Goal: Task Accomplishment & Management: Manage account settings

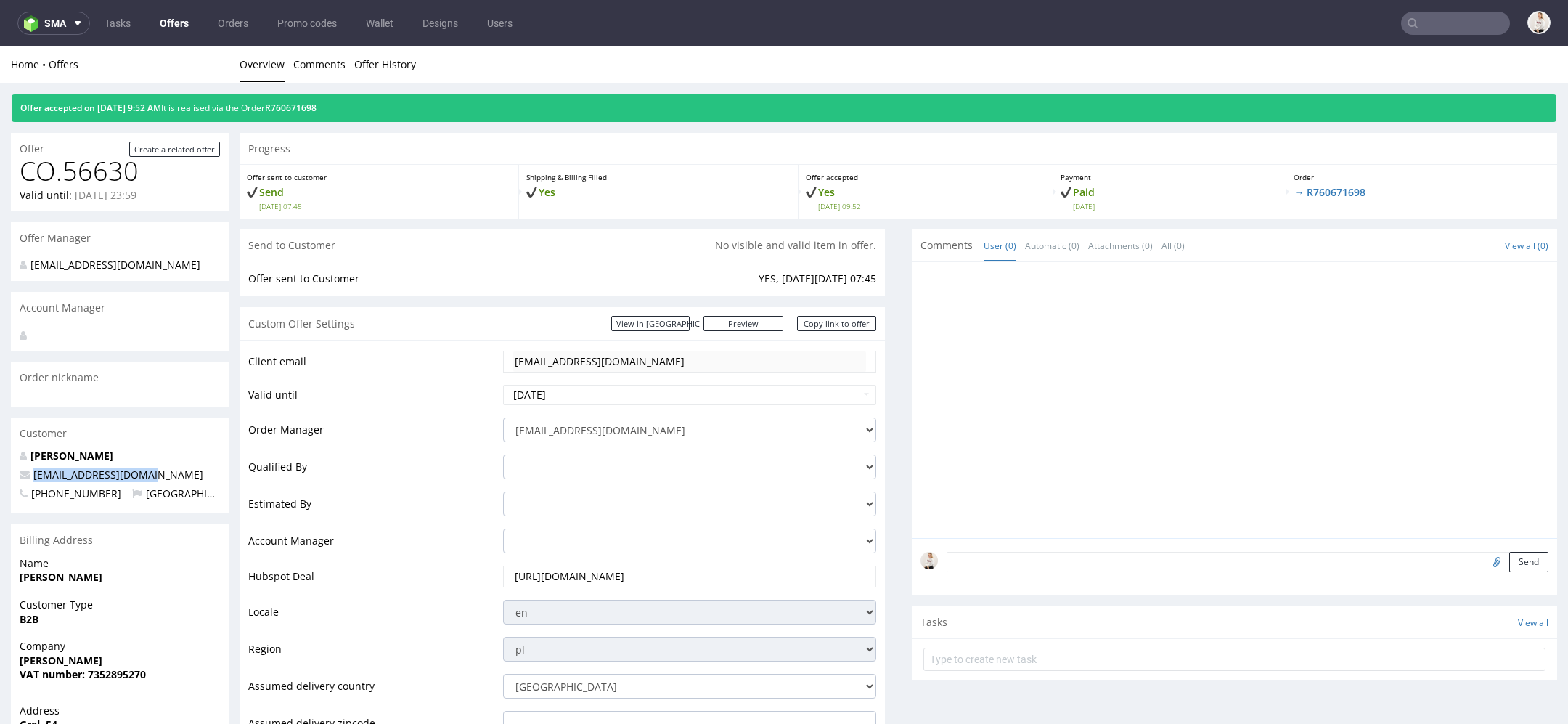
drag, startPoint x: 162, startPoint y: 477, endPoint x: 32, endPoint y: 478, distance: 130.0
click at [32, 478] on p "[EMAIL_ADDRESS][DOMAIN_NAME]" at bounding box center [120, 475] width 200 height 14
copy span "[EMAIL_ADDRESS][DOMAIN_NAME]"
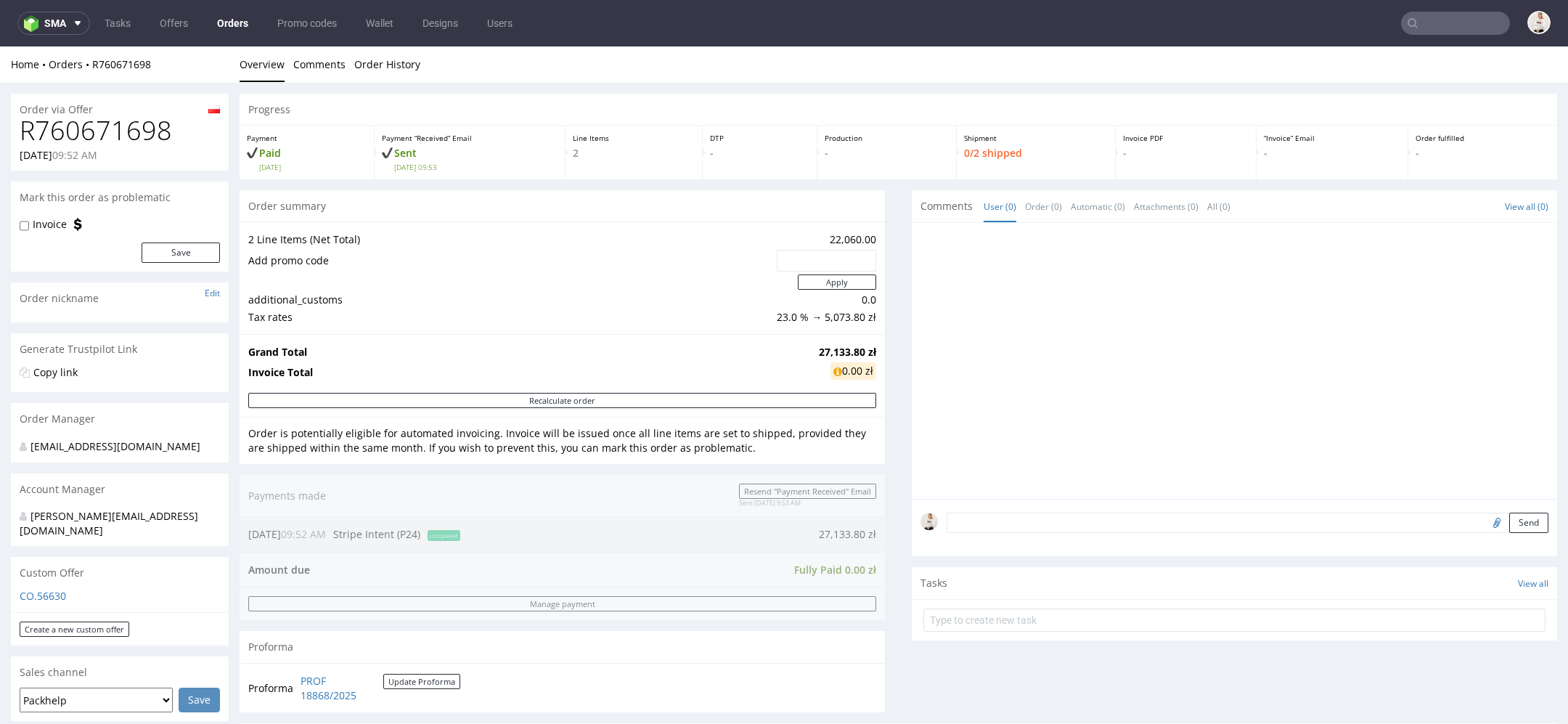
click at [115, 131] on h1 "R760671698" at bounding box center [120, 131] width 200 height 29
copy h1 "R760671698"
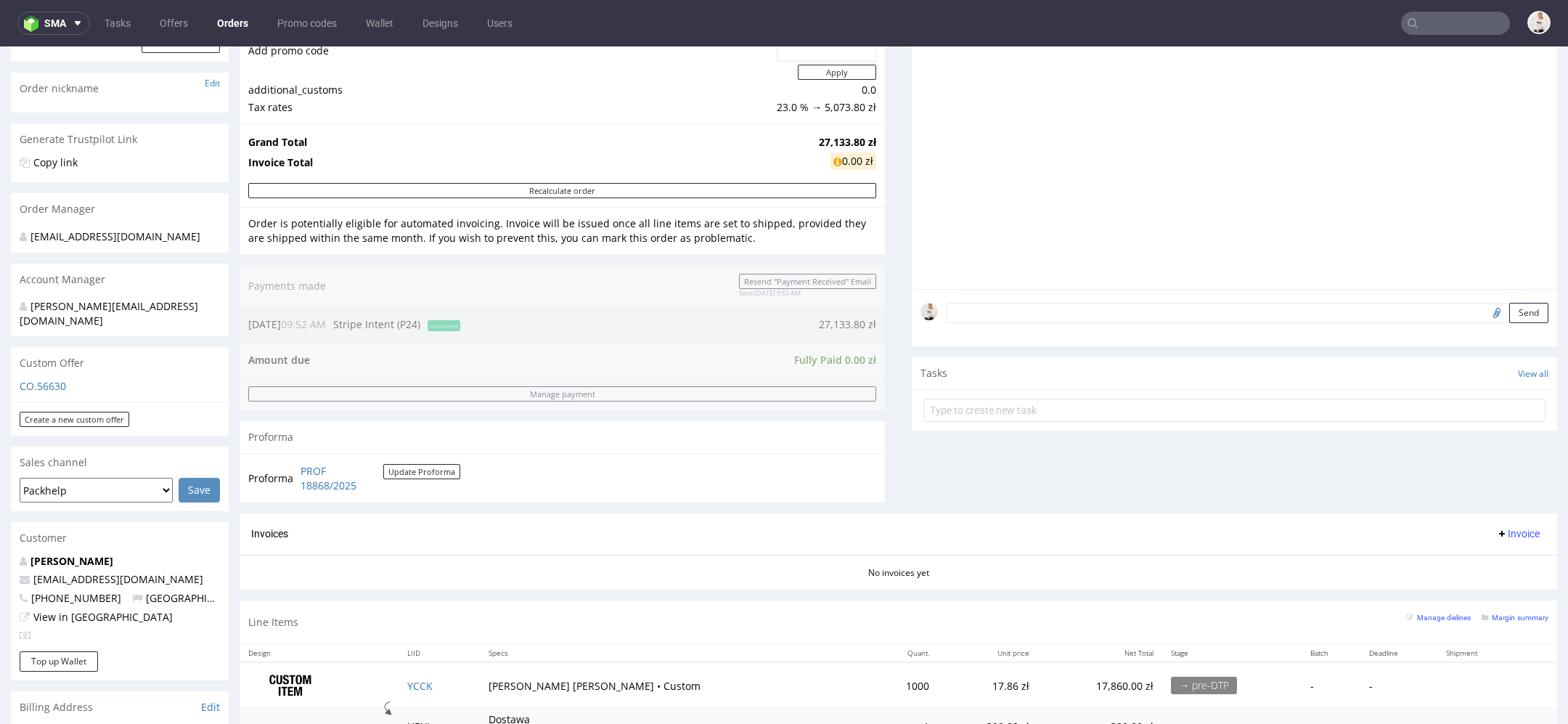
scroll to position [214, 0]
click at [832, 143] on strong "27,133.80 zł" at bounding box center [848, 137] width 58 height 14
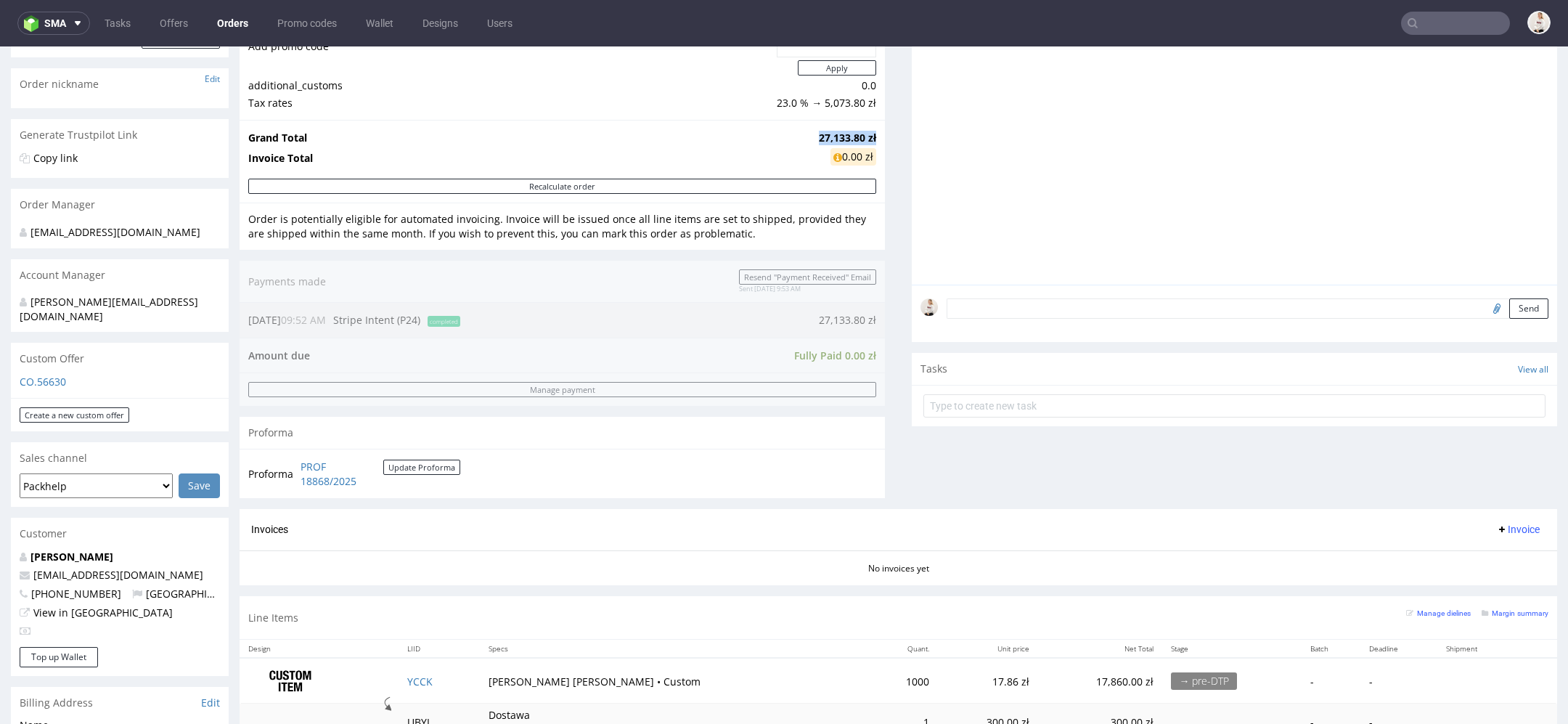
click at [832, 143] on strong "27,133.80 zł" at bounding box center [848, 137] width 58 height 14
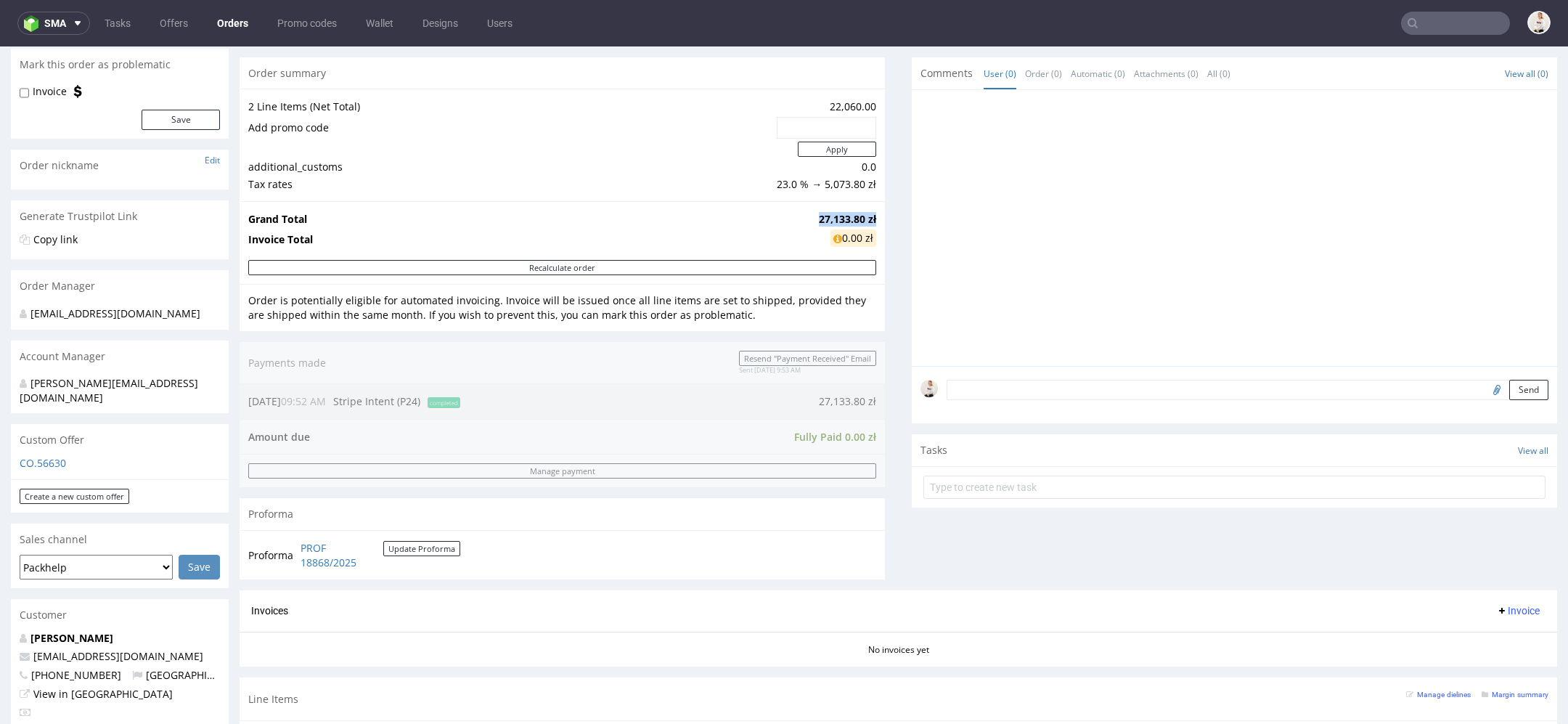
scroll to position [131, 0]
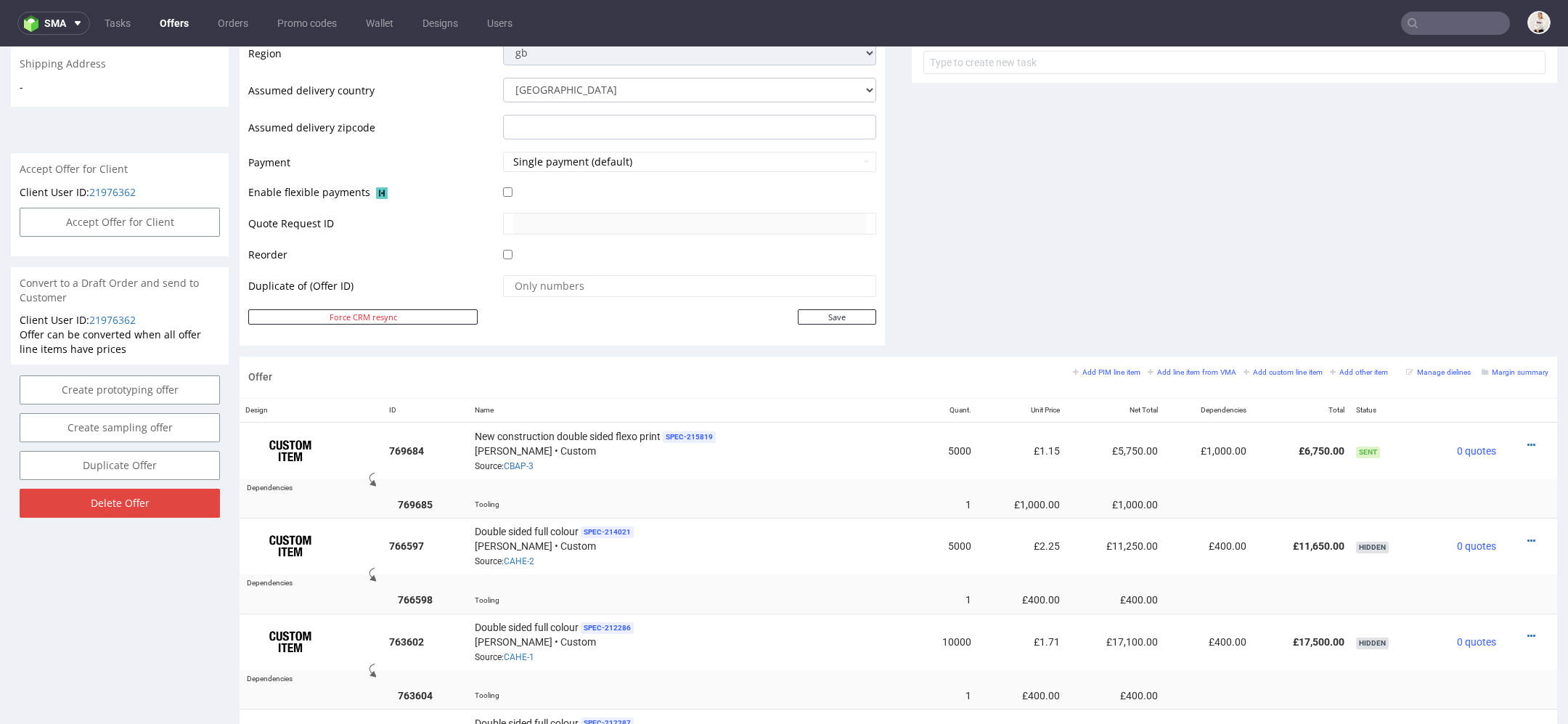
scroll to position [555, 0]
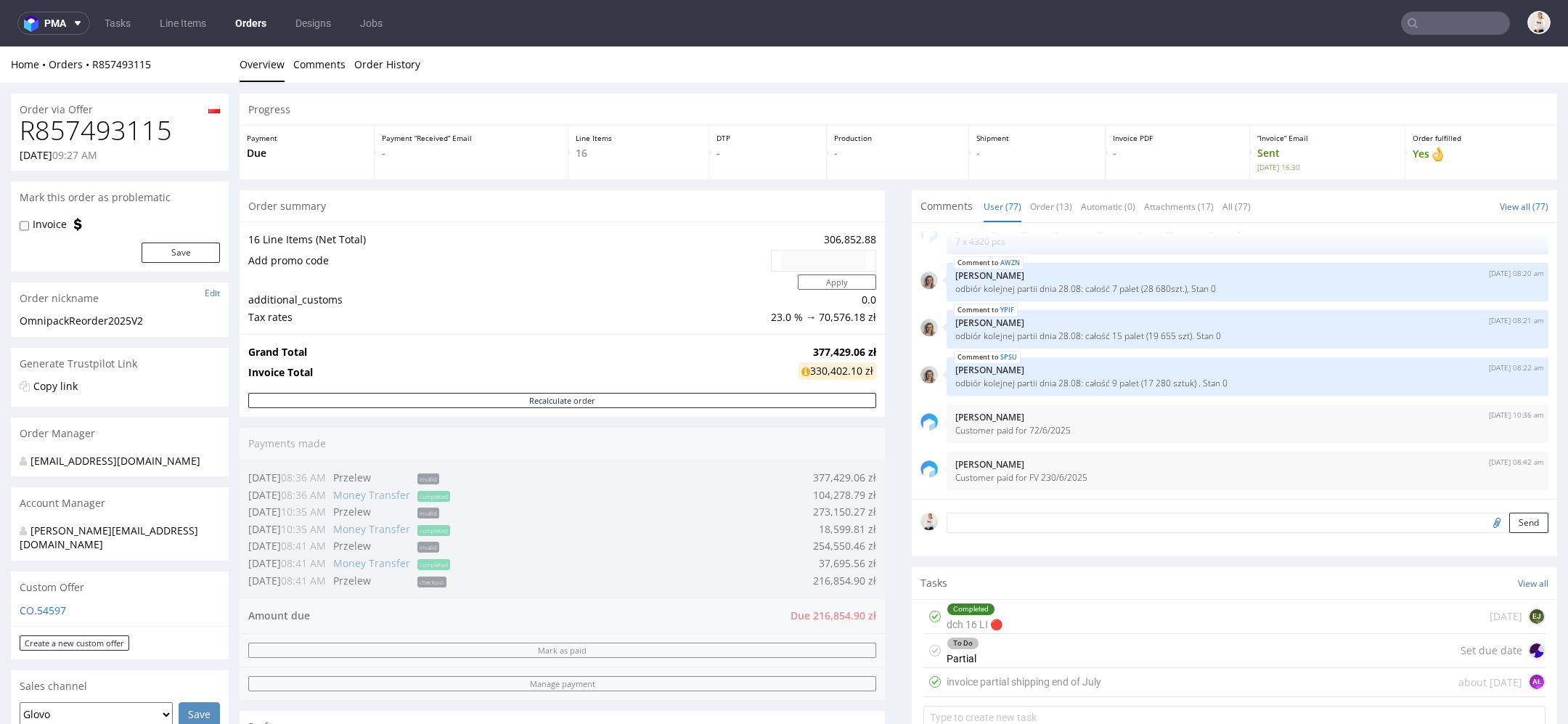
scroll to position [1429, 0]
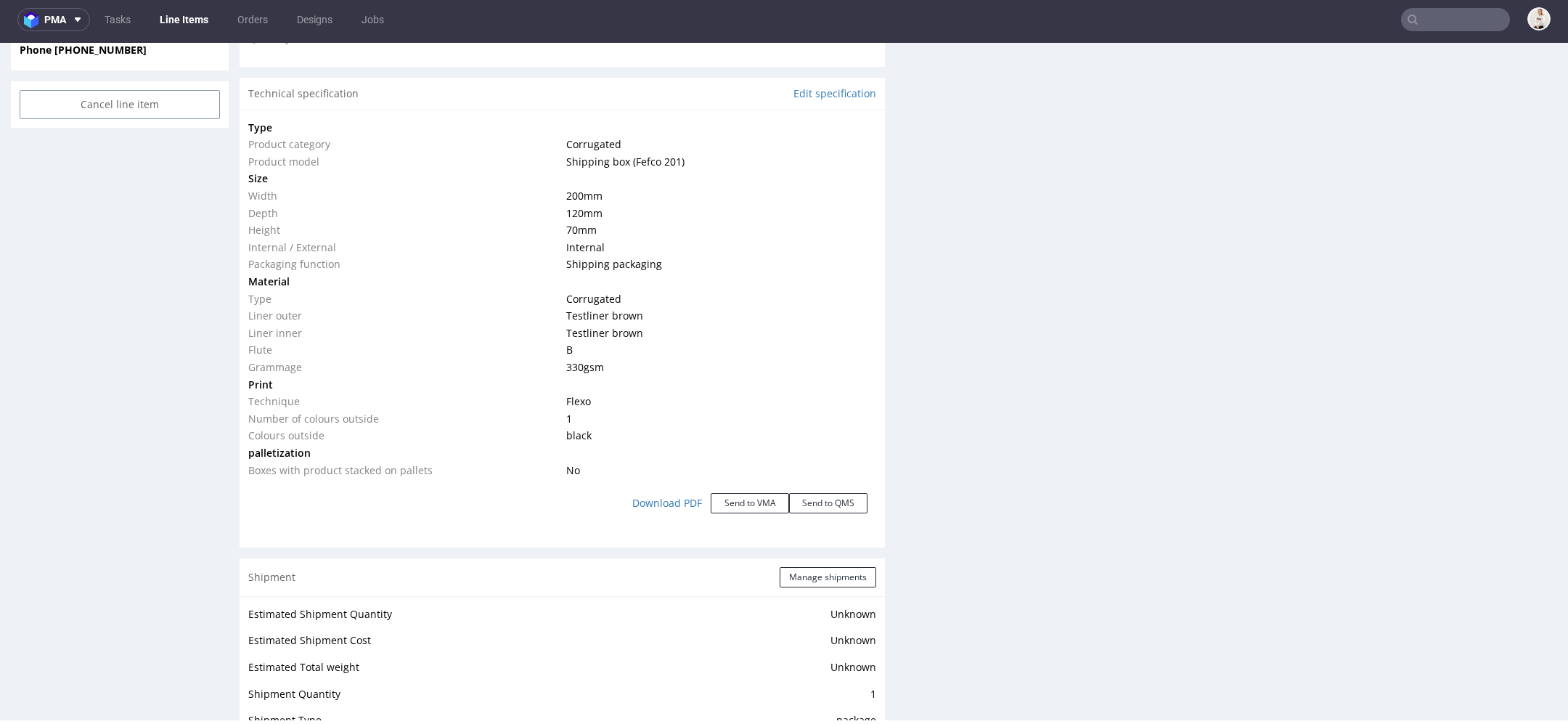
scroll to position [1341, 0]
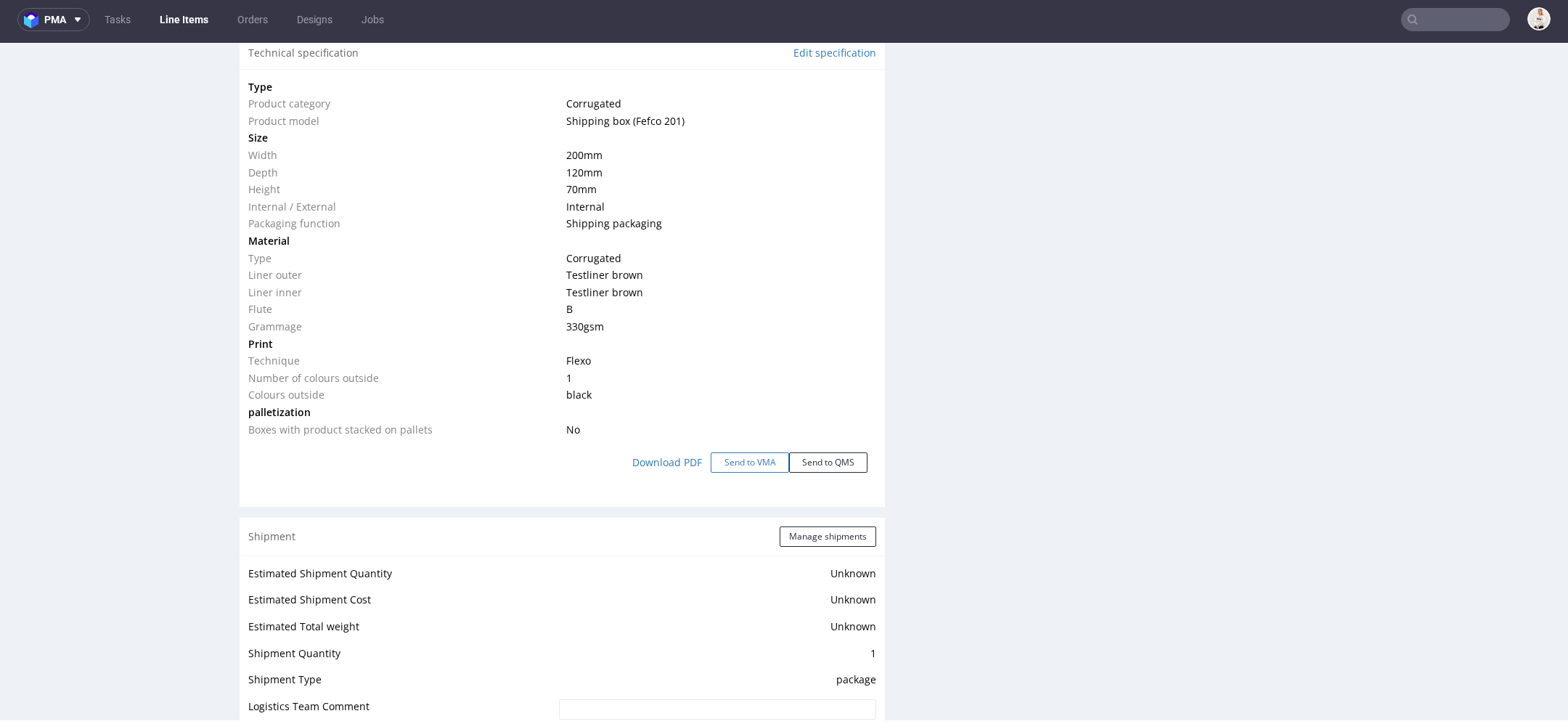
click at [739, 460] on button "Send to VMA" at bounding box center [749, 462] width 79 height 21
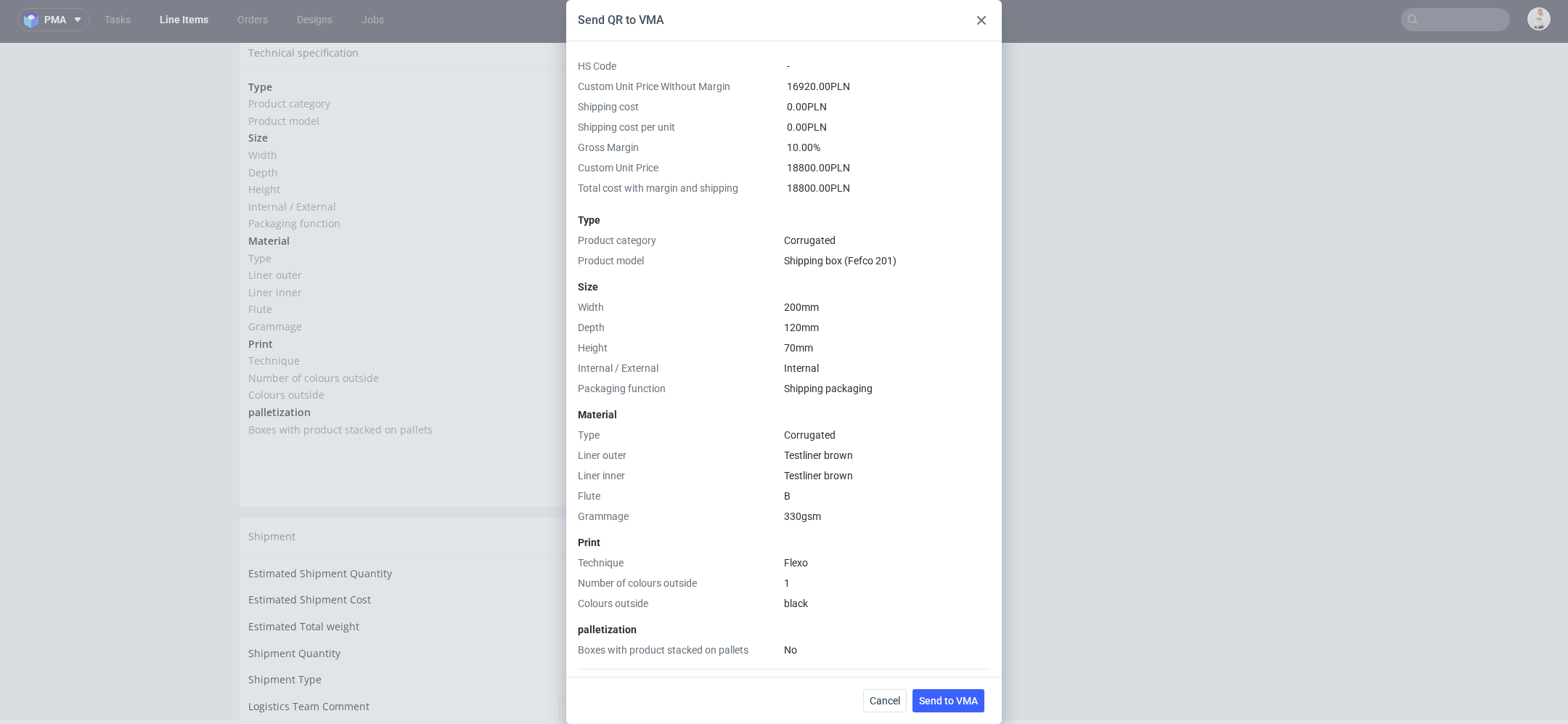
scroll to position [228, 0]
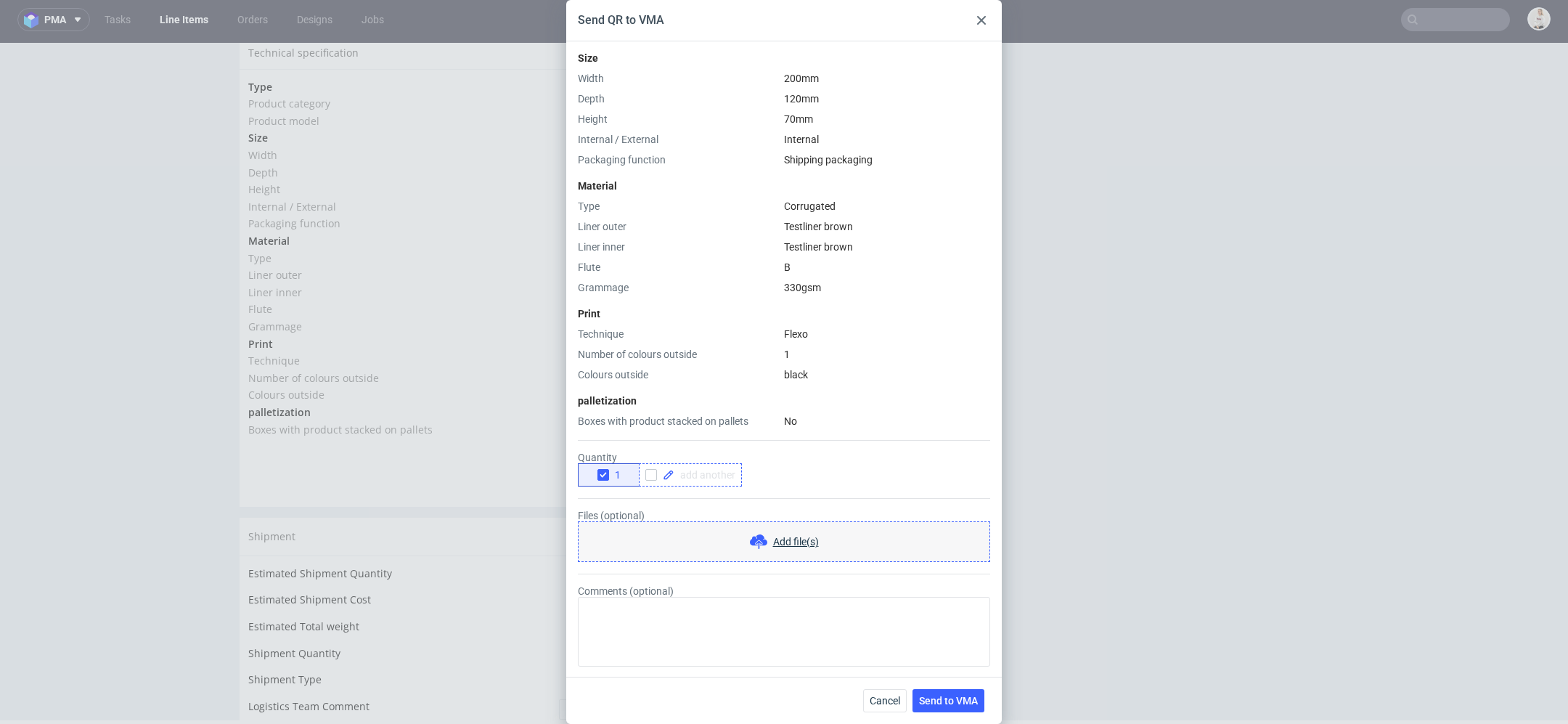
click at [700, 480] on div at bounding box center [691, 475] width 103 height 23
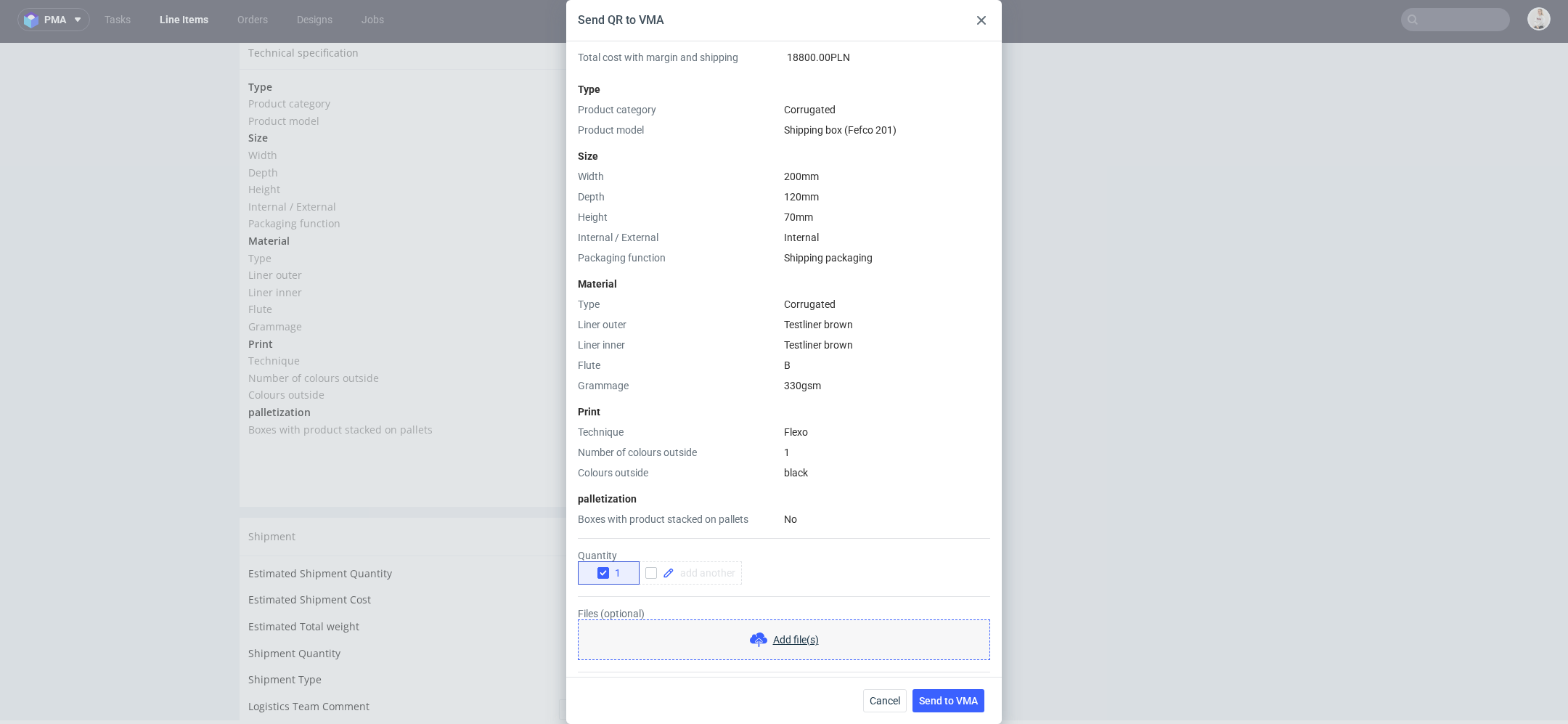
scroll to position [144, 0]
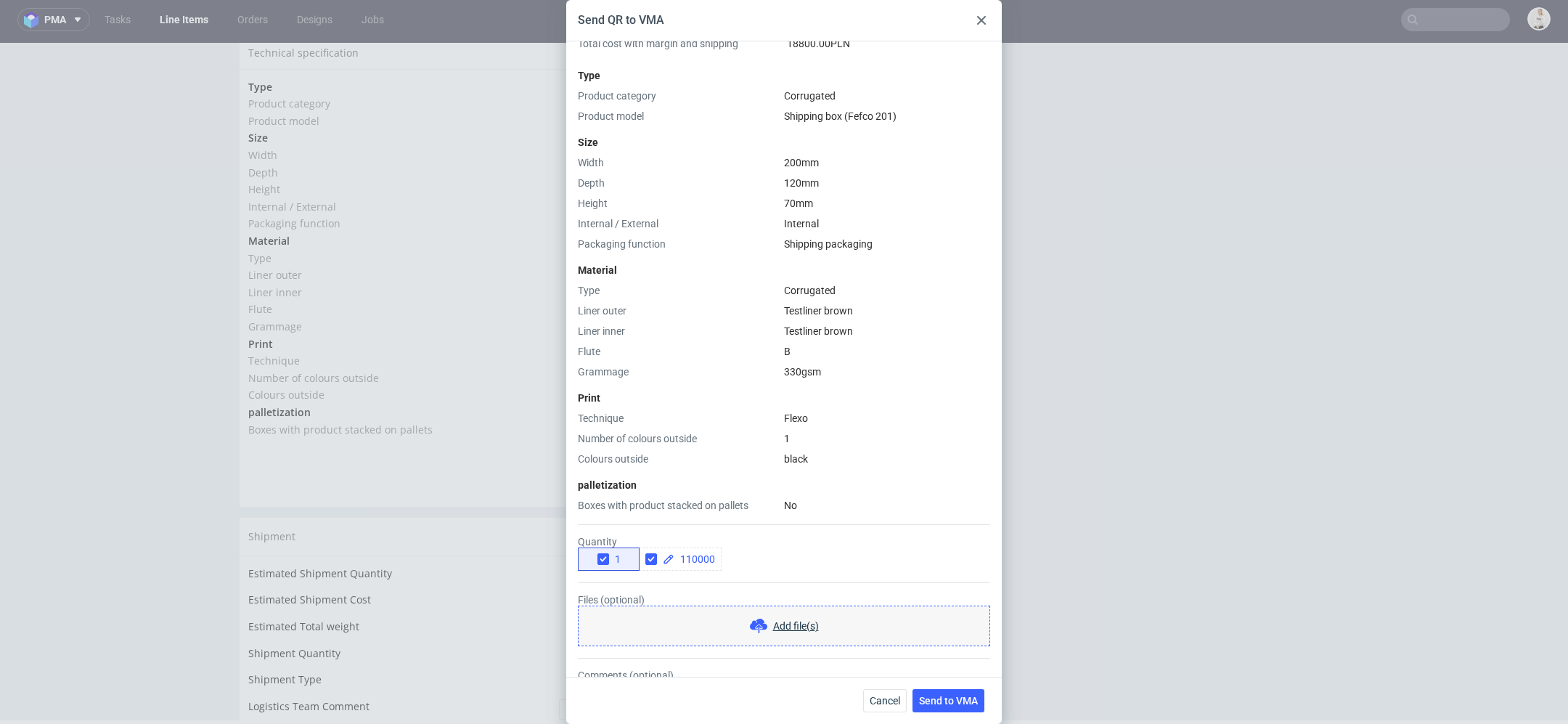
checkbox input "true"
click at [944, 514] on form "Quantity 1 110000 Files (optional) Add file(s) Comments (optional)" at bounding box center [784, 632] width 413 height 238
click at [608, 565] on button "1" at bounding box center [608, 559] width 61 height 23
click at [952, 710] on button "Send to VMA" at bounding box center [949, 701] width 72 height 23
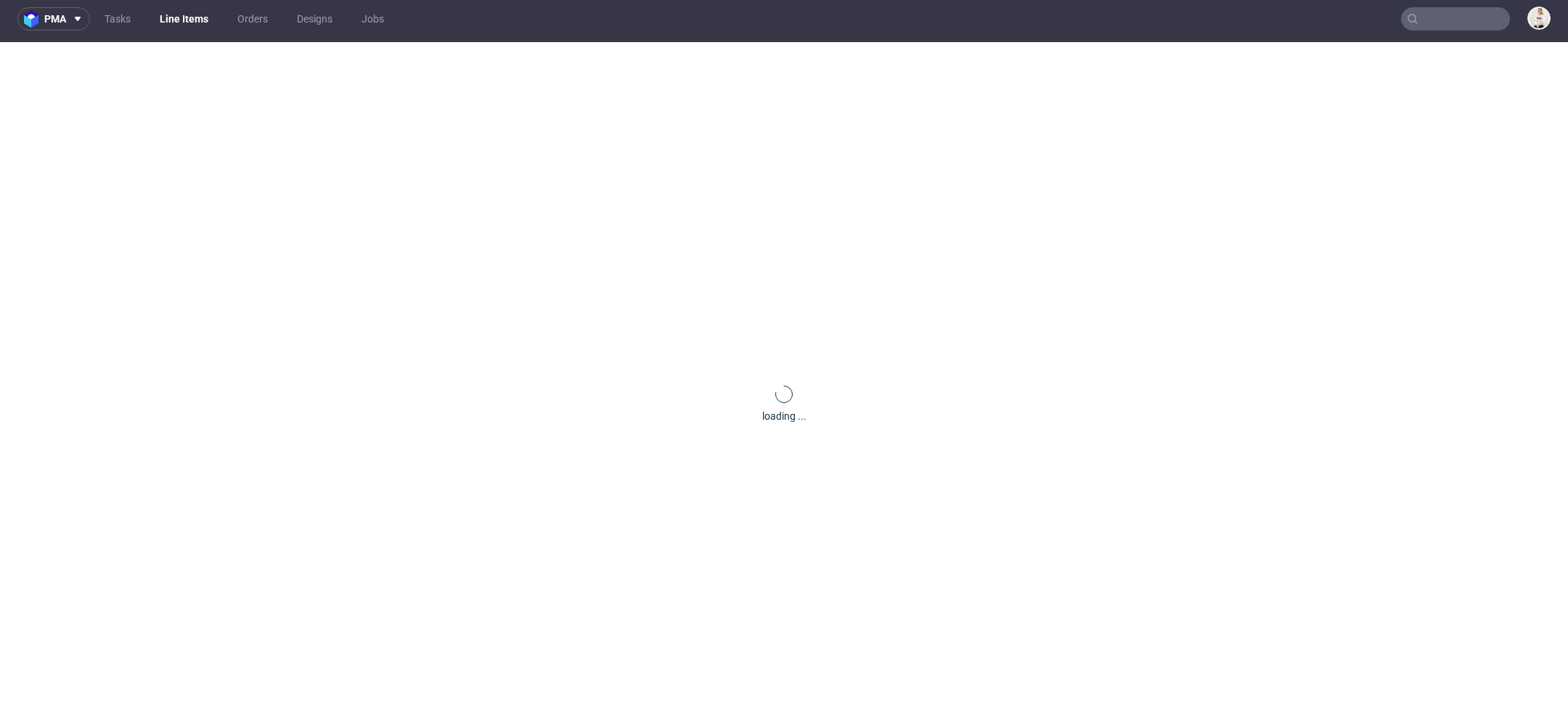
click at [799, 535] on div "loading ..." at bounding box center [784, 404] width 1568 height 724
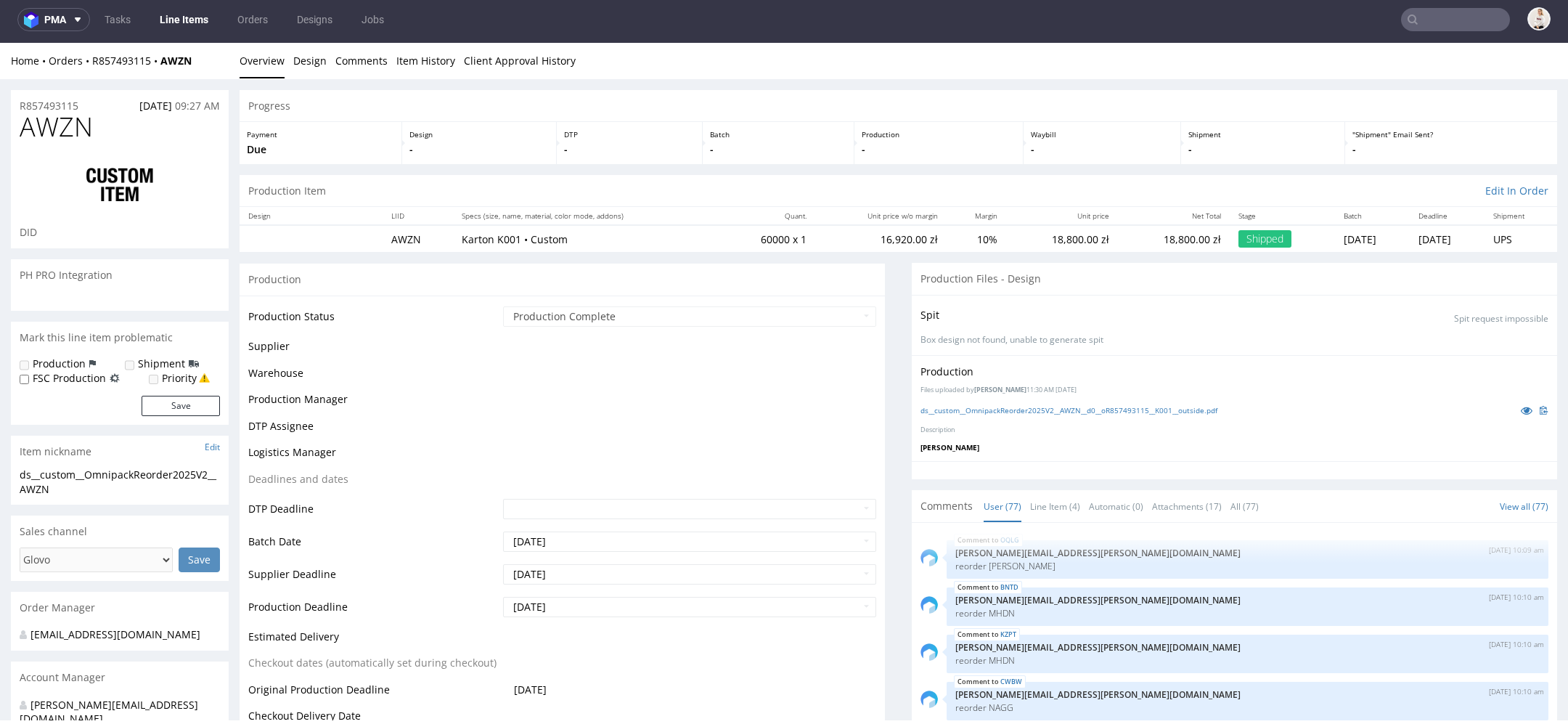
scroll to position [4373, 0]
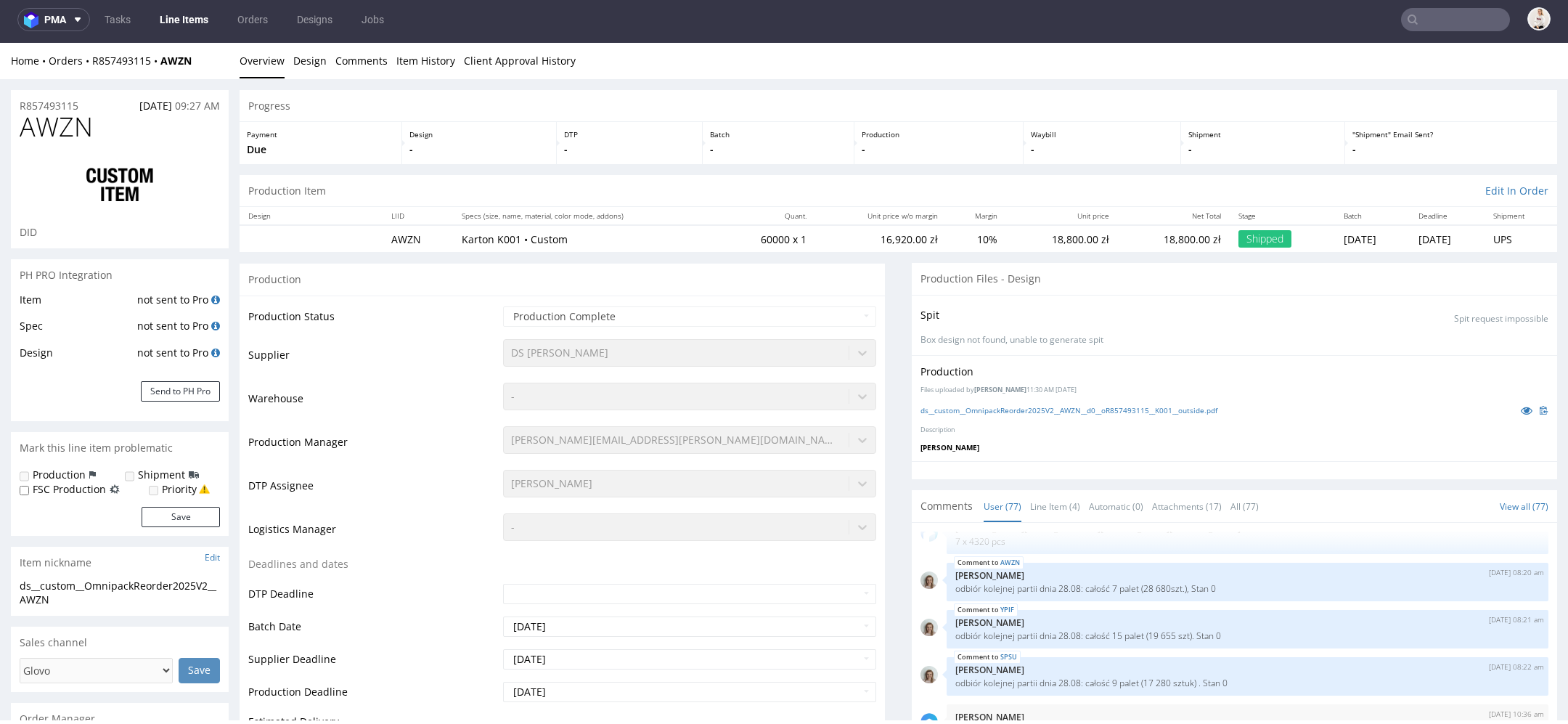
select select "in_progress"
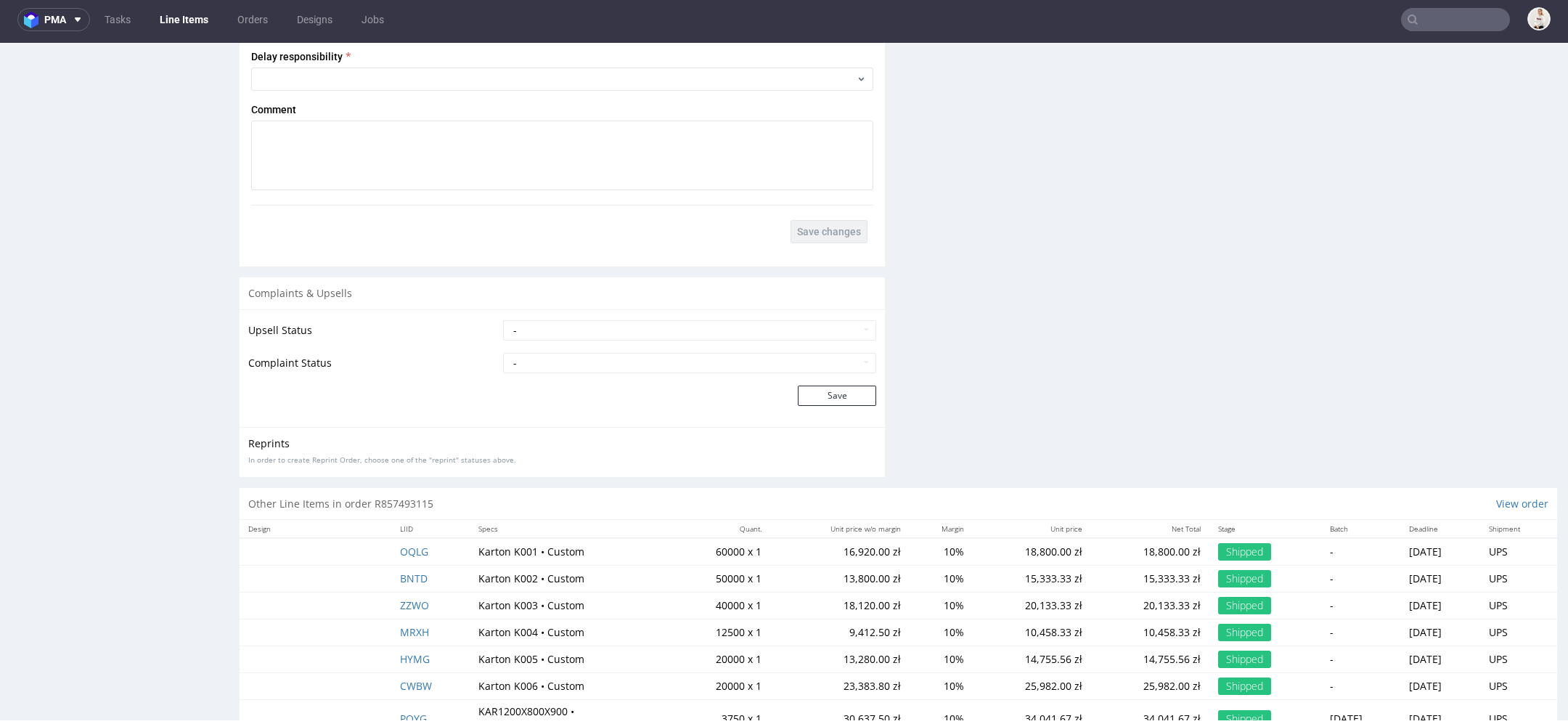
scroll to position [2505, 0]
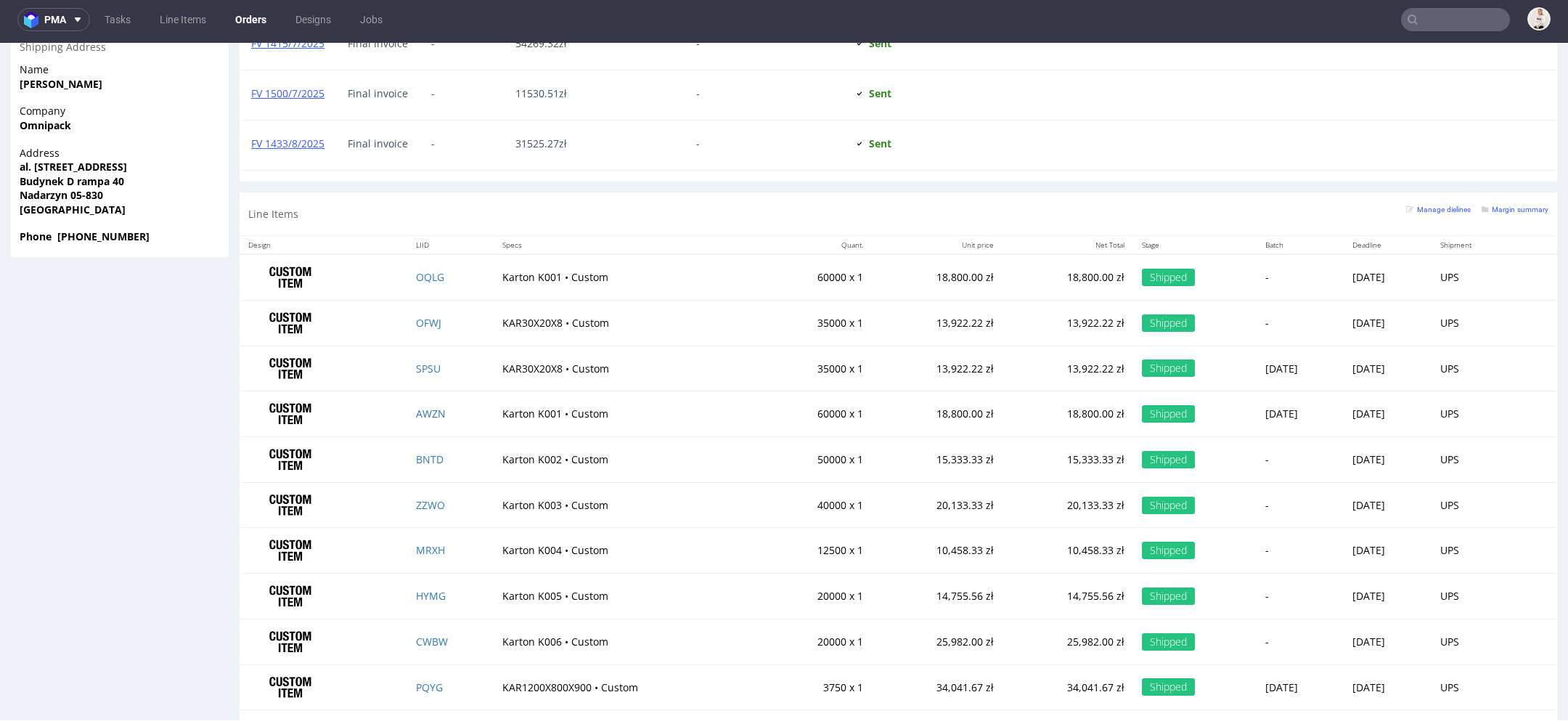
scroll to position [1146, 0]
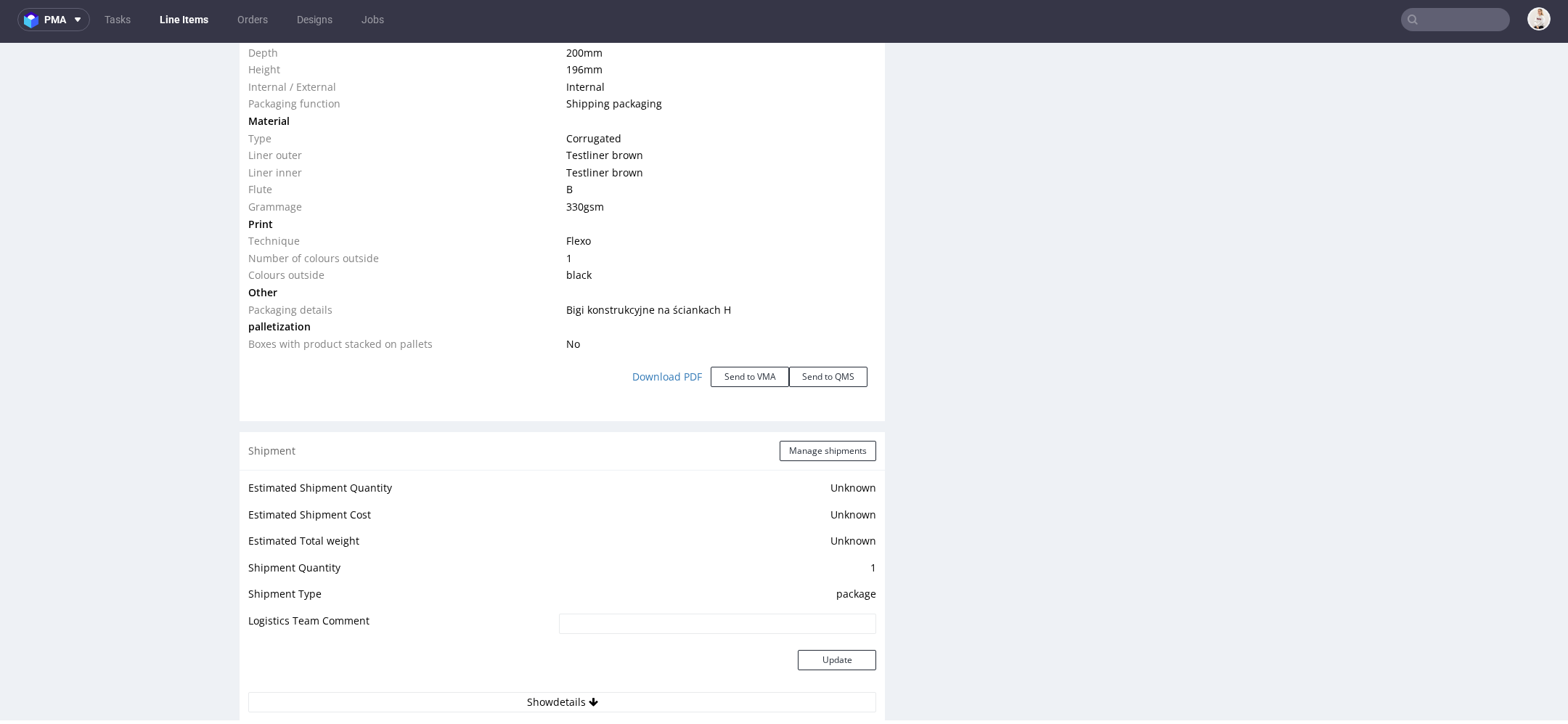
scroll to position [1462, 0]
click at [762, 366] on button "Send to VMA" at bounding box center [749, 376] width 79 height 21
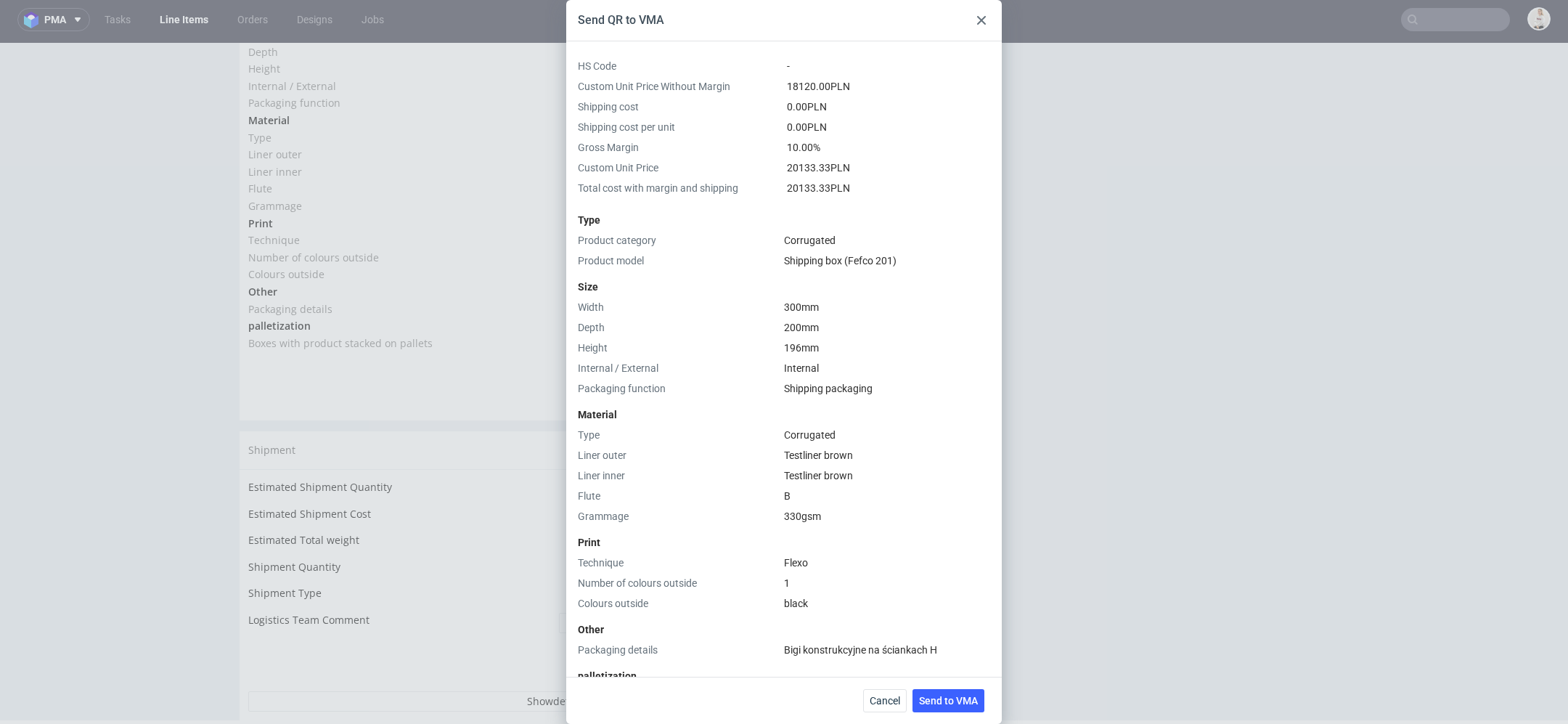
scroll to position [275, 0]
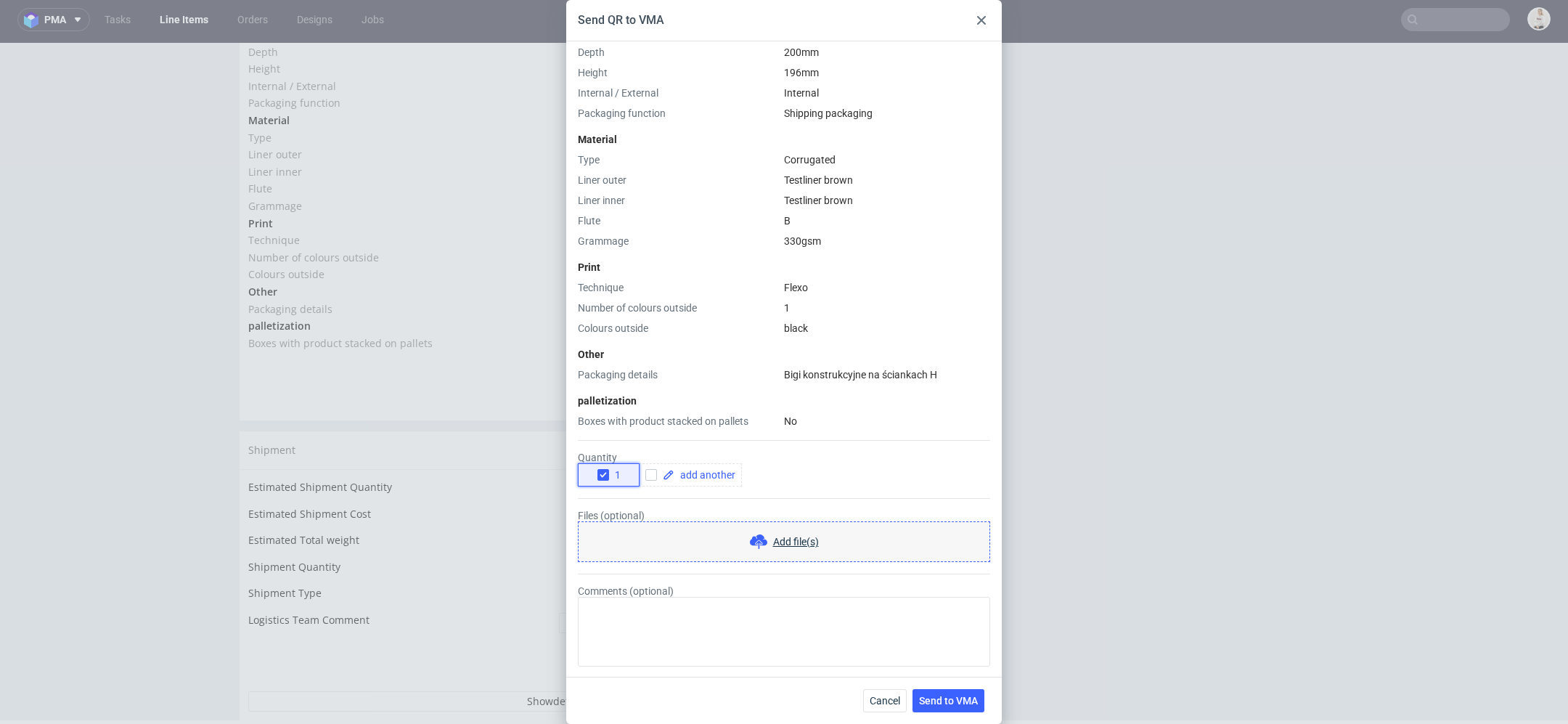
click at [605, 470] on icon "button" at bounding box center [603, 474] width 10 height 10
click at [731, 473] on span at bounding box center [705, 474] width 61 height 10
checkbox input "true"
click at [951, 706] on span "Send to VMA" at bounding box center [948, 700] width 59 height 10
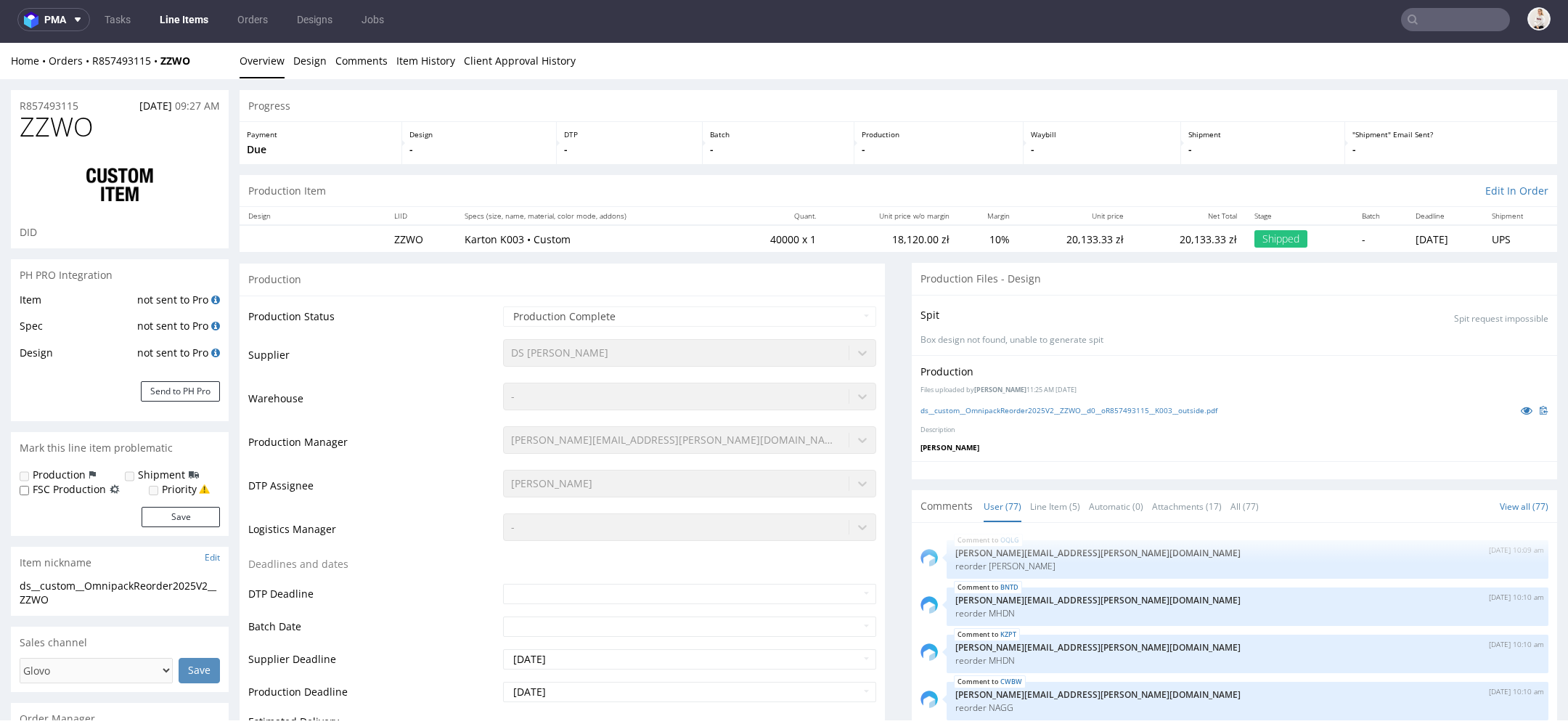
scroll to position [4373, 0]
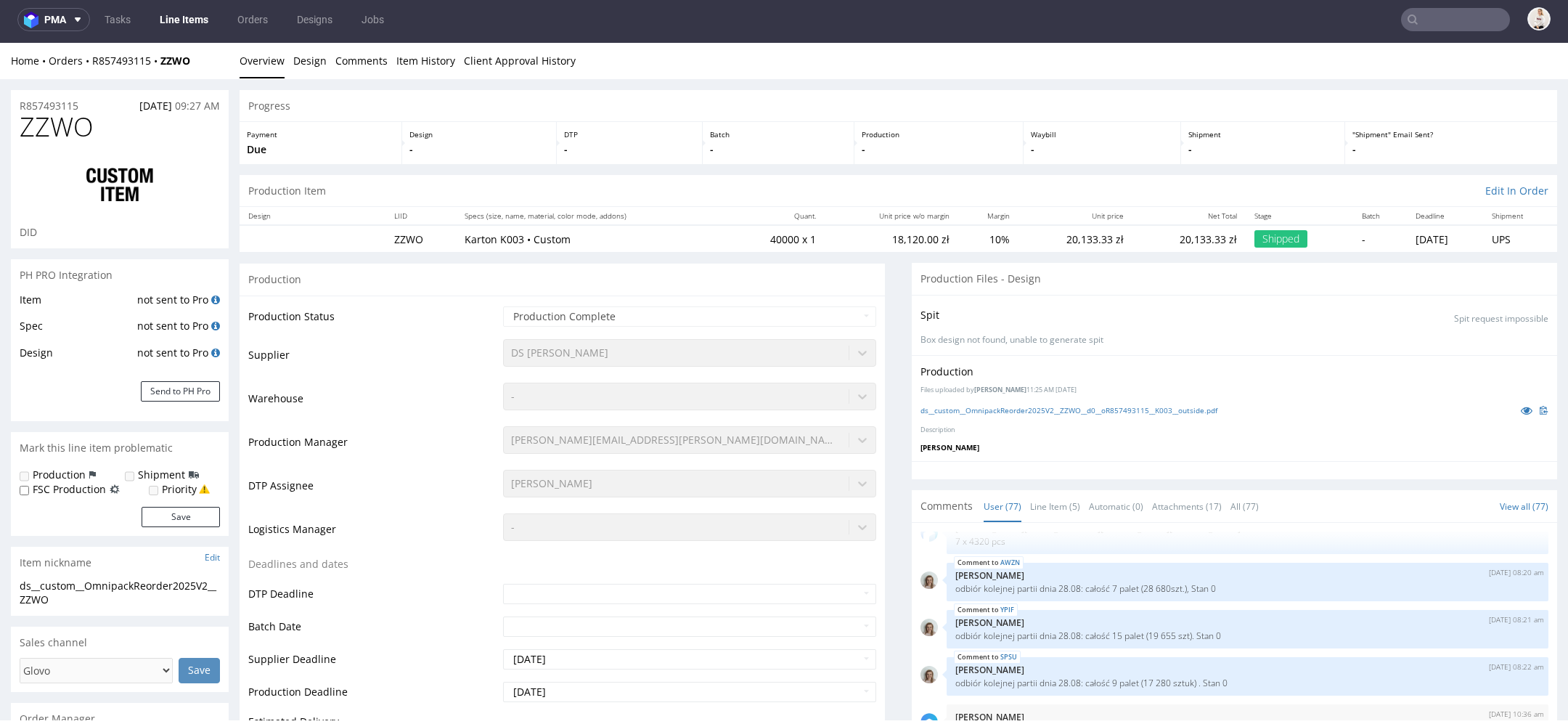
select select "in_progress"
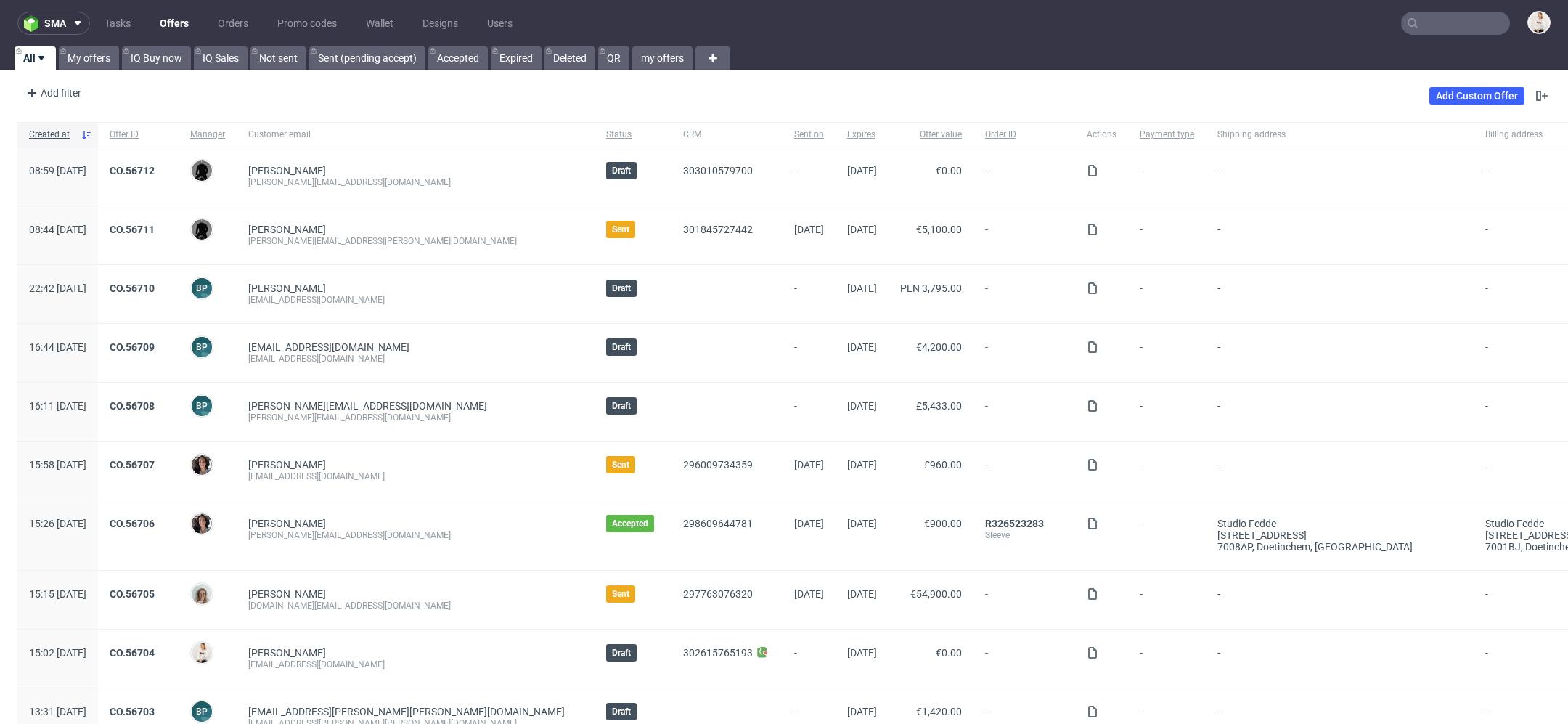
click at [1432, 25] on input "text" at bounding box center [1455, 23] width 109 height 23
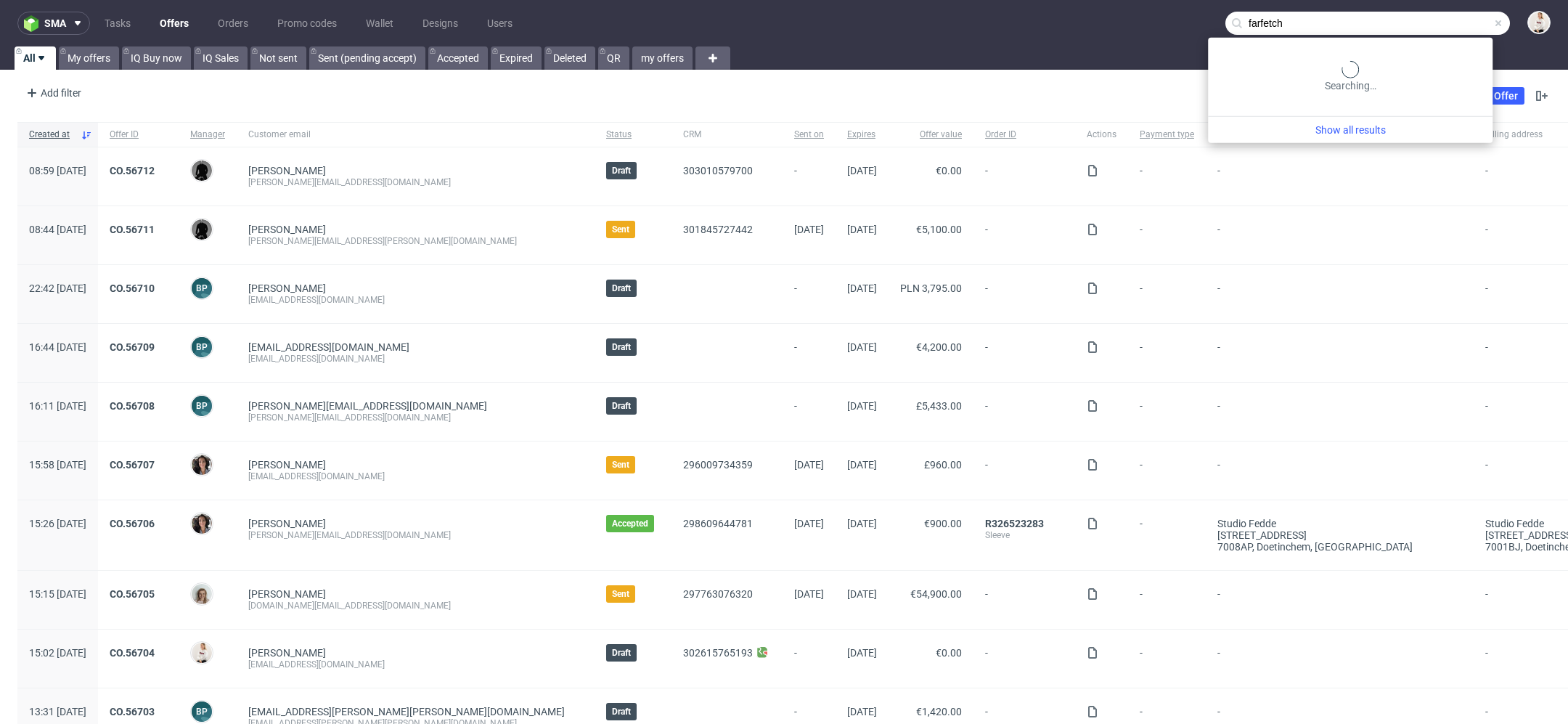
type input "farfetch"
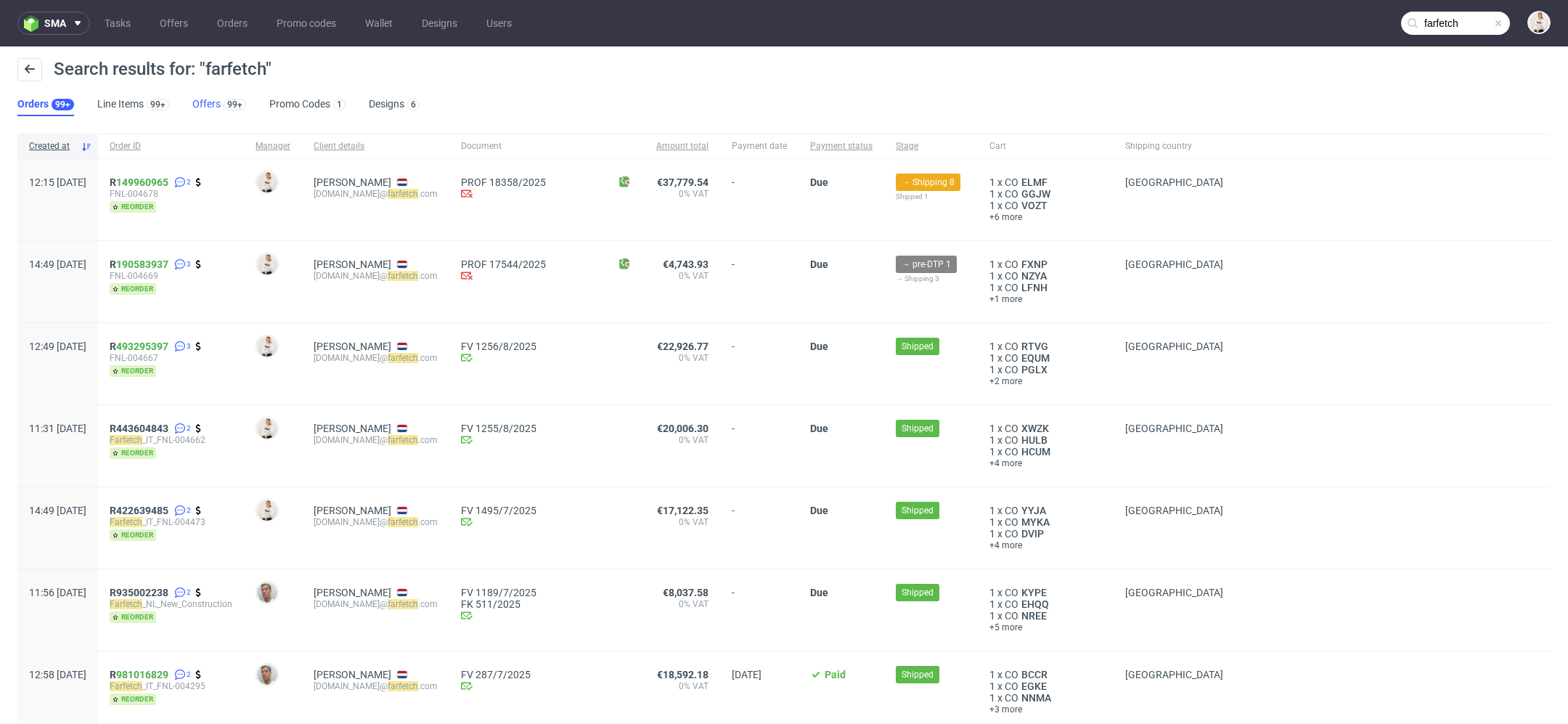
click at [220, 102] on div "99+" at bounding box center [233, 104] width 25 height 14
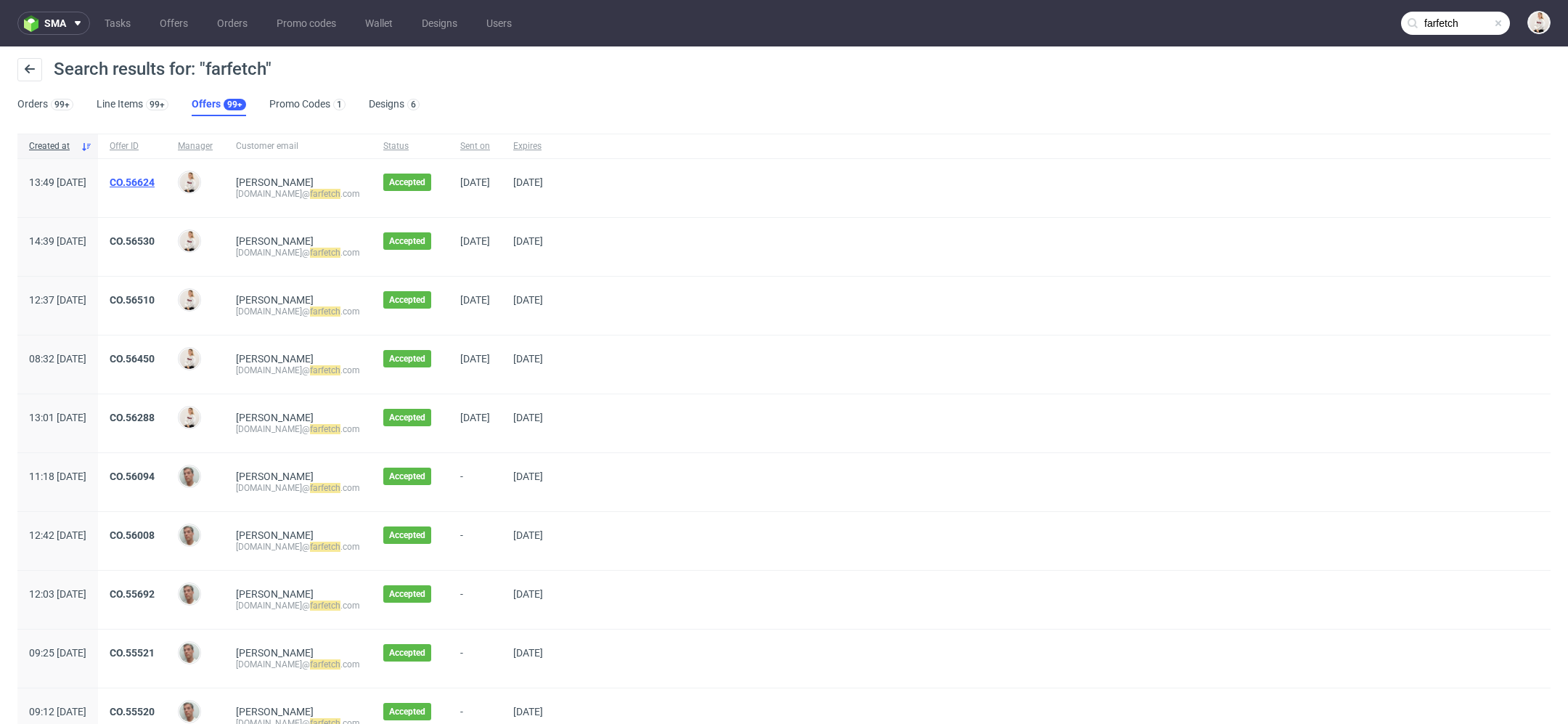
click at [154, 182] on link "CO.56624" at bounding box center [132, 181] width 45 height 12
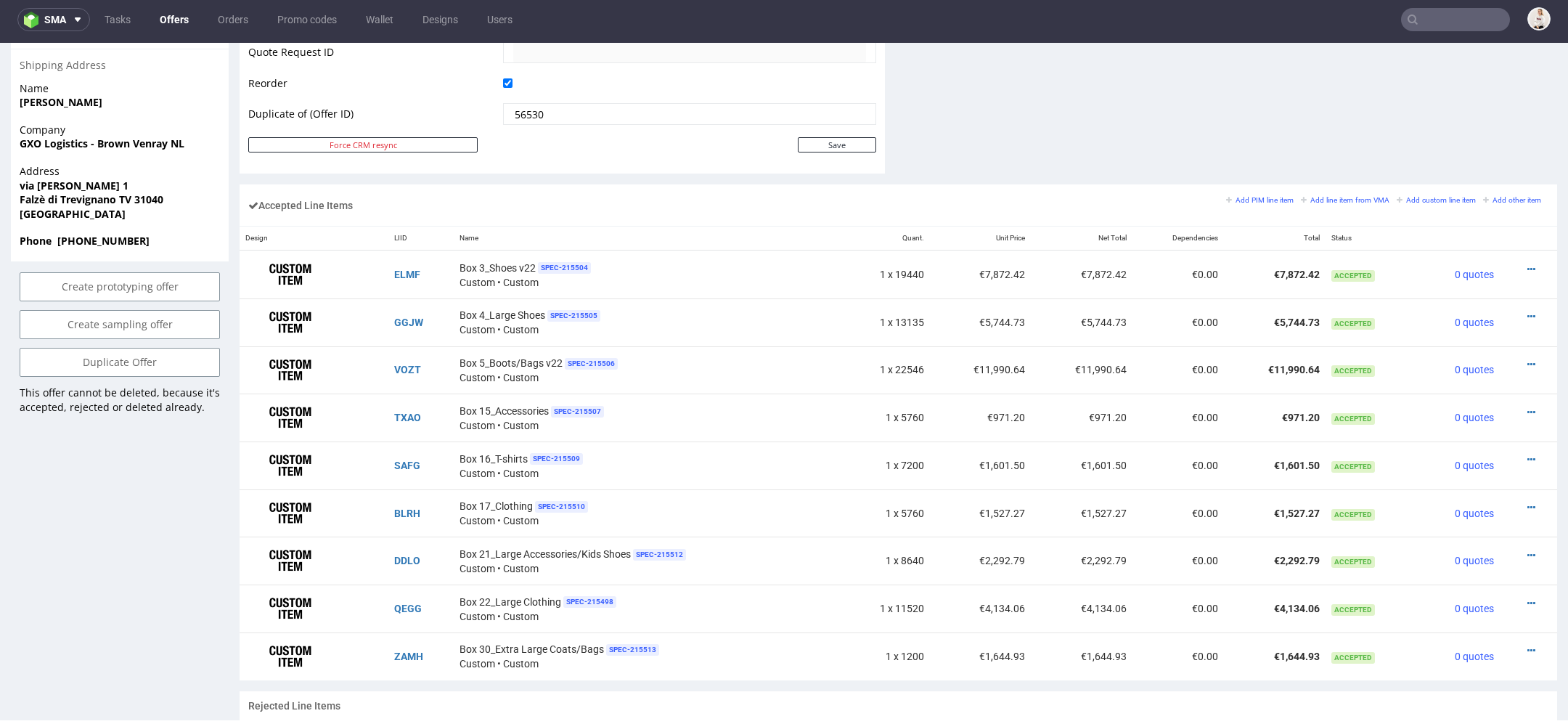
scroll to position [762, 0]
click at [1527, 313] on icon at bounding box center [1531, 318] width 8 height 10
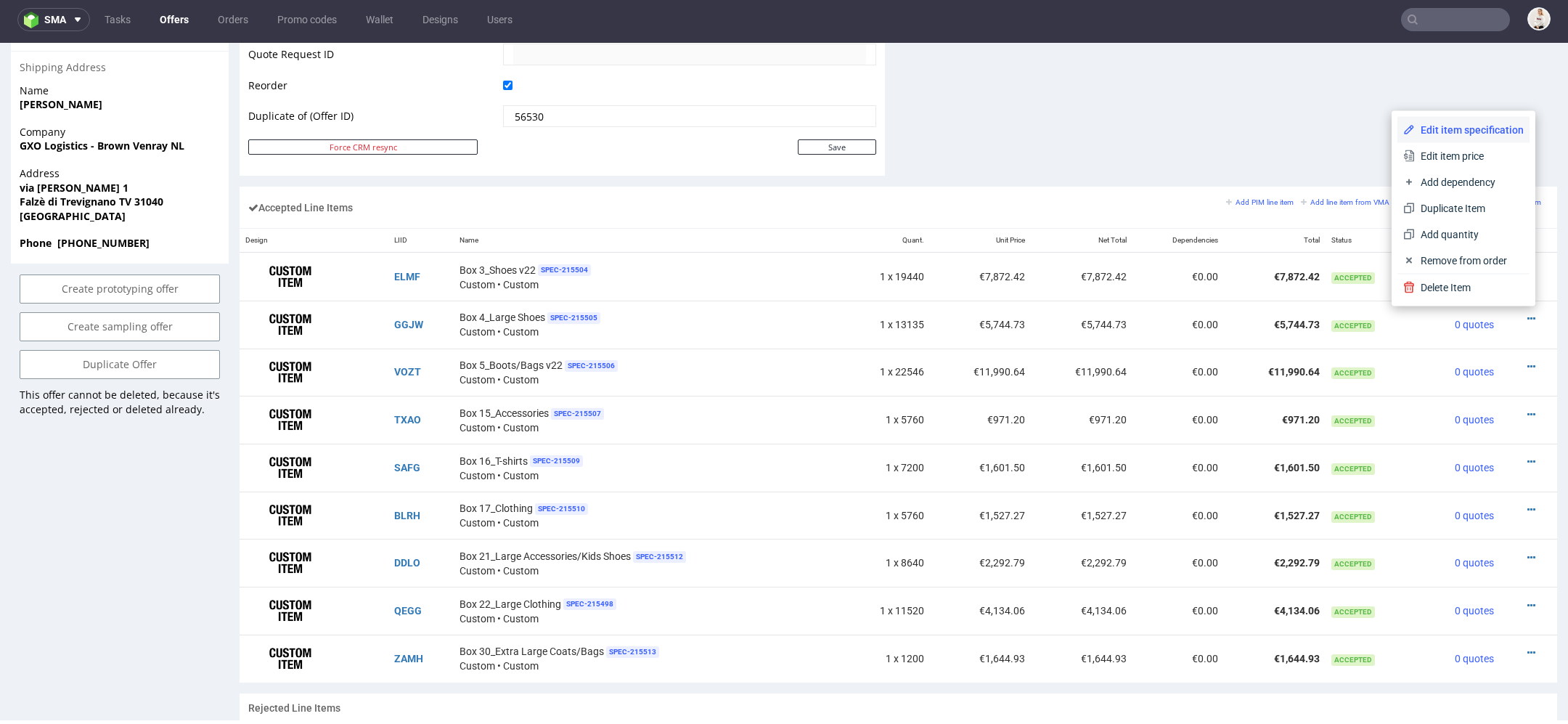
click at [1462, 120] on li "Edit item specification" at bounding box center [1463, 129] width 132 height 26
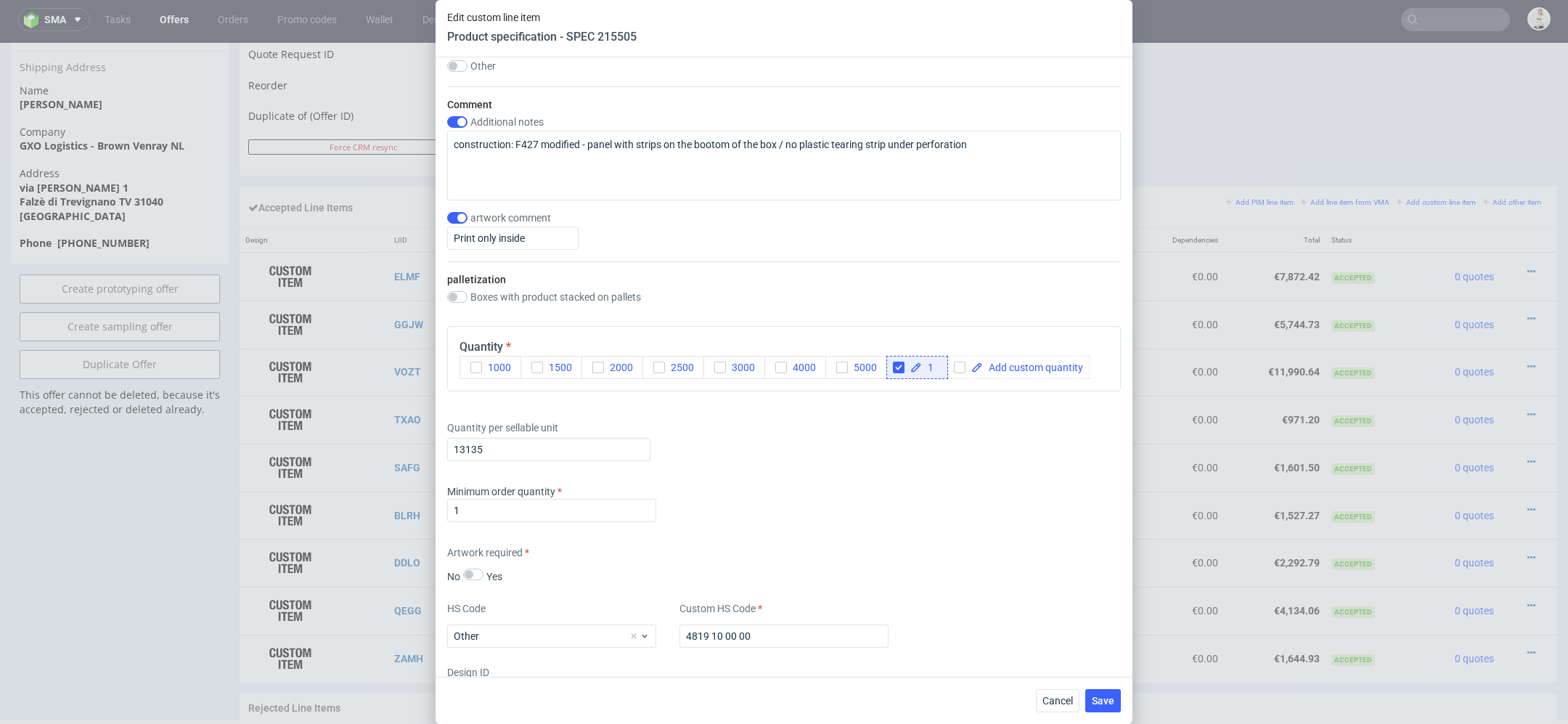
scroll to position [1671, 0]
drag, startPoint x: 505, startPoint y: 447, endPoint x: 484, endPoint y: 450, distance: 21.2
click at [484, 450] on input "13135" at bounding box center [548, 451] width 203 height 23
type input "13680"
click at [846, 449] on div "Quantity per sellable unit 13680" at bounding box center [784, 440] width 673 height 58
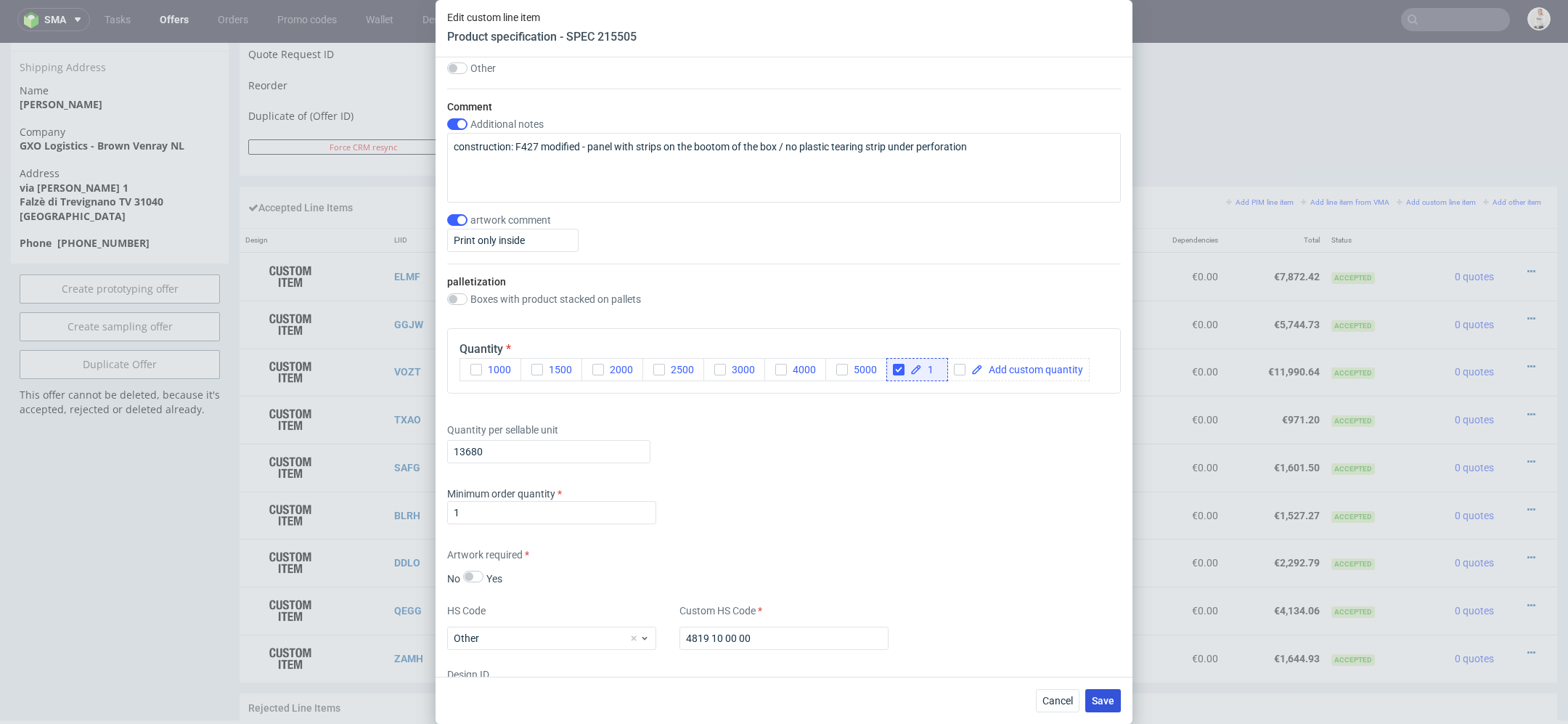
click at [1110, 702] on span "Save" at bounding box center [1103, 700] width 23 height 10
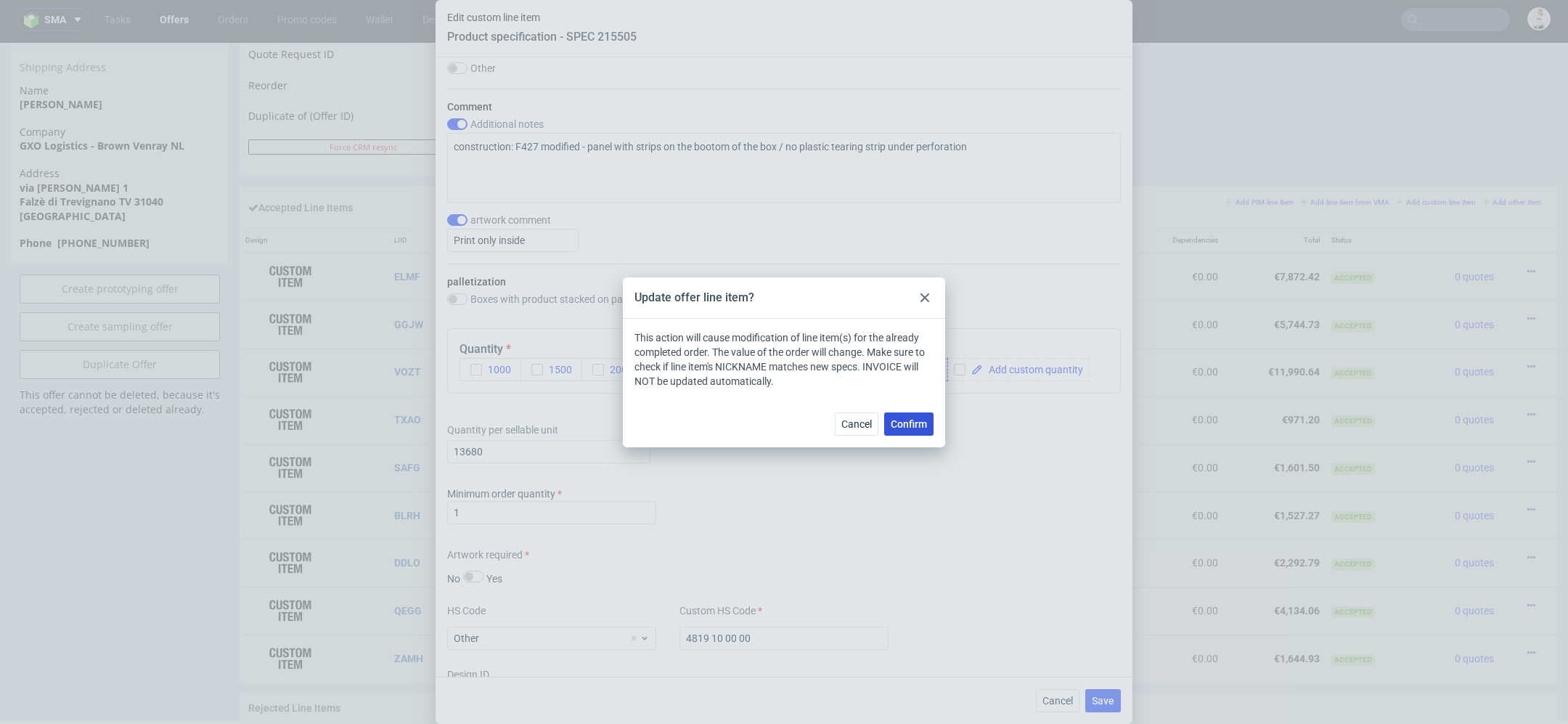
click at [917, 428] on span "Confirm" at bounding box center [909, 423] width 36 height 10
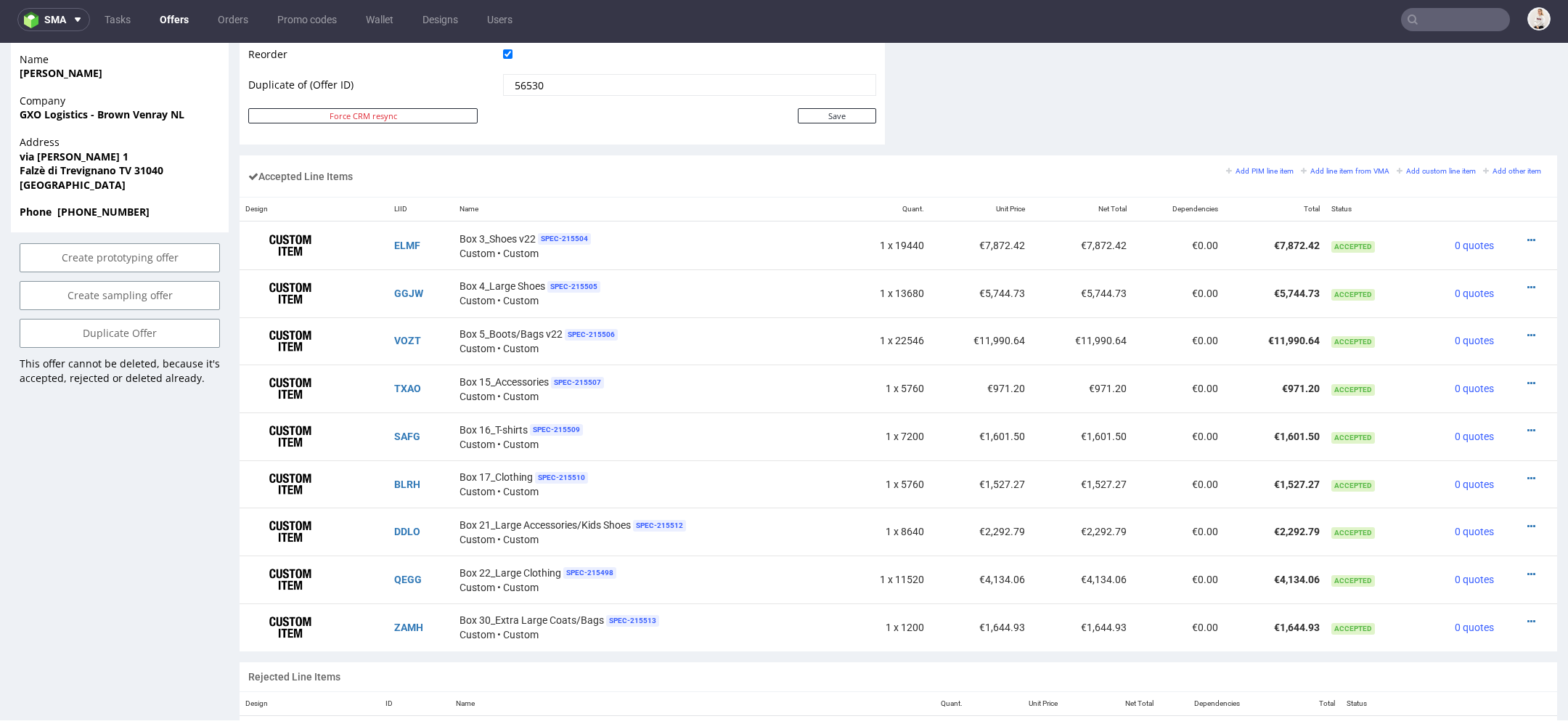
scroll to position [781, 0]
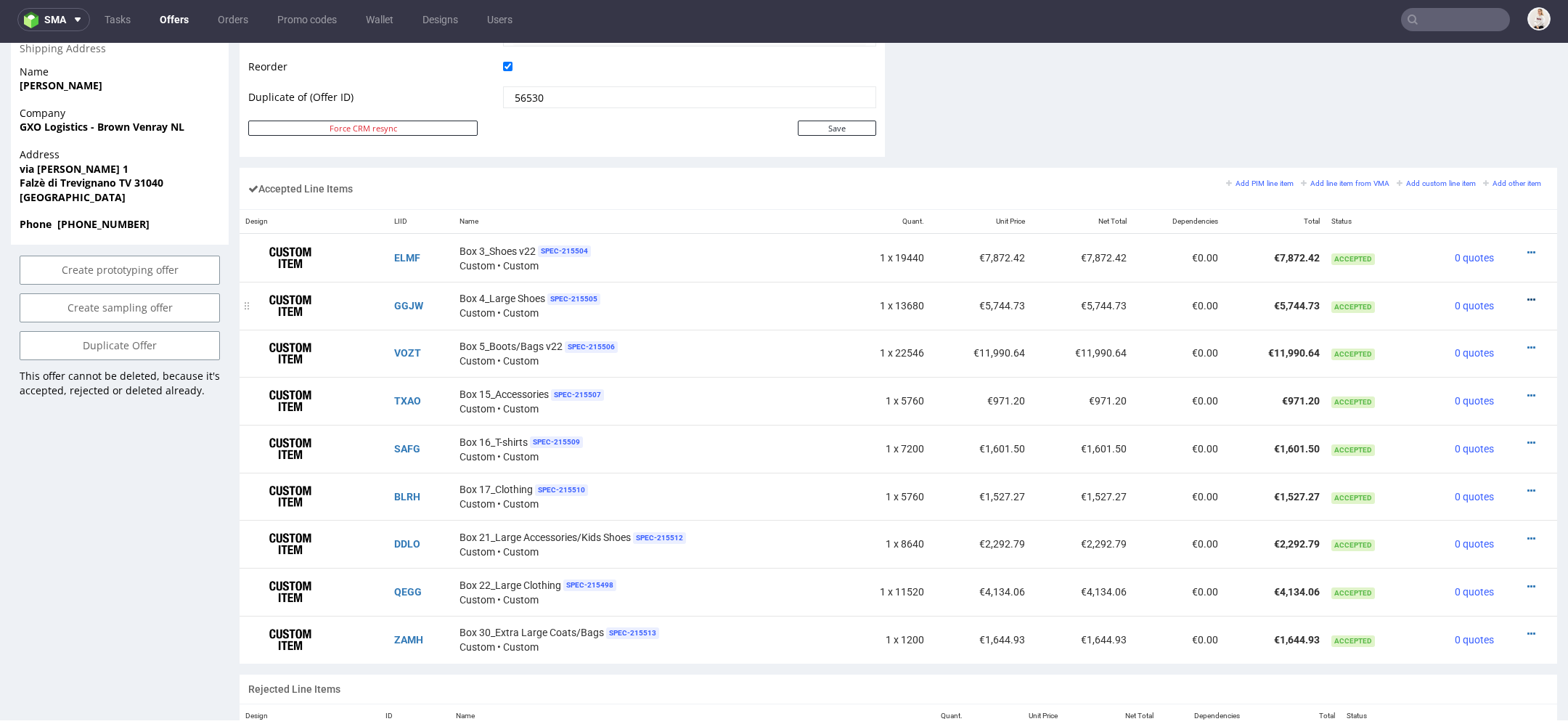
click at [1527, 295] on icon at bounding box center [1531, 300] width 8 height 10
click at [1474, 132] on span "Edit item price" at bounding box center [1471, 137] width 105 height 14
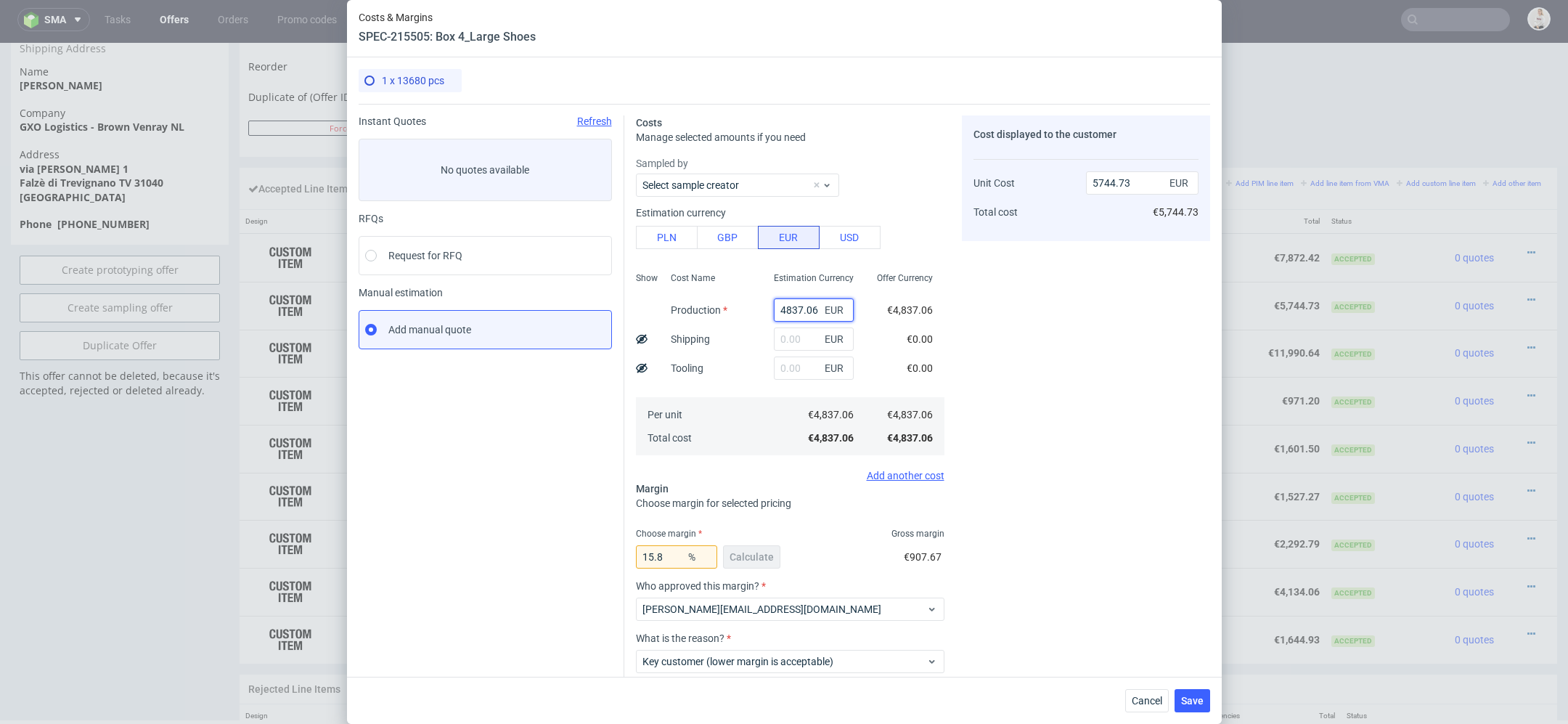
click at [804, 309] on input "4837.06" at bounding box center [813, 311] width 79 height 23
paste input "€5 037,76"
type input "€5 037,76"
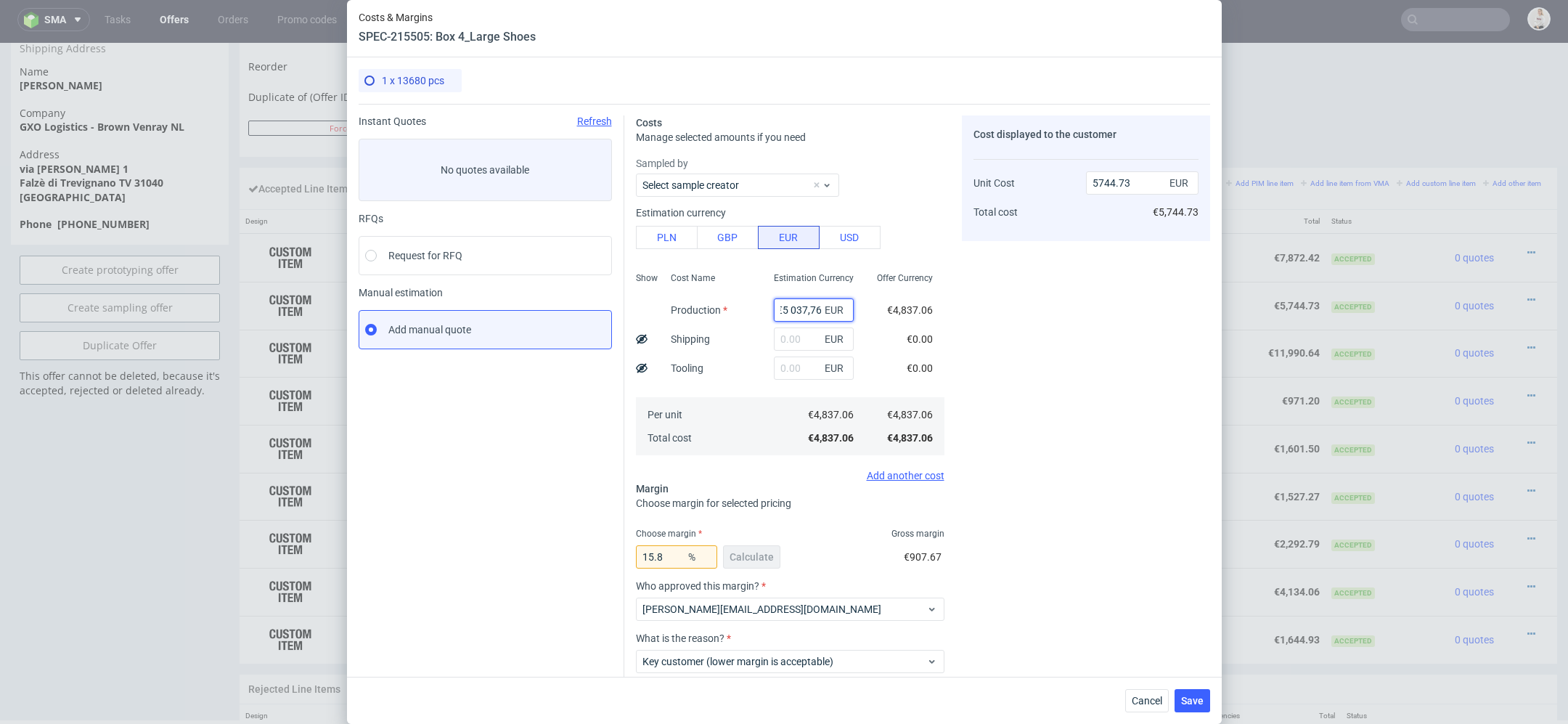
type input "0"
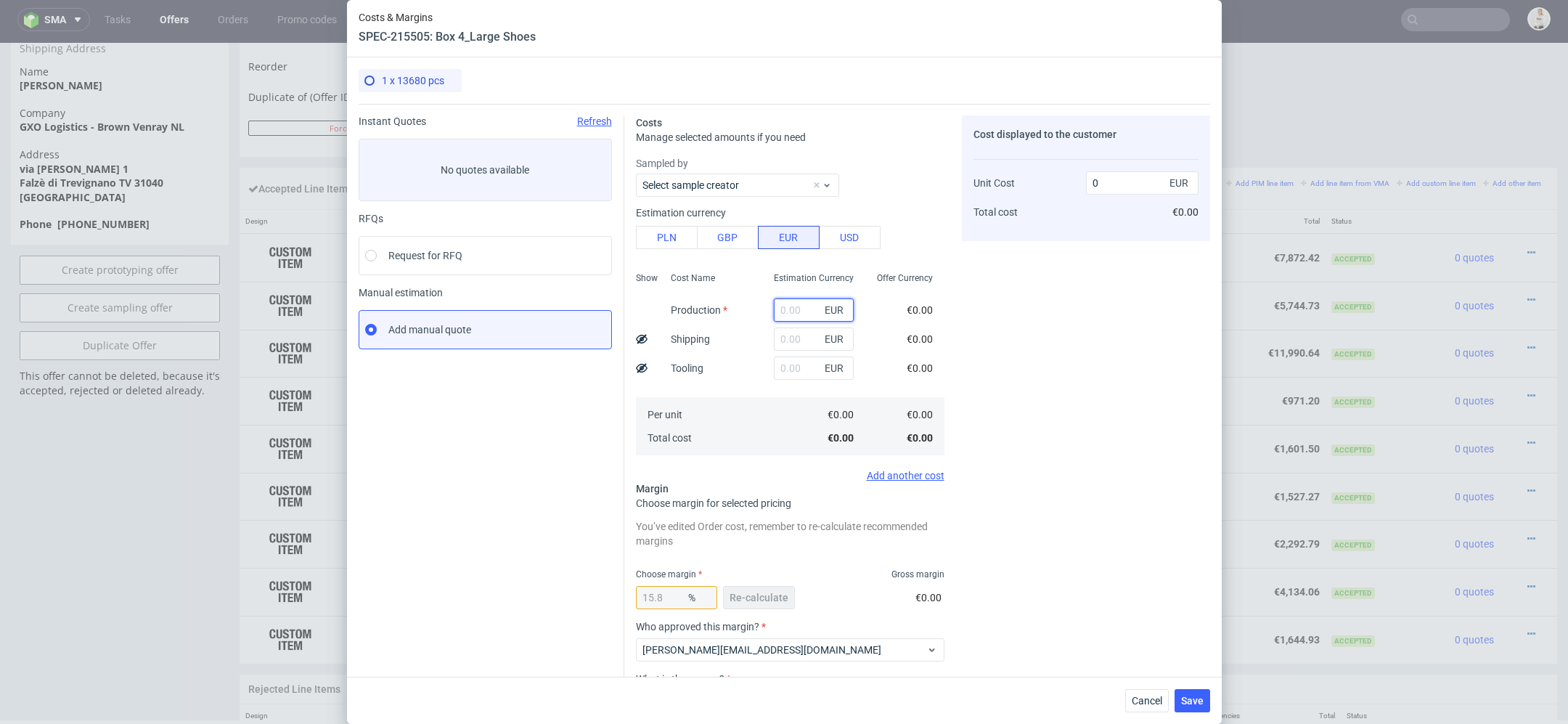
paste input "€5 037,76"
click at [792, 310] on input "€5 037,76" at bounding box center [813, 311] width 79 height 23
type input "5037.76"
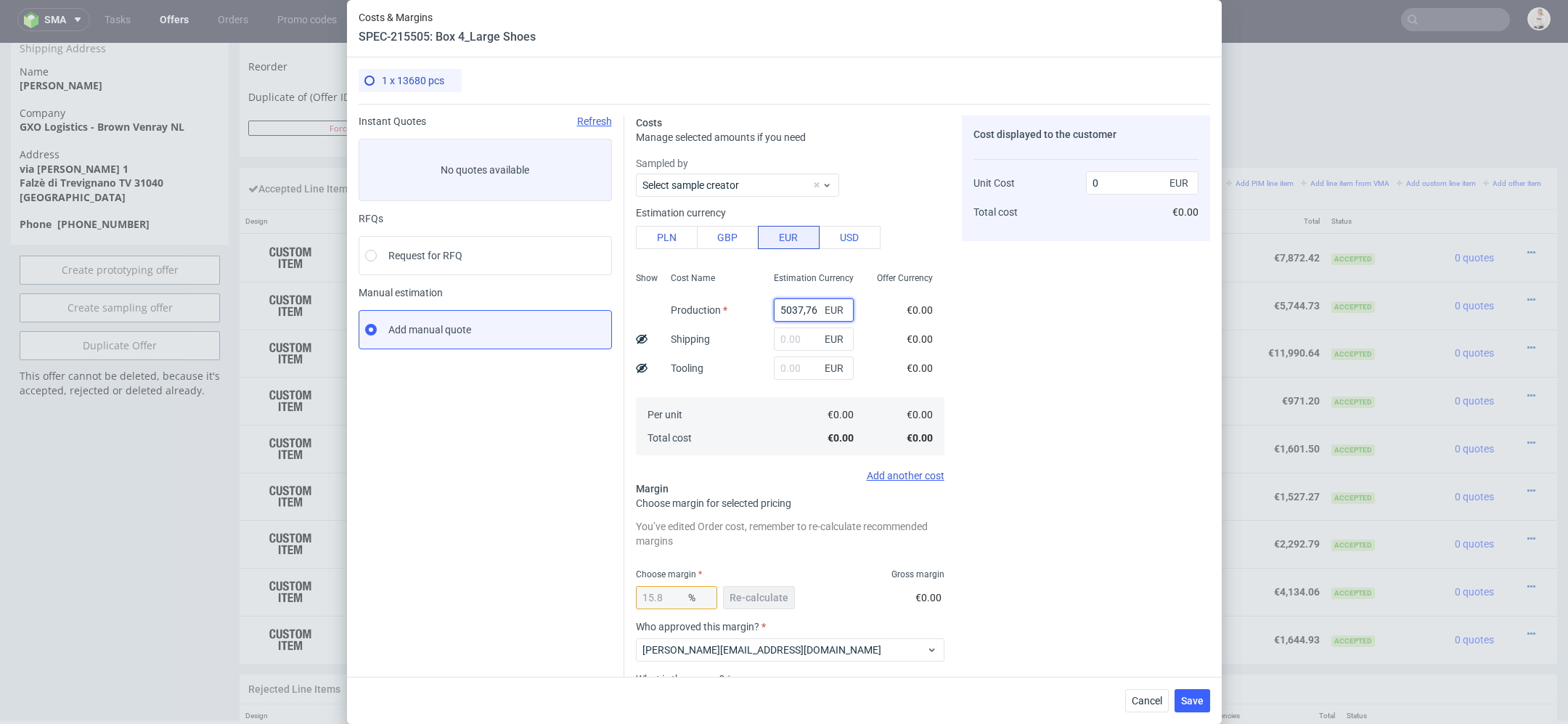
type input "5983.09"
type input "5037.76"
click at [888, 344] on div "Offer Currency €5,037.76 €0.00 €0.00 €5,037.76 €5,037.76" at bounding box center [905, 362] width 79 height 191
click at [776, 601] on span "Re-calculate" at bounding box center [758, 597] width 59 height 10
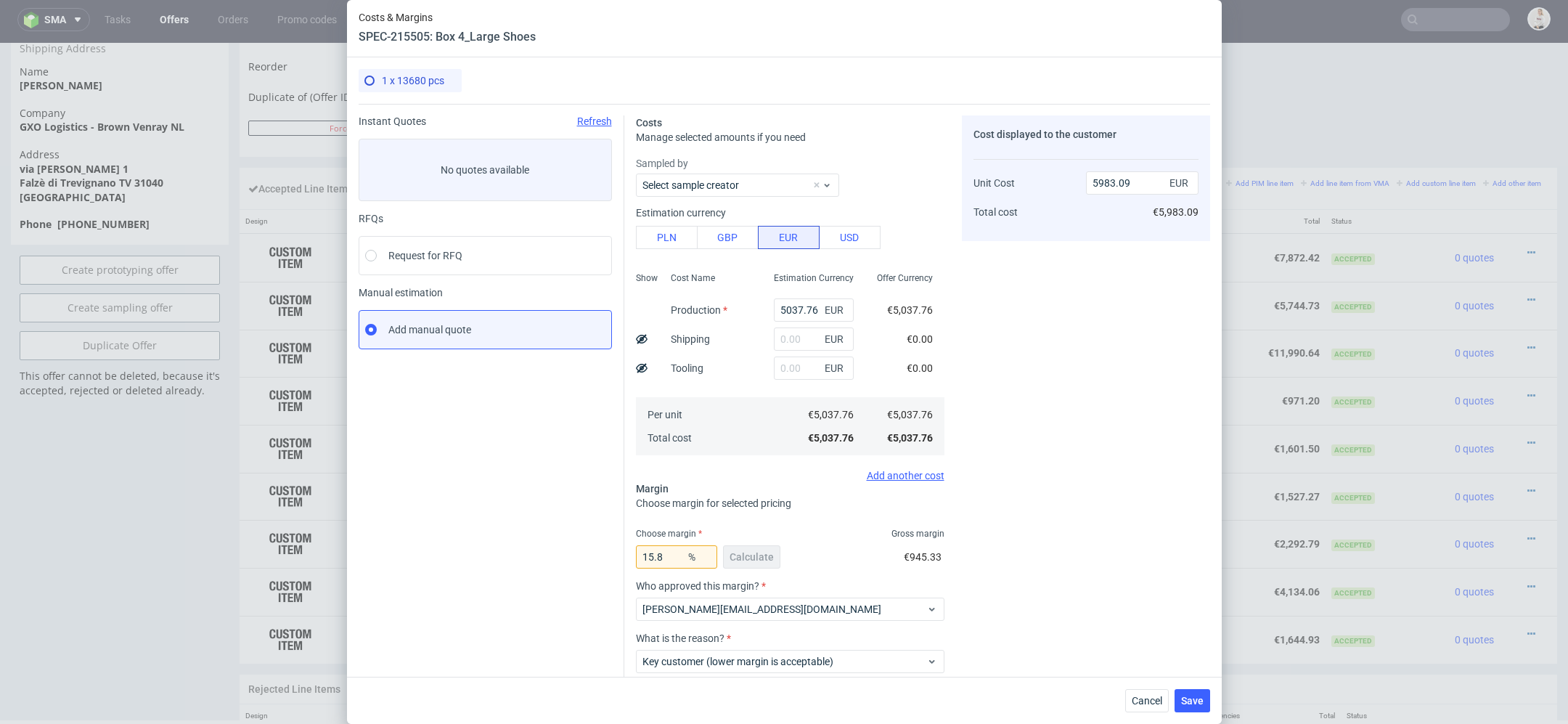
scroll to position [85, 0]
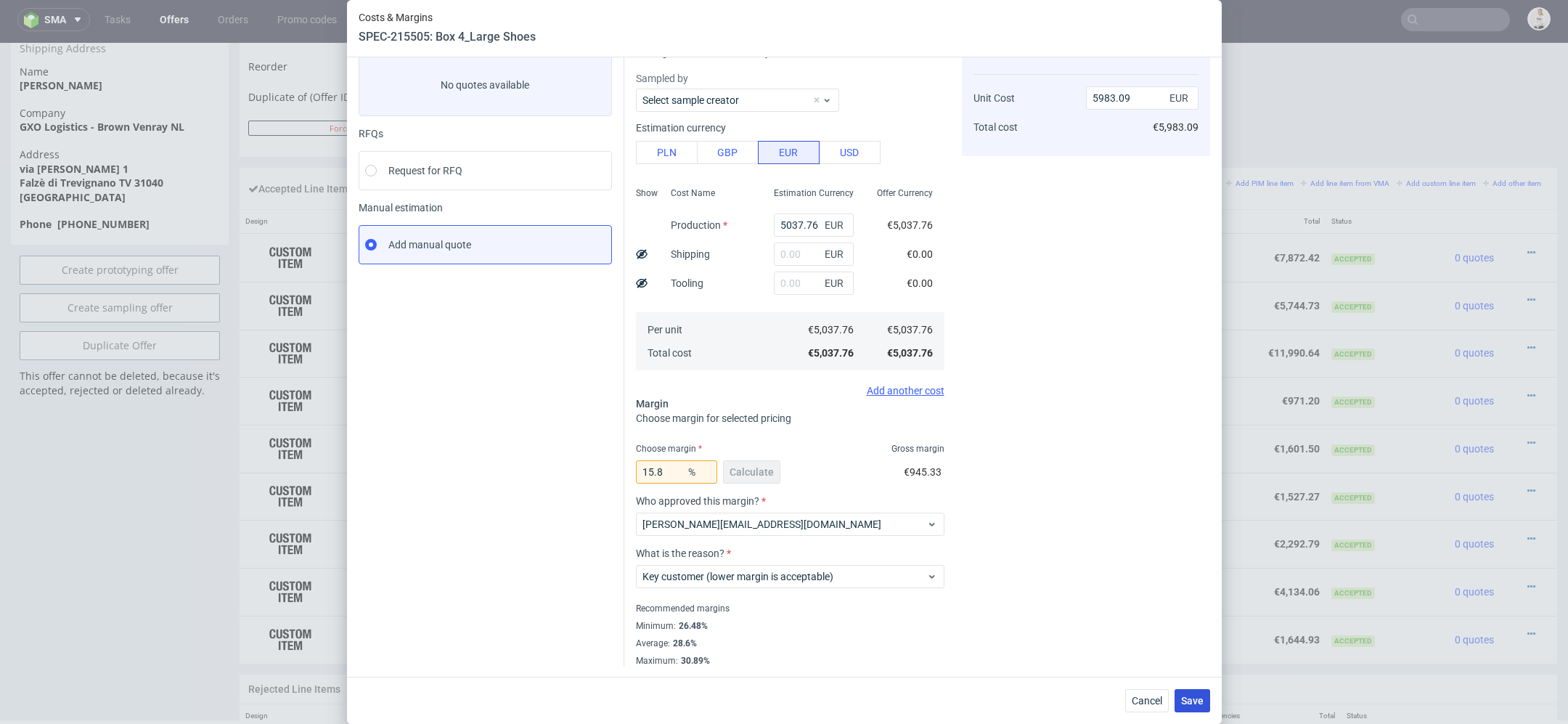
click at [1193, 701] on span "Save" at bounding box center [1192, 700] width 23 height 10
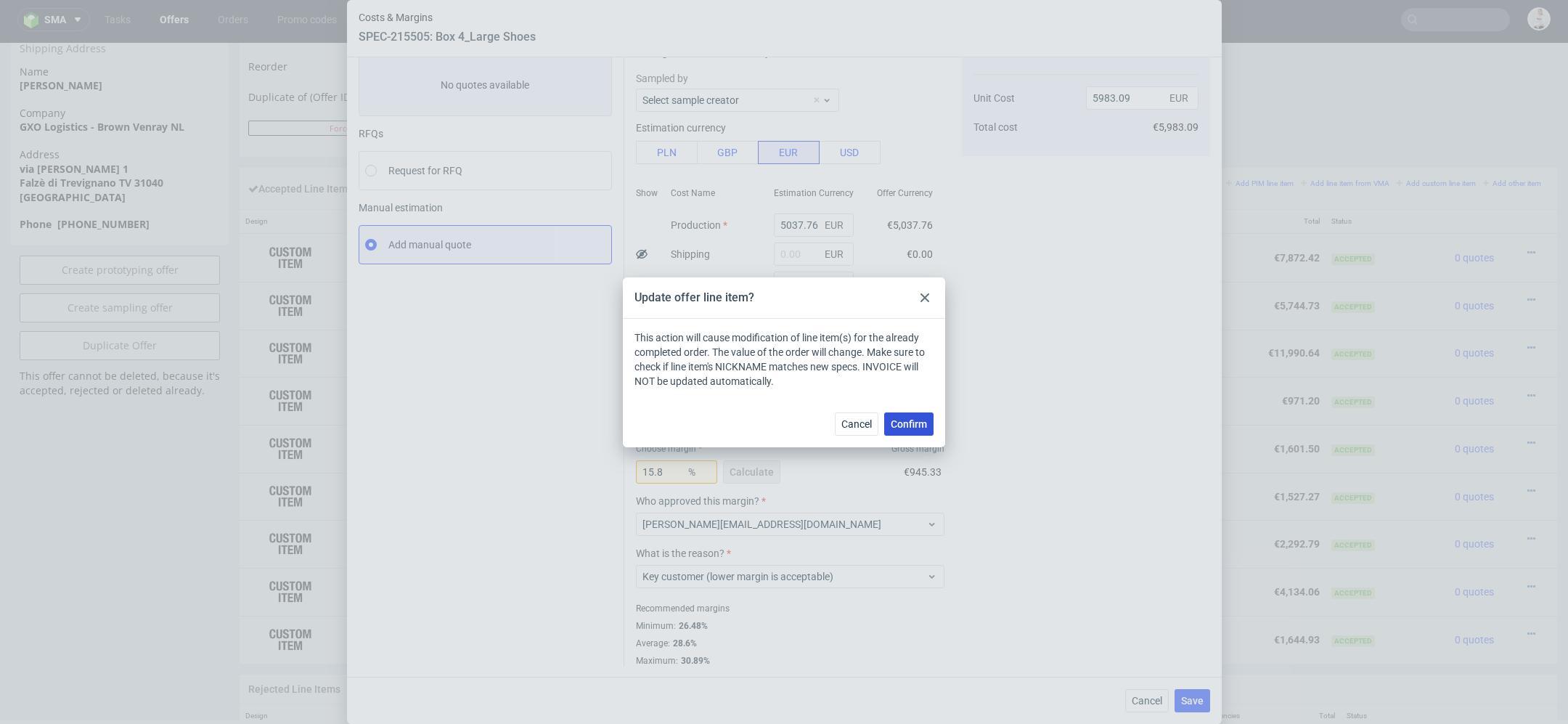
click at [911, 422] on span "Confirm" at bounding box center [909, 423] width 36 height 10
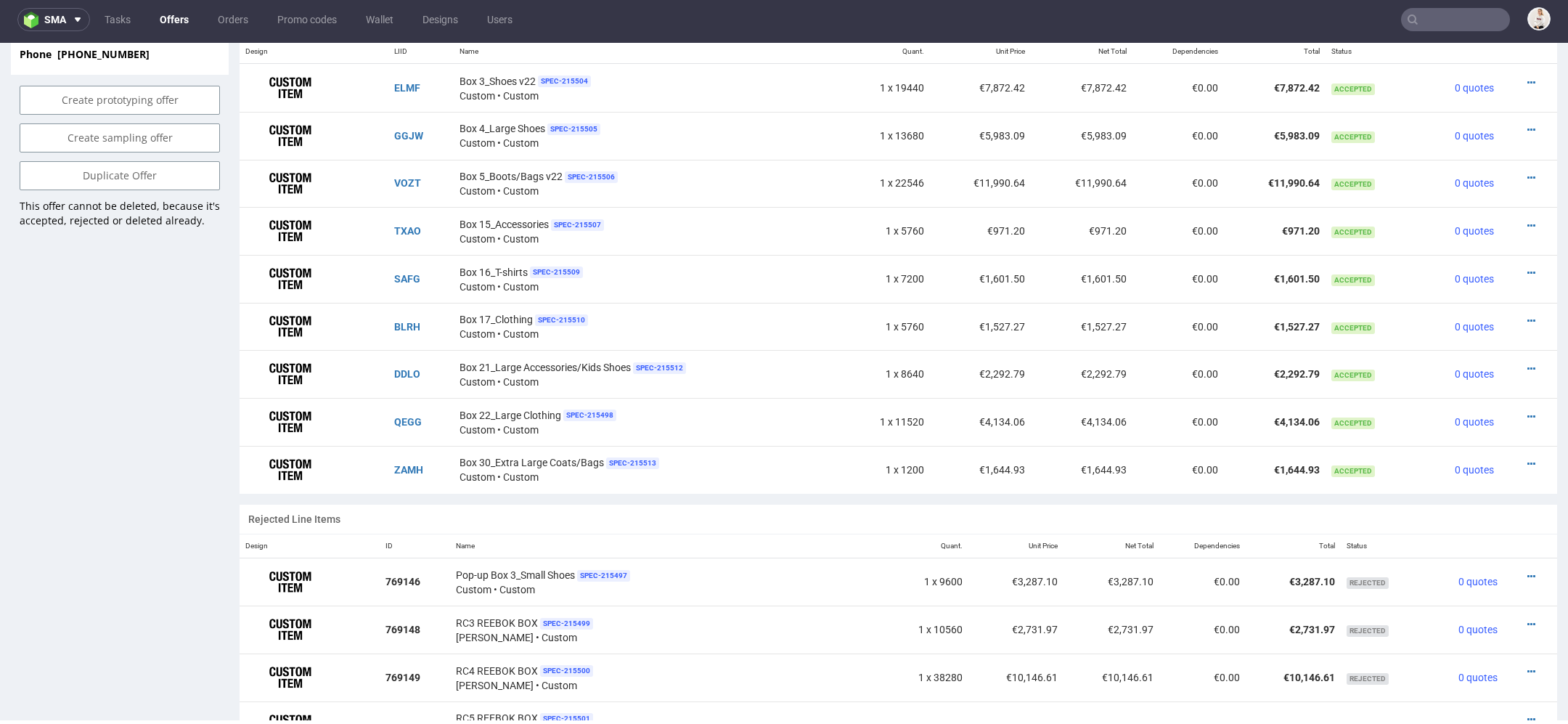
scroll to position [943, 0]
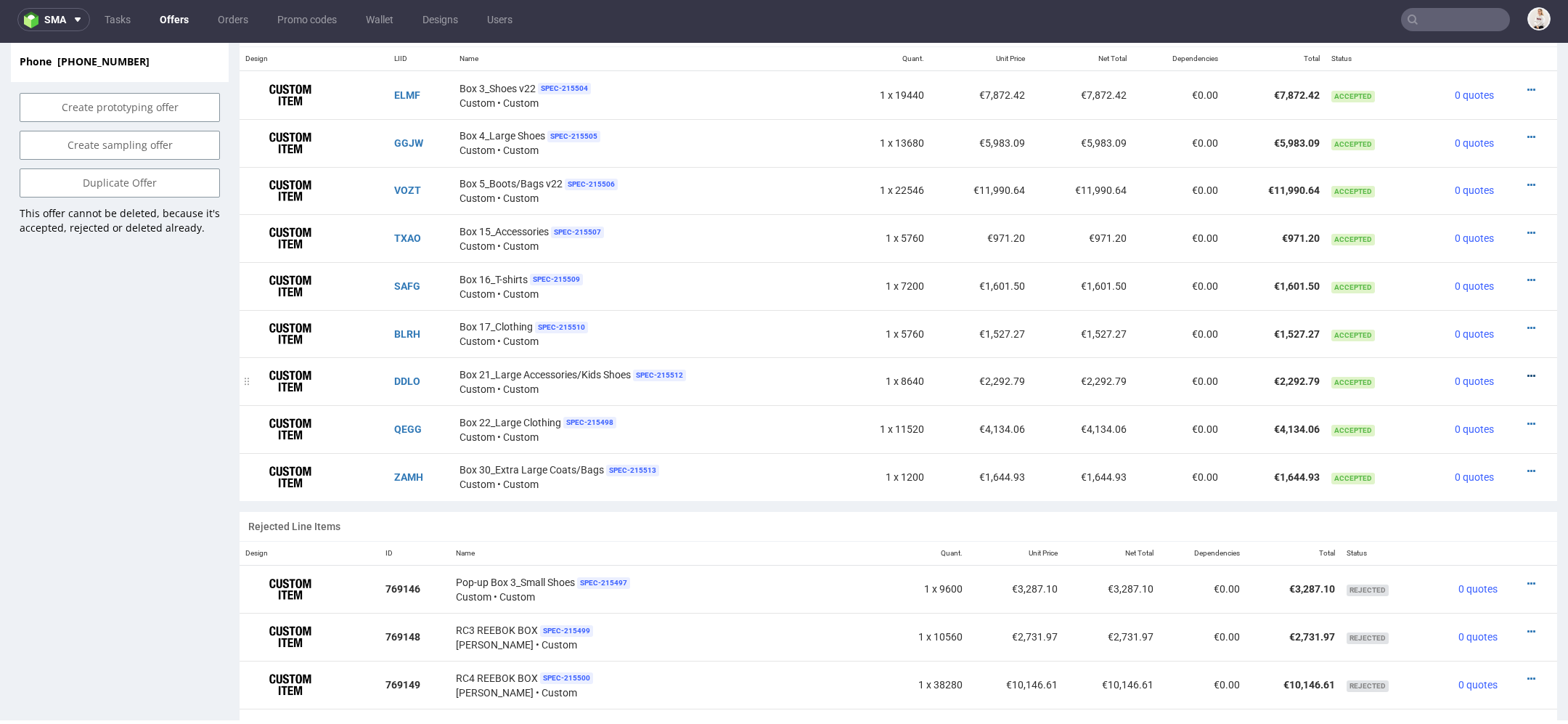
click at [1527, 371] on icon at bounding box center [1531, 376] width 8 height 10
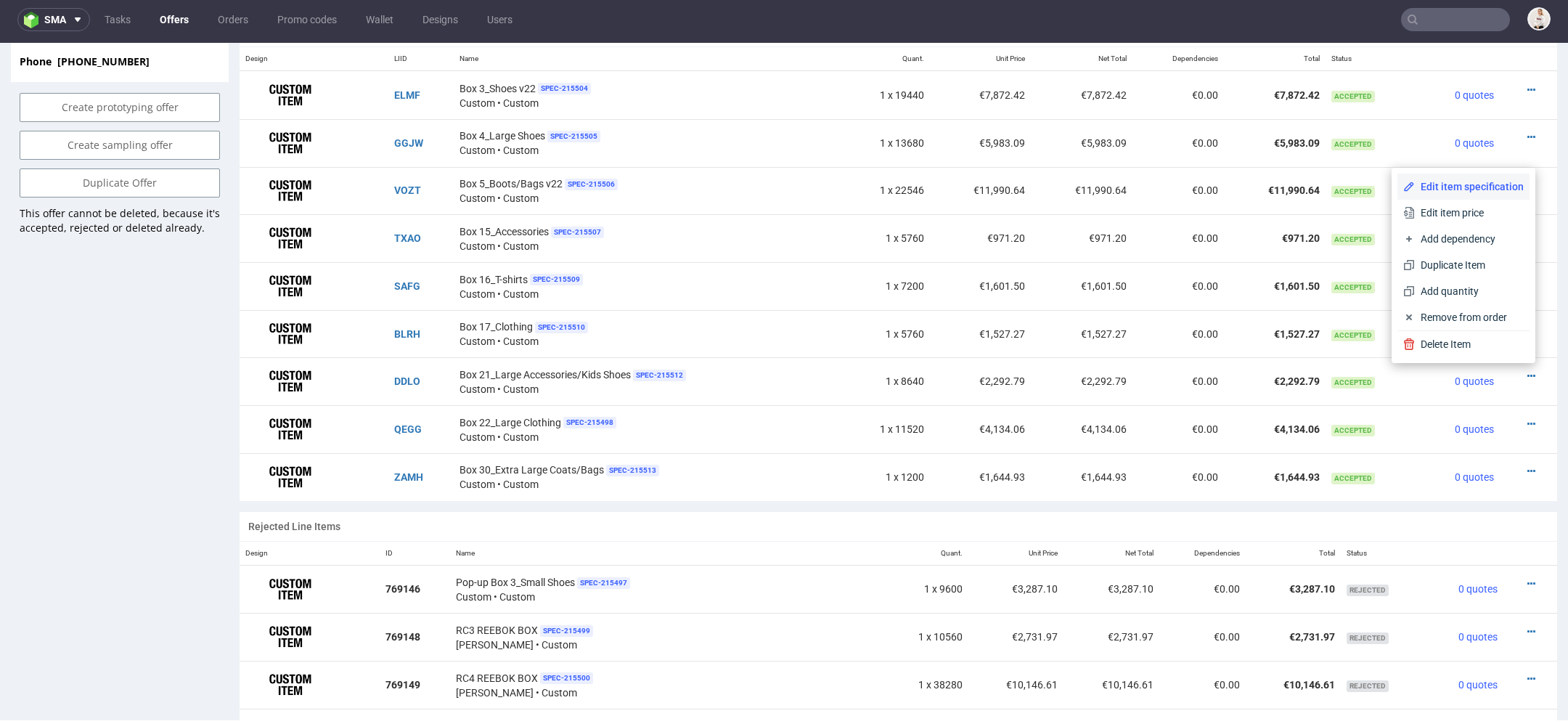
click at [1478, 180] on span "Edit item specification" at bounding box center [1469, 187] width 109 height 14
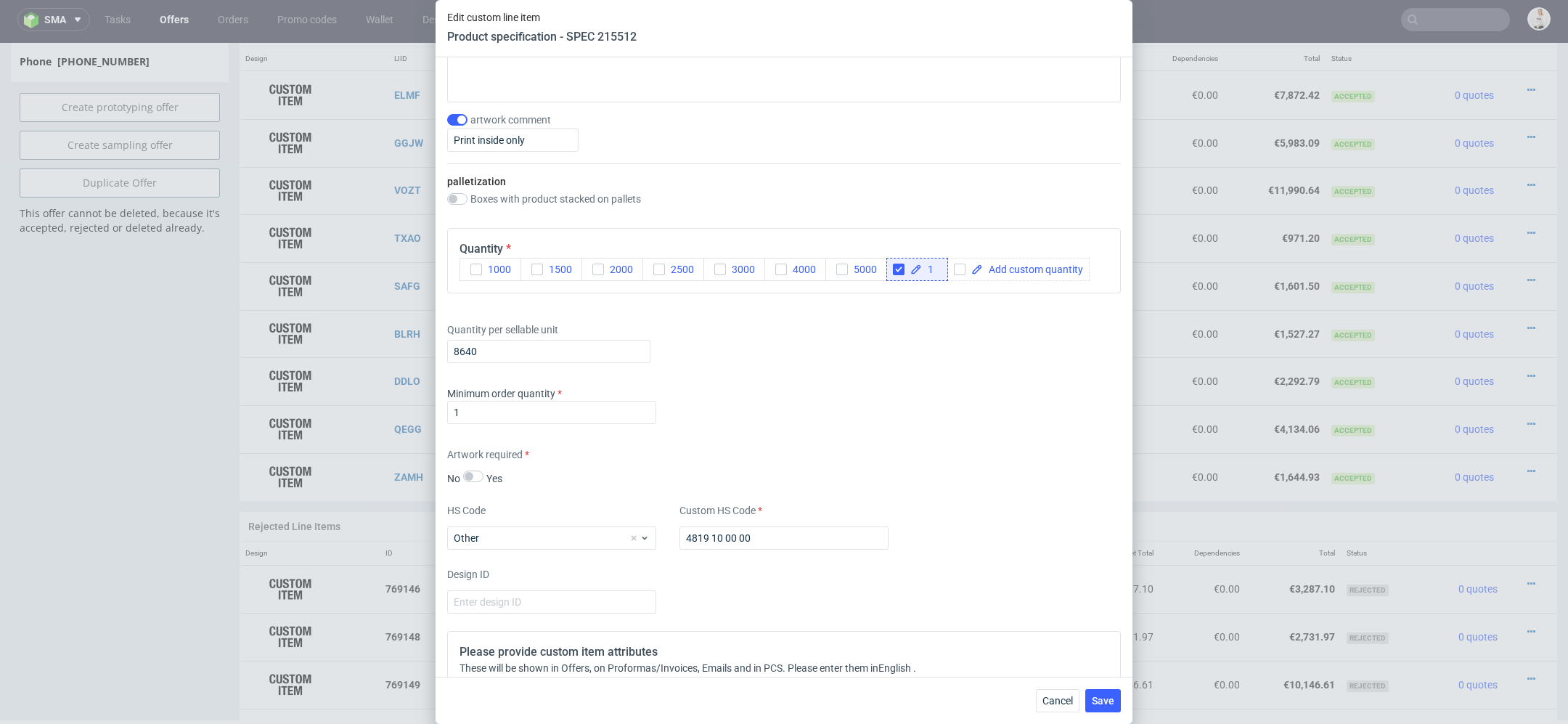
scroll to position [1771, 0]
click at [506, 347] on input "8640" at bounding box center [548, 351] width 203 height 23
type input "8901"
click at [774, 424] on div "Minimum order quantity 1" at bounding box center [784, 408] width 673 height 43
click at [1105, 698] on span "Save" at bounding box center [1103, 700] width 23 height 10
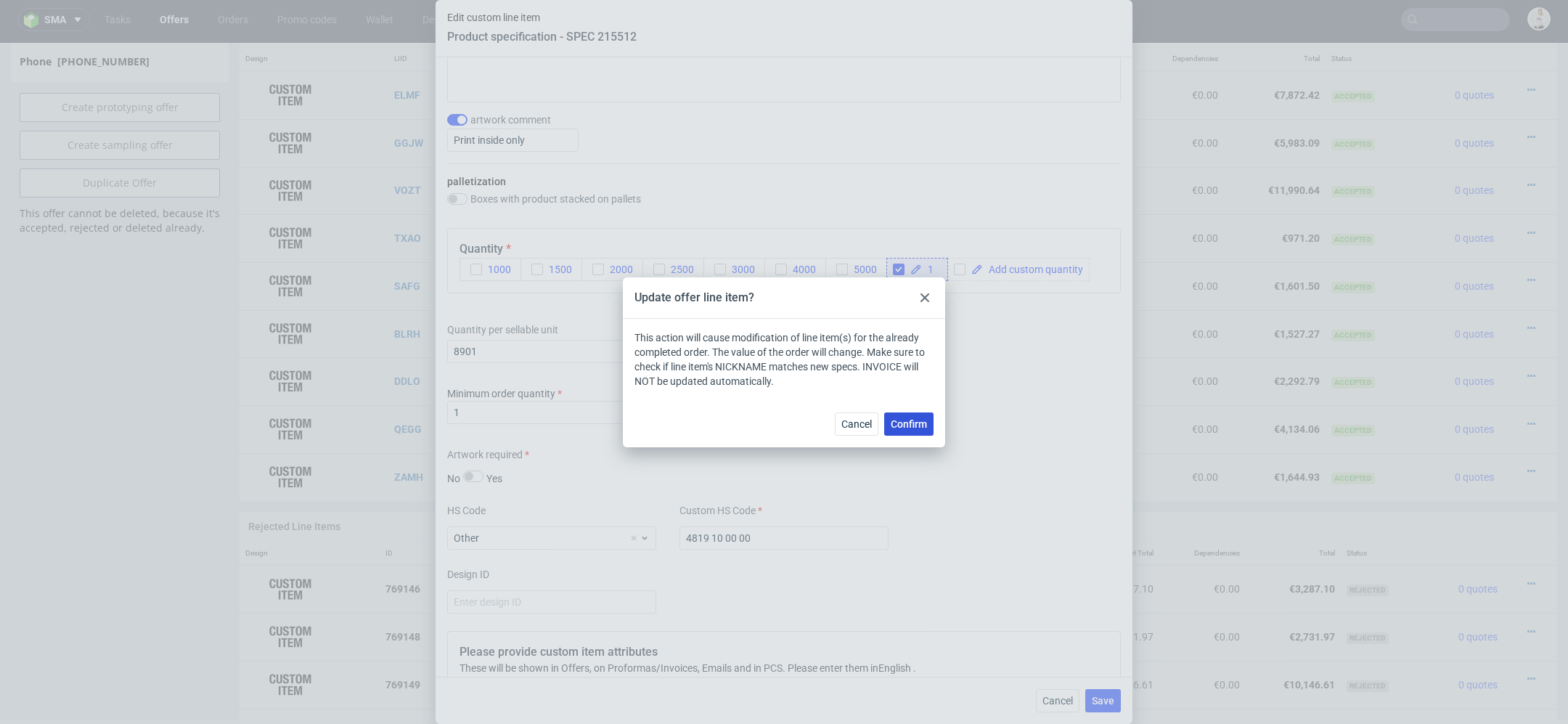
click at [908, 424] on span "Confirm" at bounding box center [909, 423] width 36 height 10
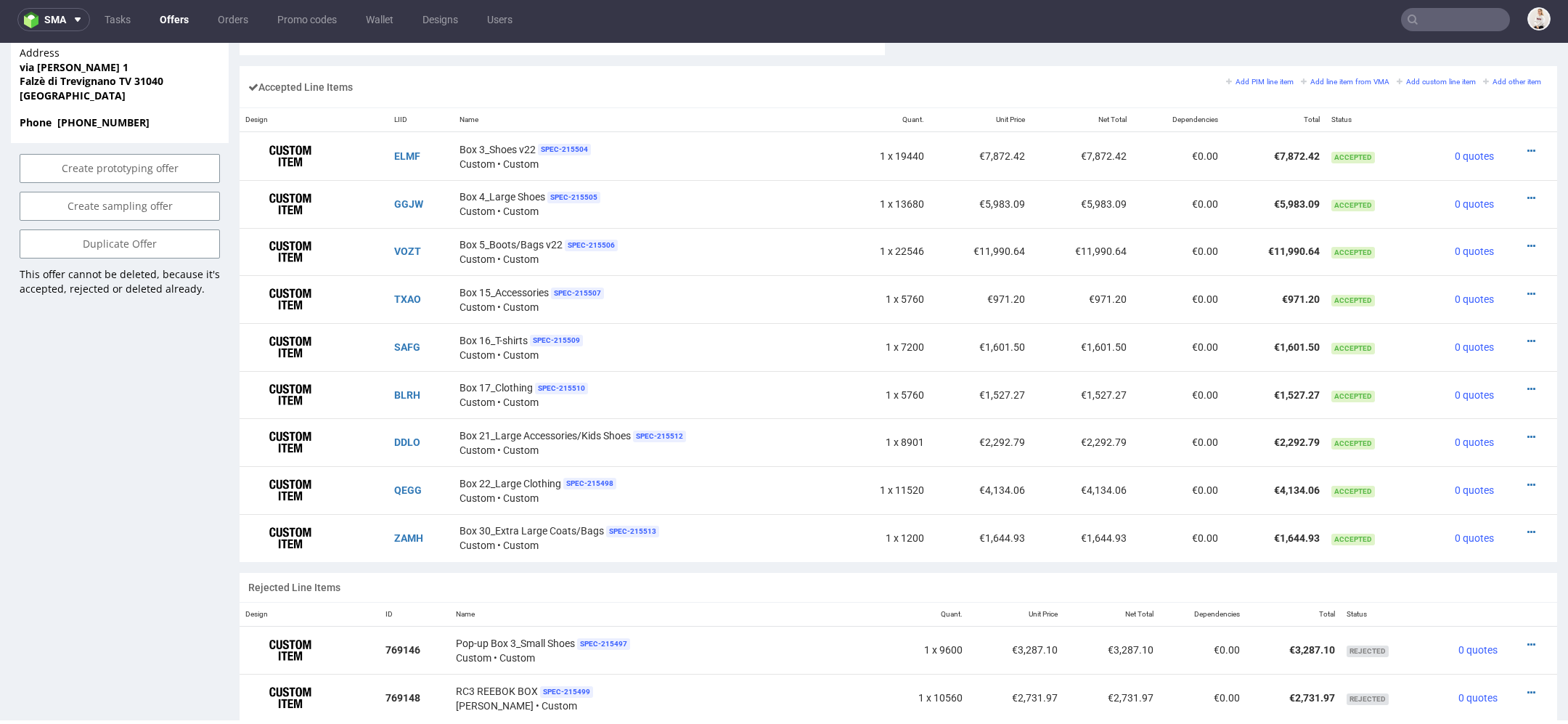
scroll to position [883, 0]
click at [1527, 432] on icon at bounding box center [1531, 436] width 8 height 10
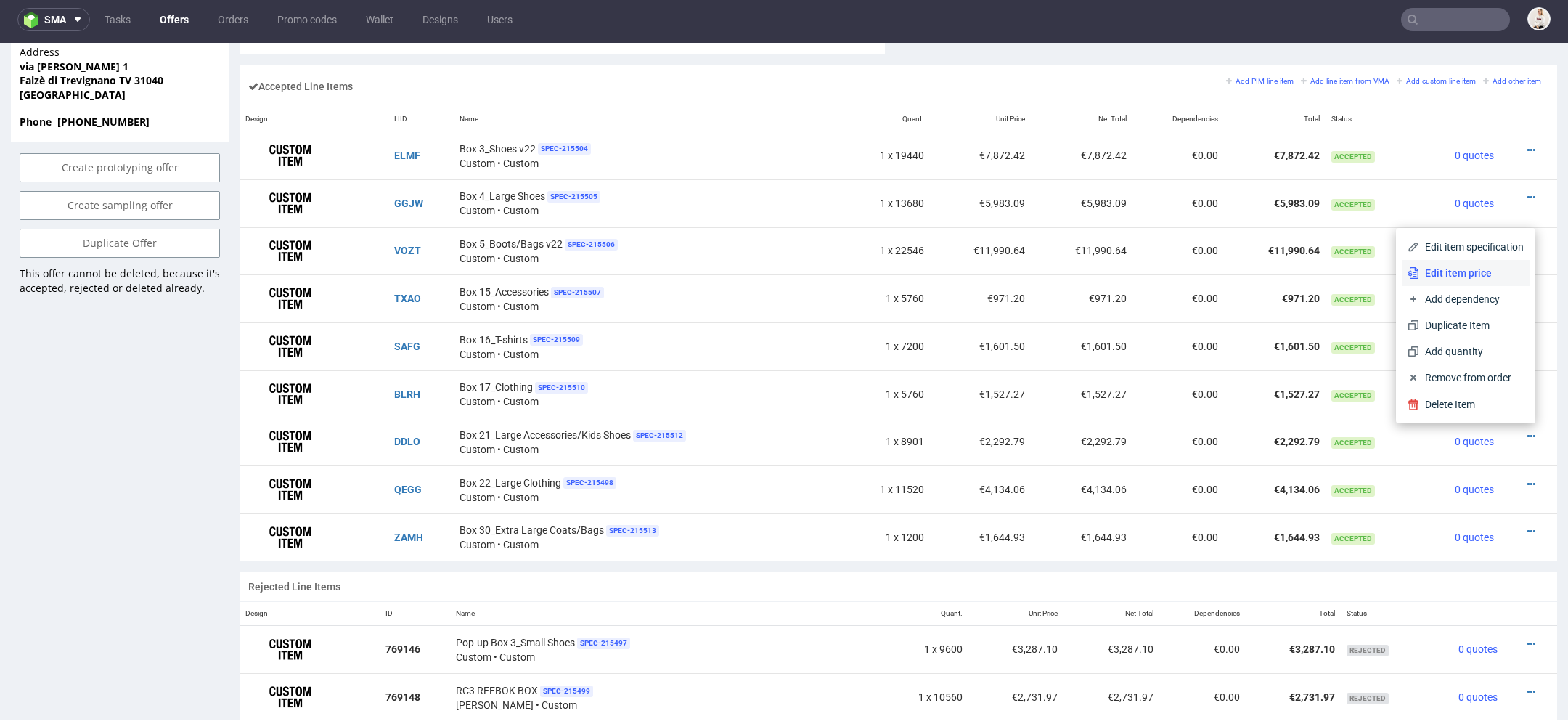
click at [1447, 278] on span "Edit item price" at bounding box center [1471, 273] width 105 height 14
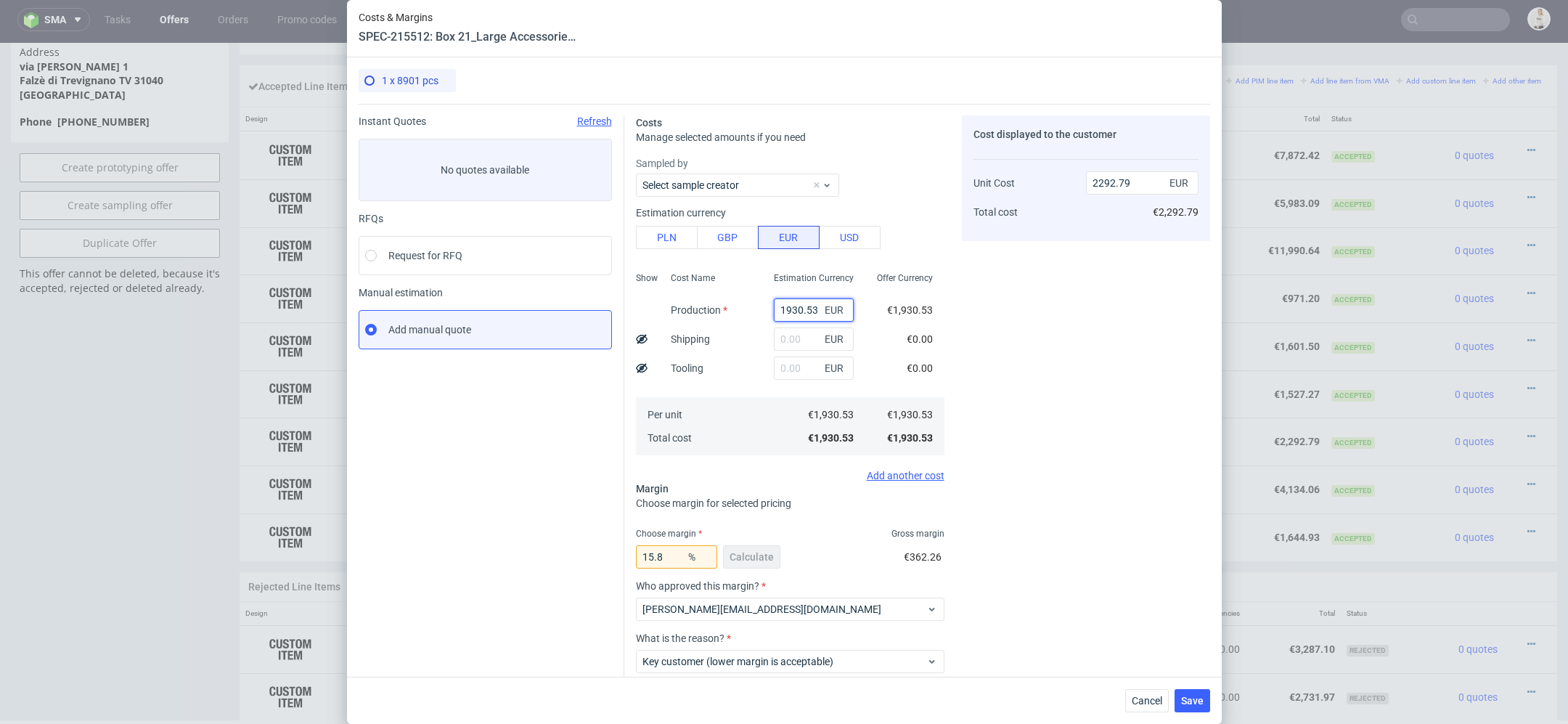
click at [783, 303] on input "1930.53" at bounding box center [813, 311] width 79 height 23
paste input "€1 988,85"
type input "€1 988,85"
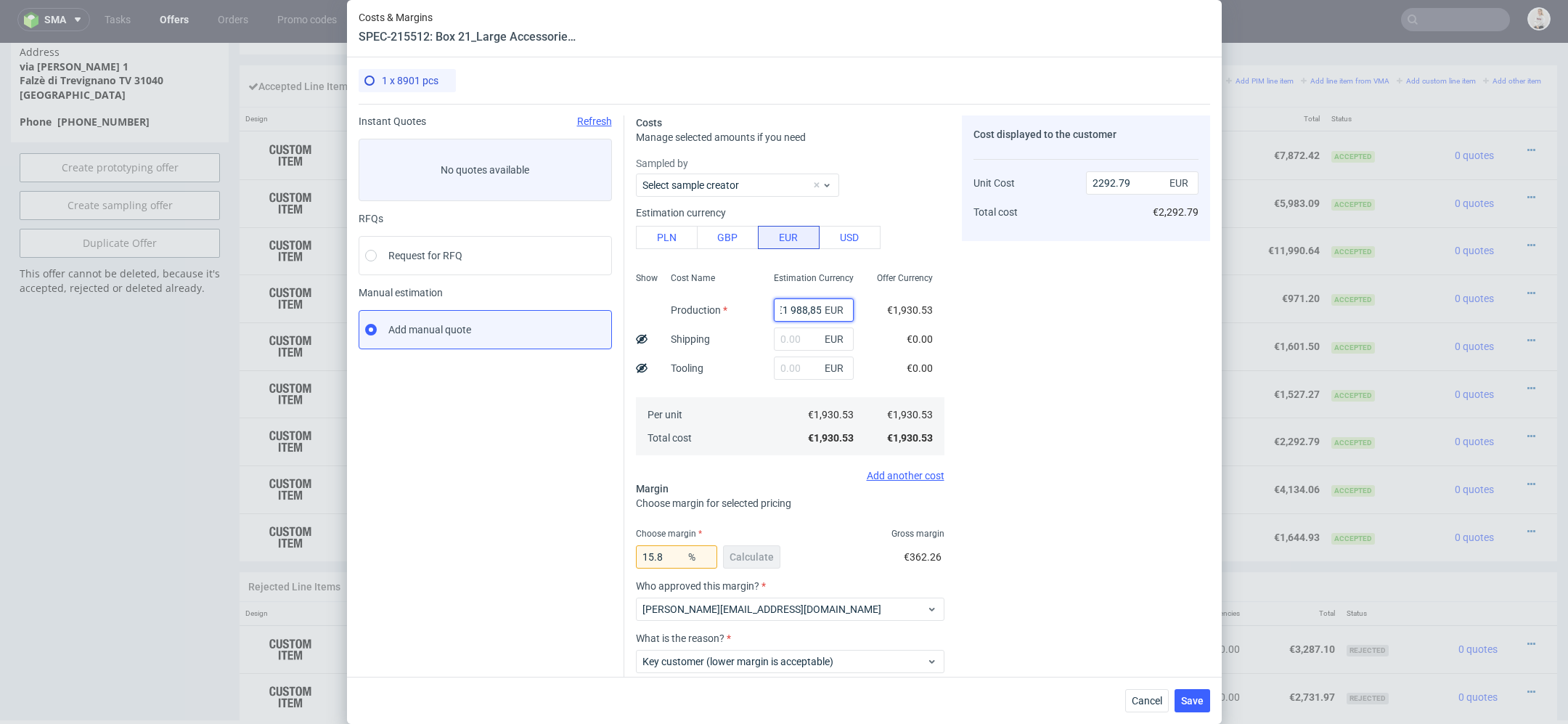
type input "0"
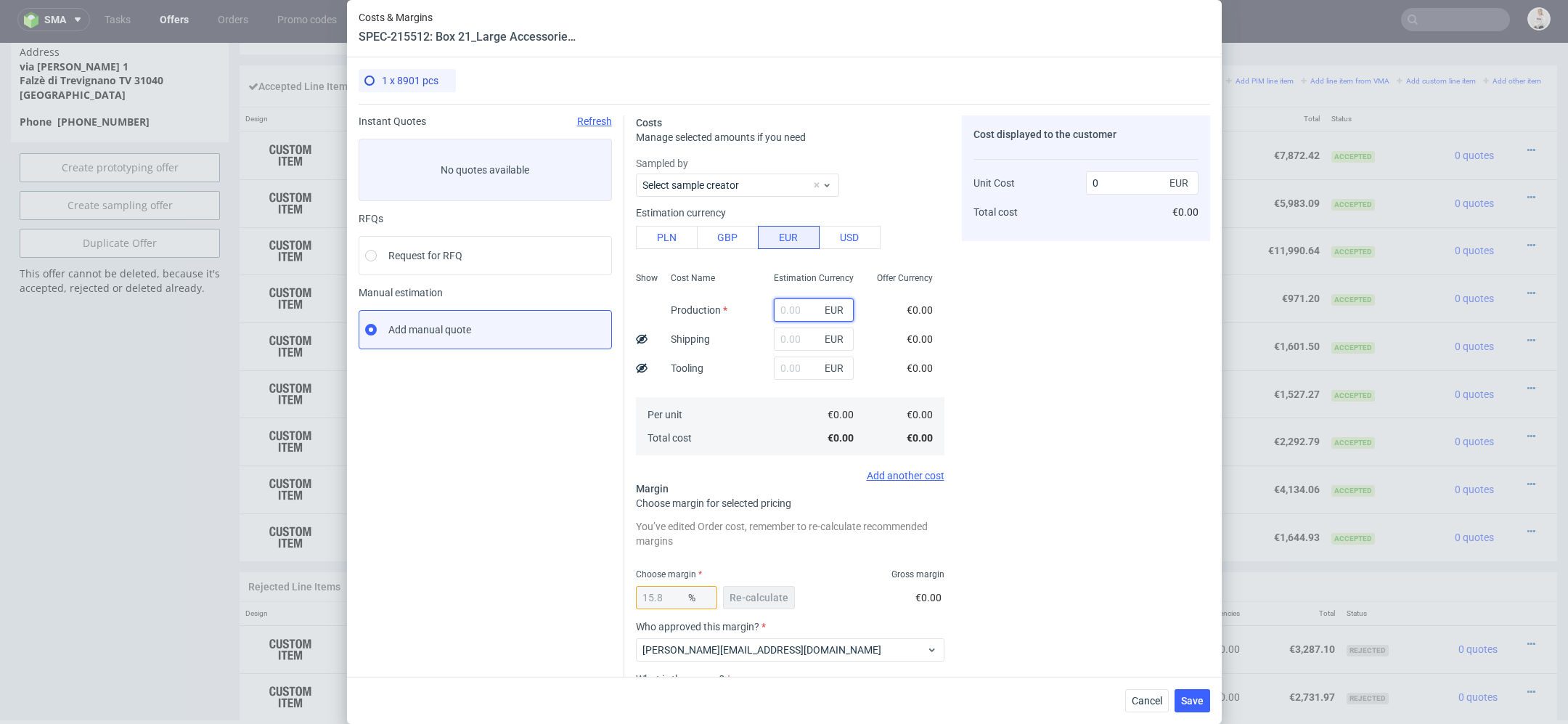
paste input "€1 988,85"
click at [788, 311] on input "€1 988,85" at bounding box center [813, 311] width 79 height 23
type input "1988.85"
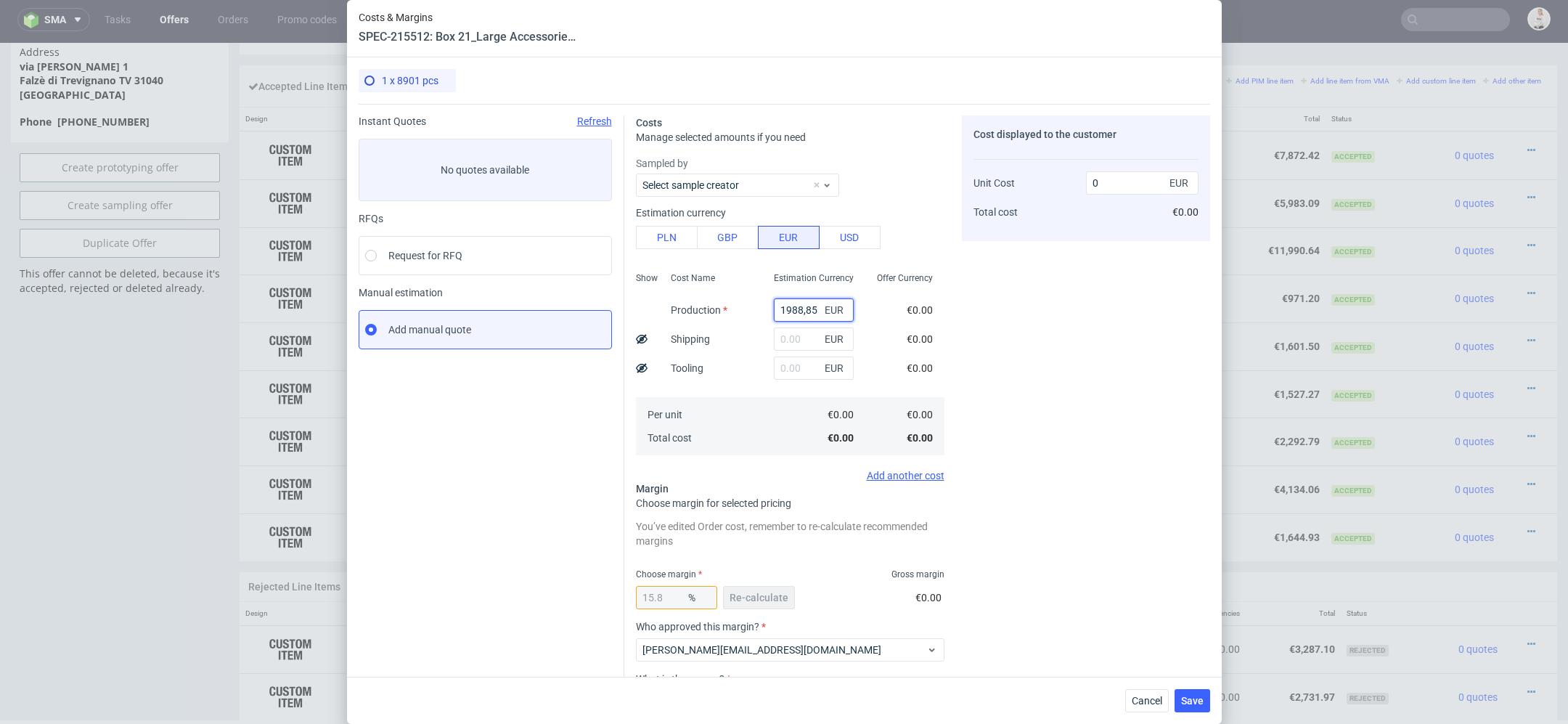
type input "2362.05"
type input "1988.85"
click at [905, 355] on div "€0.00" at bounding box center [920, 368] width 50 height 29
click at [766, 590] on button "Re-calculate" at bounding box center [759, 598] width 72 height 23
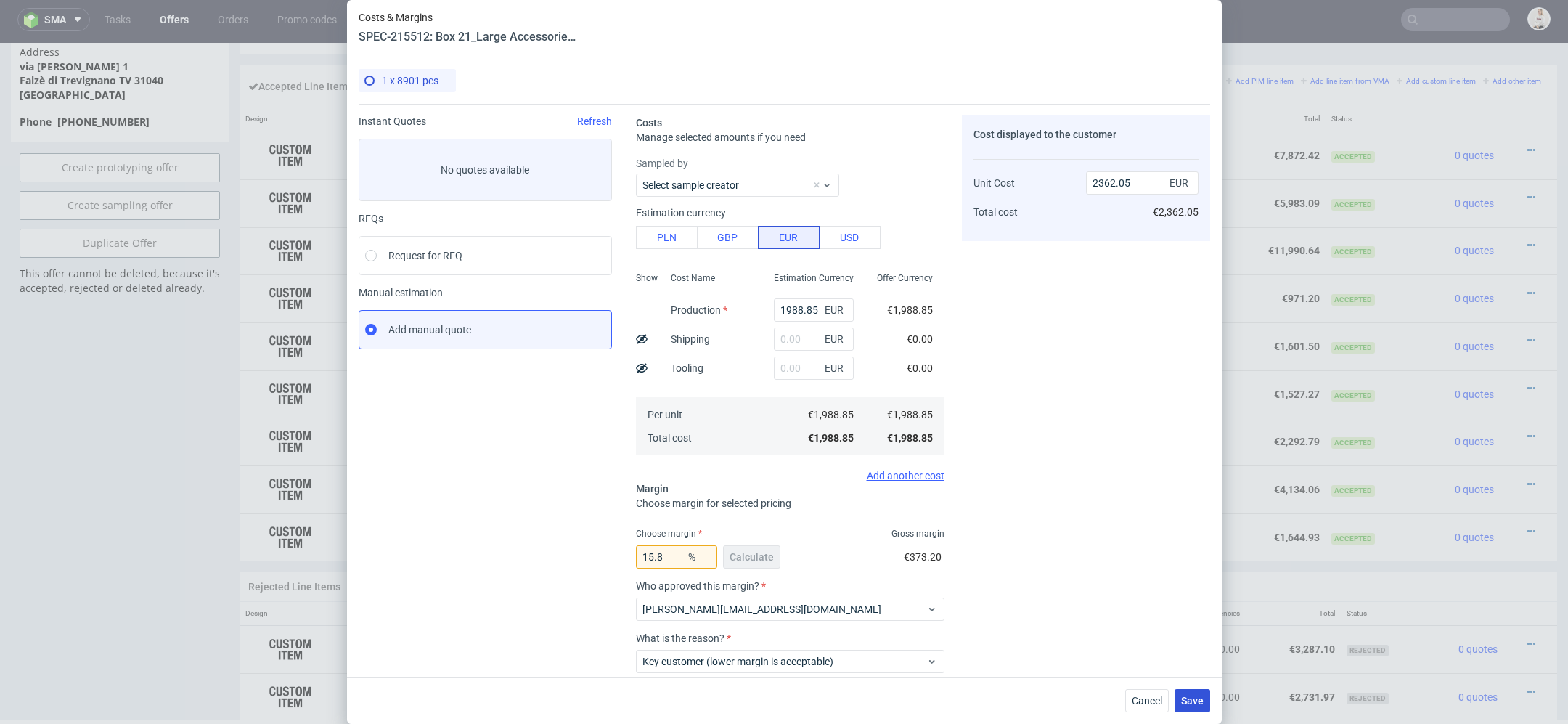
click at [1188, 697] on span "Save" at bounding box center [1192, 700] width 23 height 10
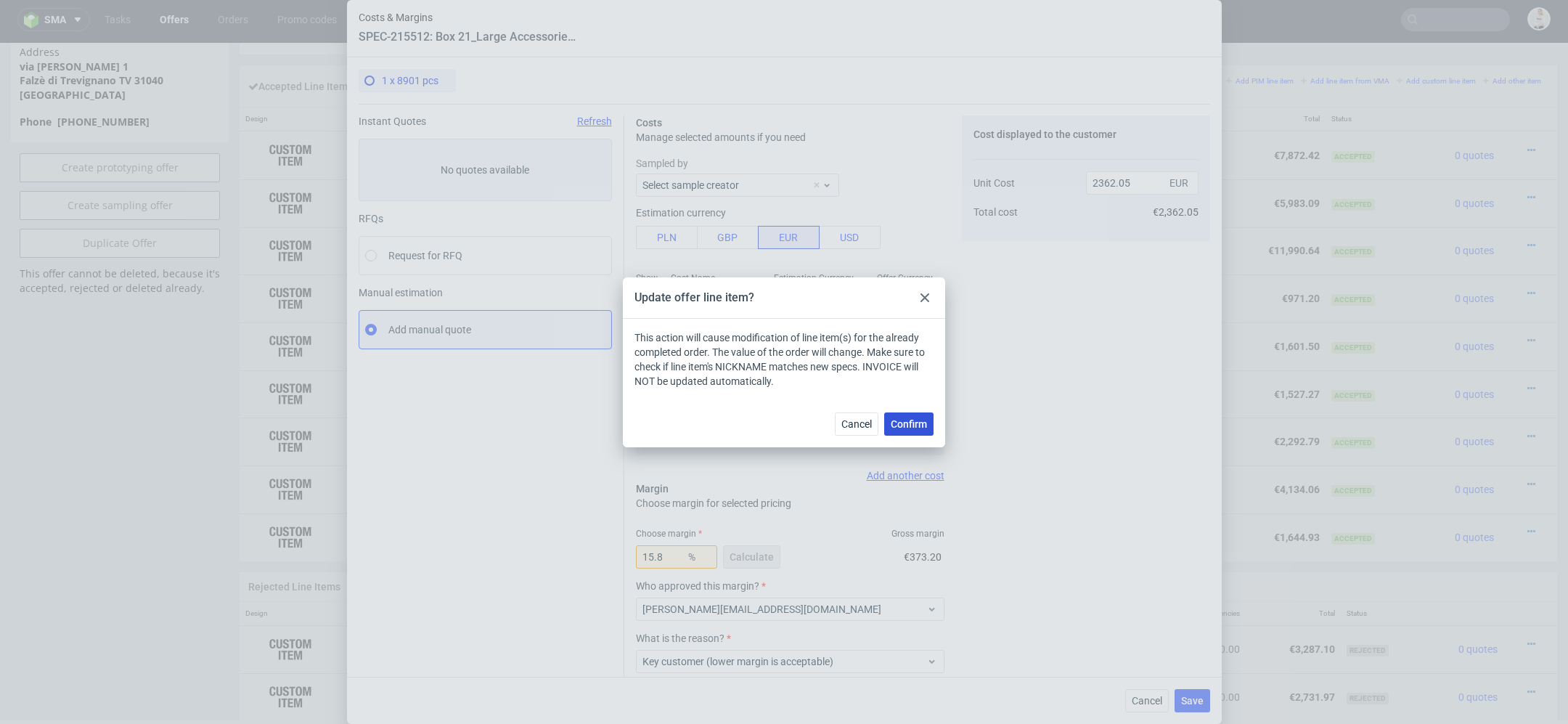
click at [922, 432] on button "Confirm" at bounding box center [909, 424] width 50 height 23
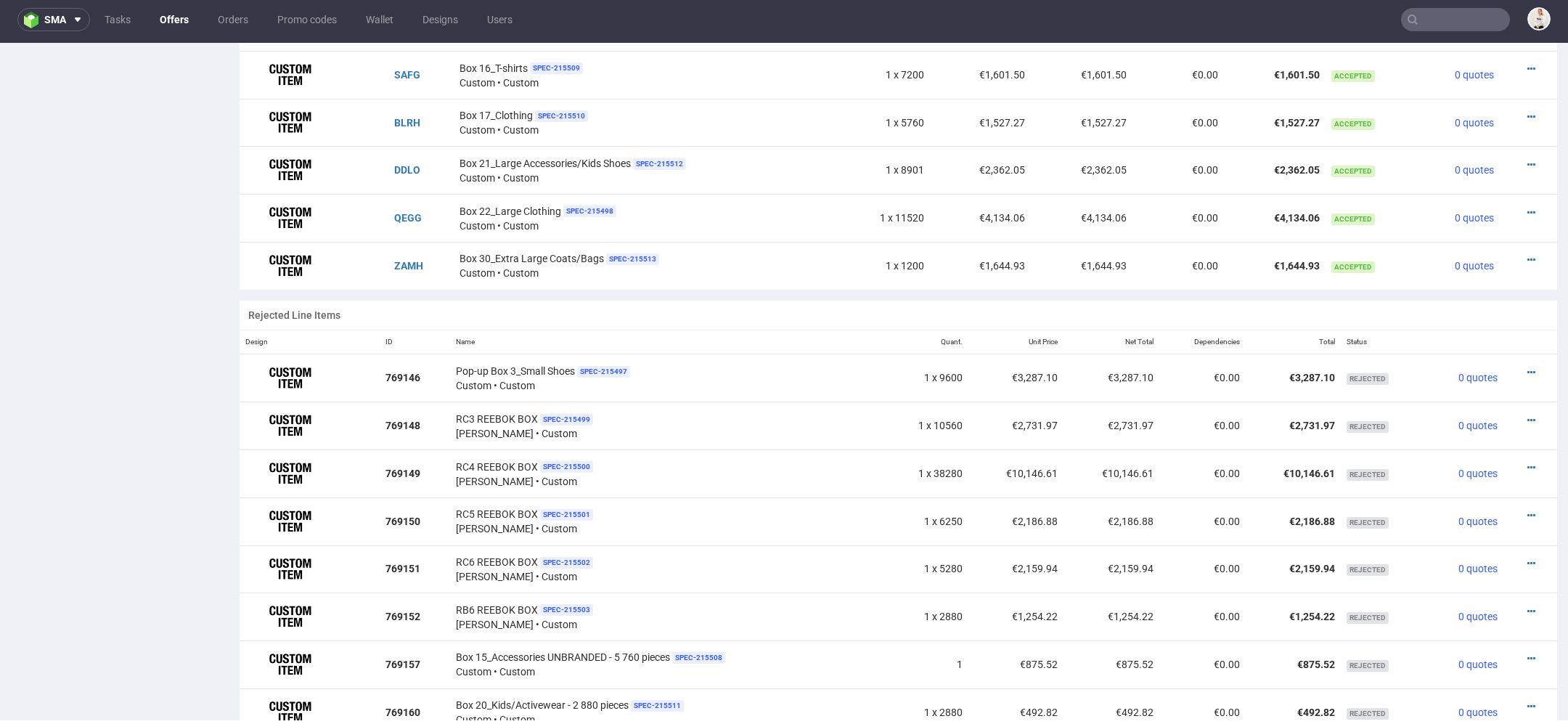
scroll to position [1153, 0]
click at [1527, 257] on icon at bounding box center [1531, 261] width 8 height 10
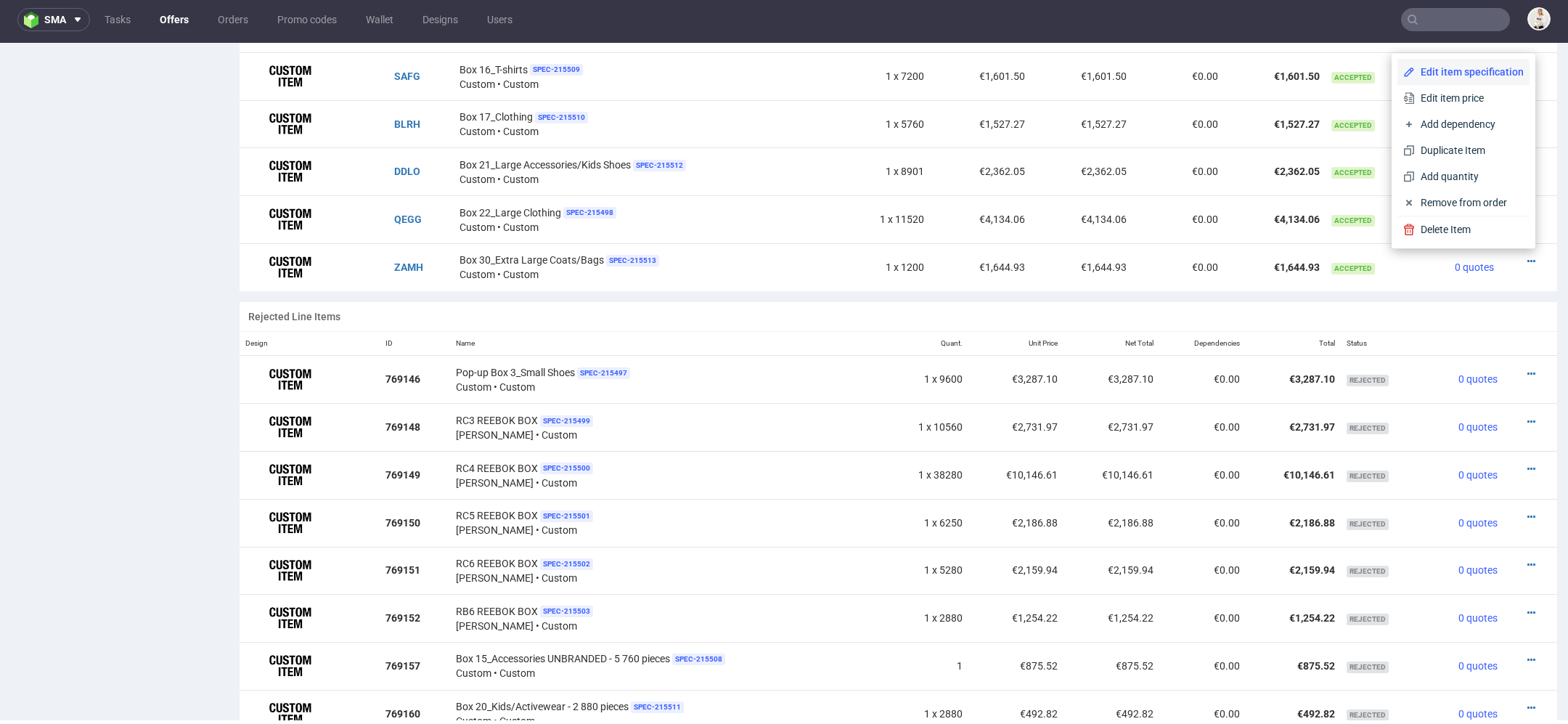
click at [1458, 73] on span "Edit item specification" at bounding box center [1469, 72] width 109 height 14
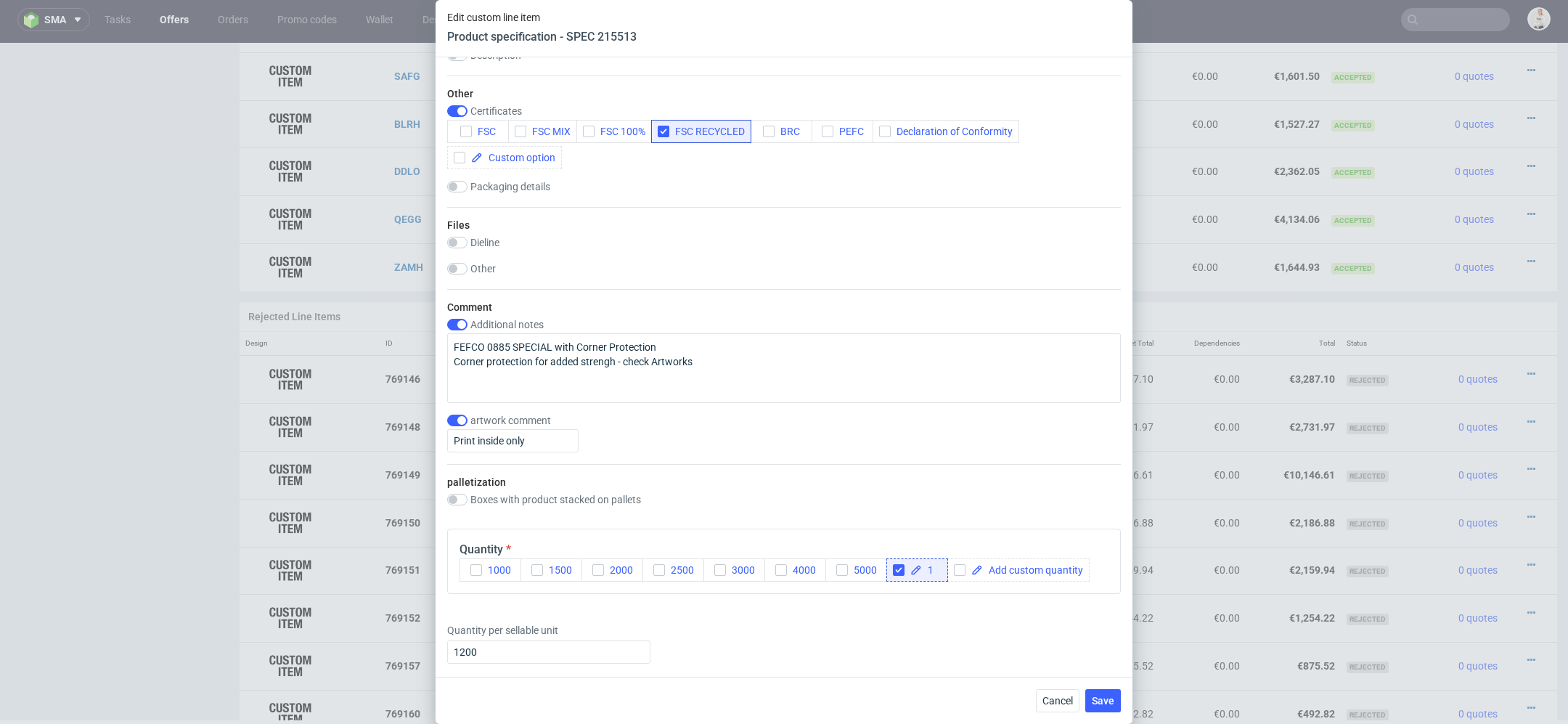
scroll to position [1545, 0]
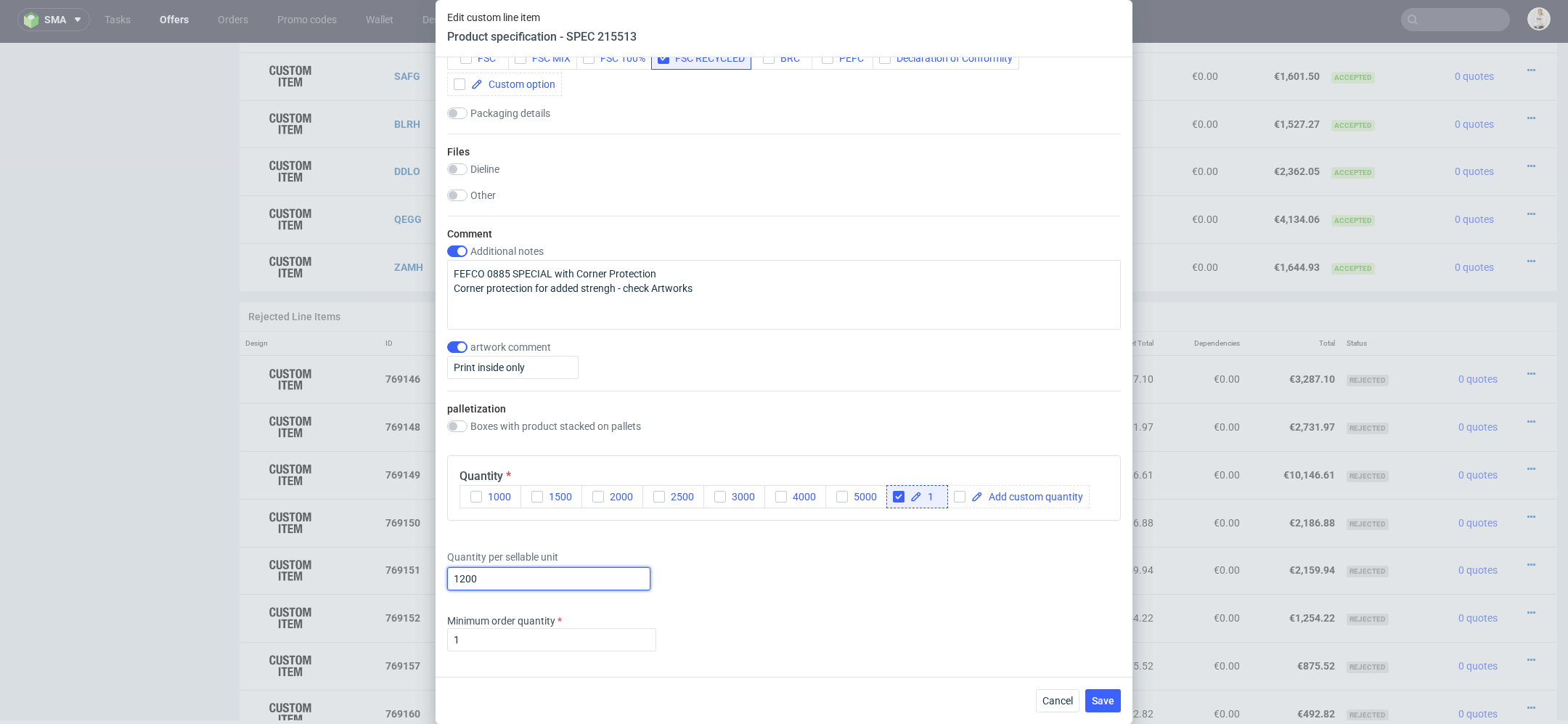
click at [484, 577] on input "1200" at bounding box center [548, 579] width 203 height 23
type input "1232"
click at [1099, 688] on div "Cancel Save" at bounding box center [784, 701] width 697 height 47
click at [1101, 703] on span "Save" at bounding box center [1103, 700] width 23 height 10
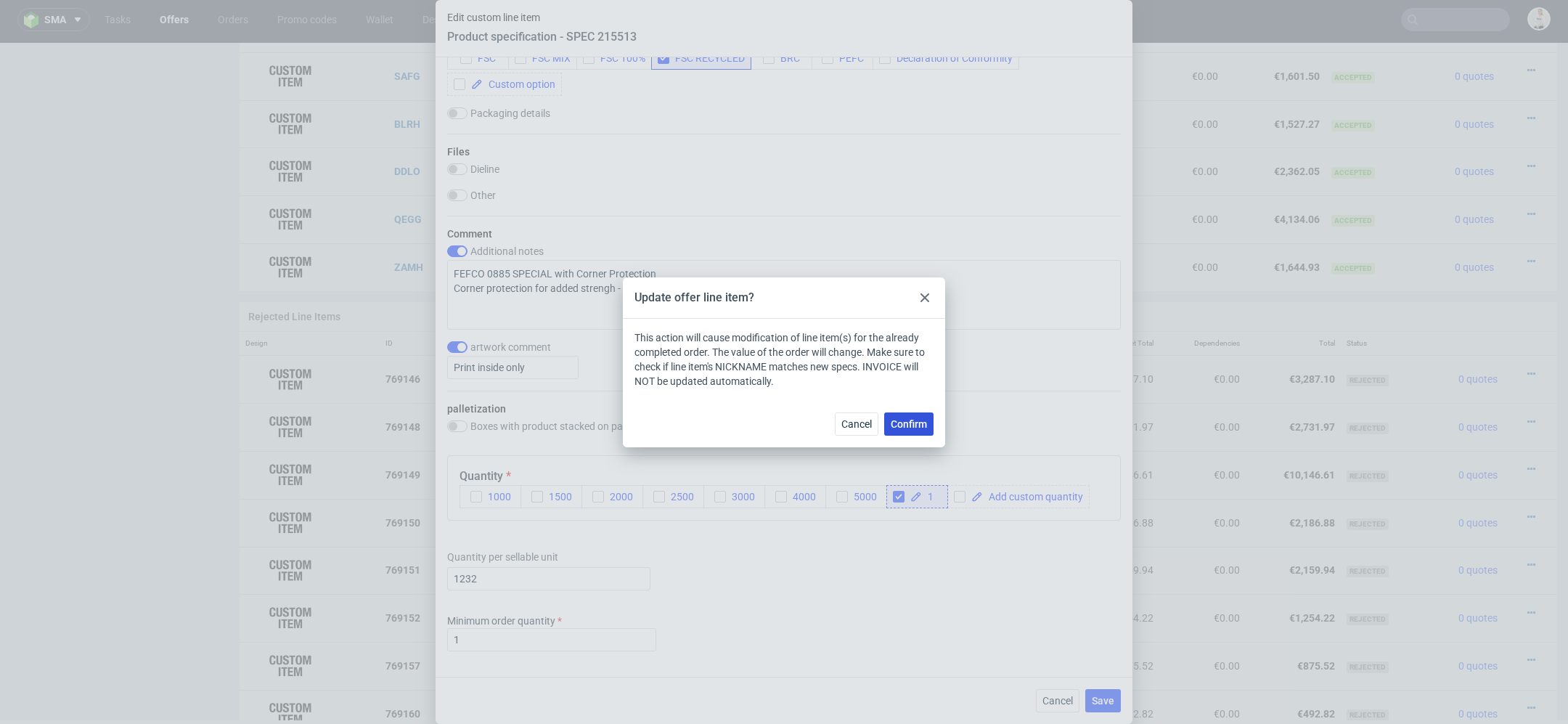
click at [902, 420] on span "Confirm" at bounding box center [909, 423] width 36 height 10
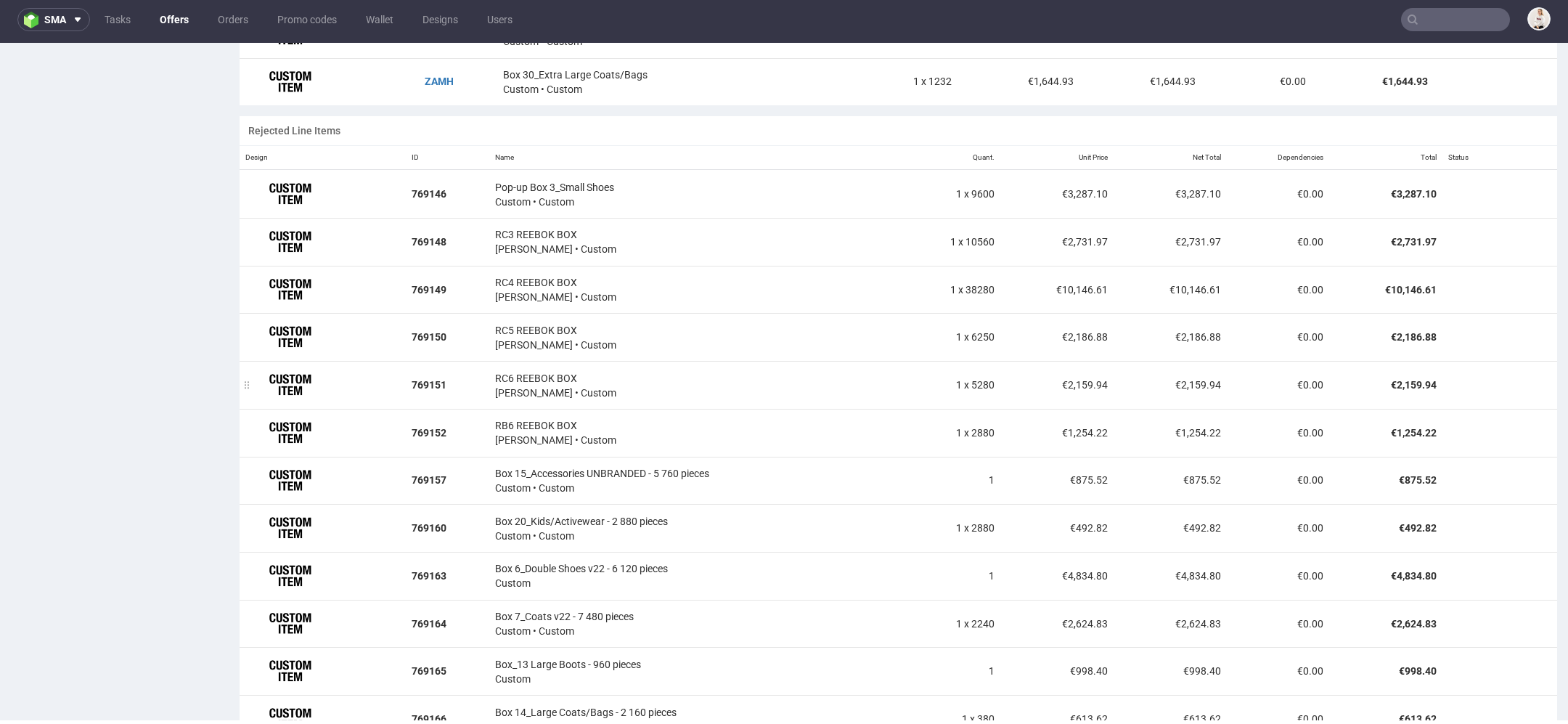
scroll to position [1097, 0]
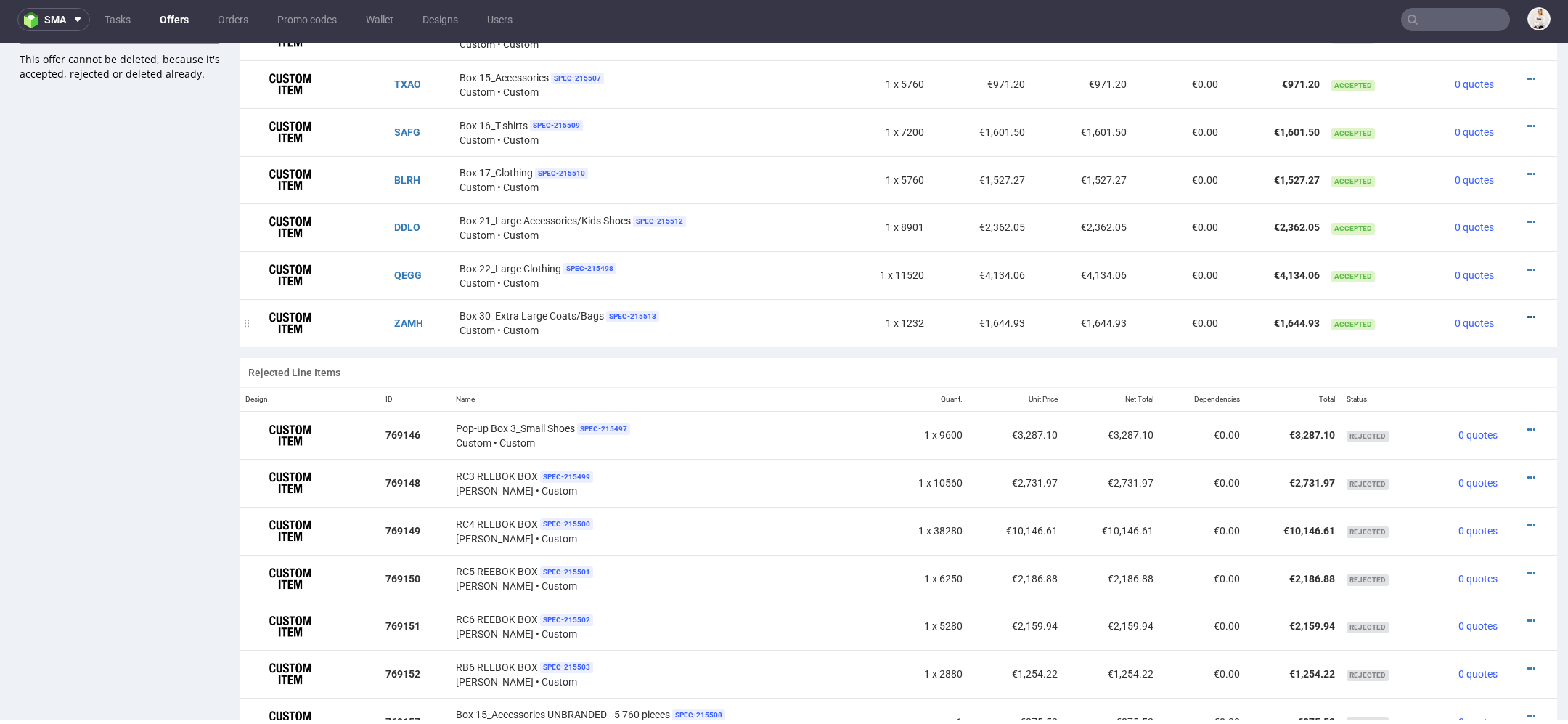
click at [1527, 312] on icon at bounding box center [1531, 317] width 8 height 10
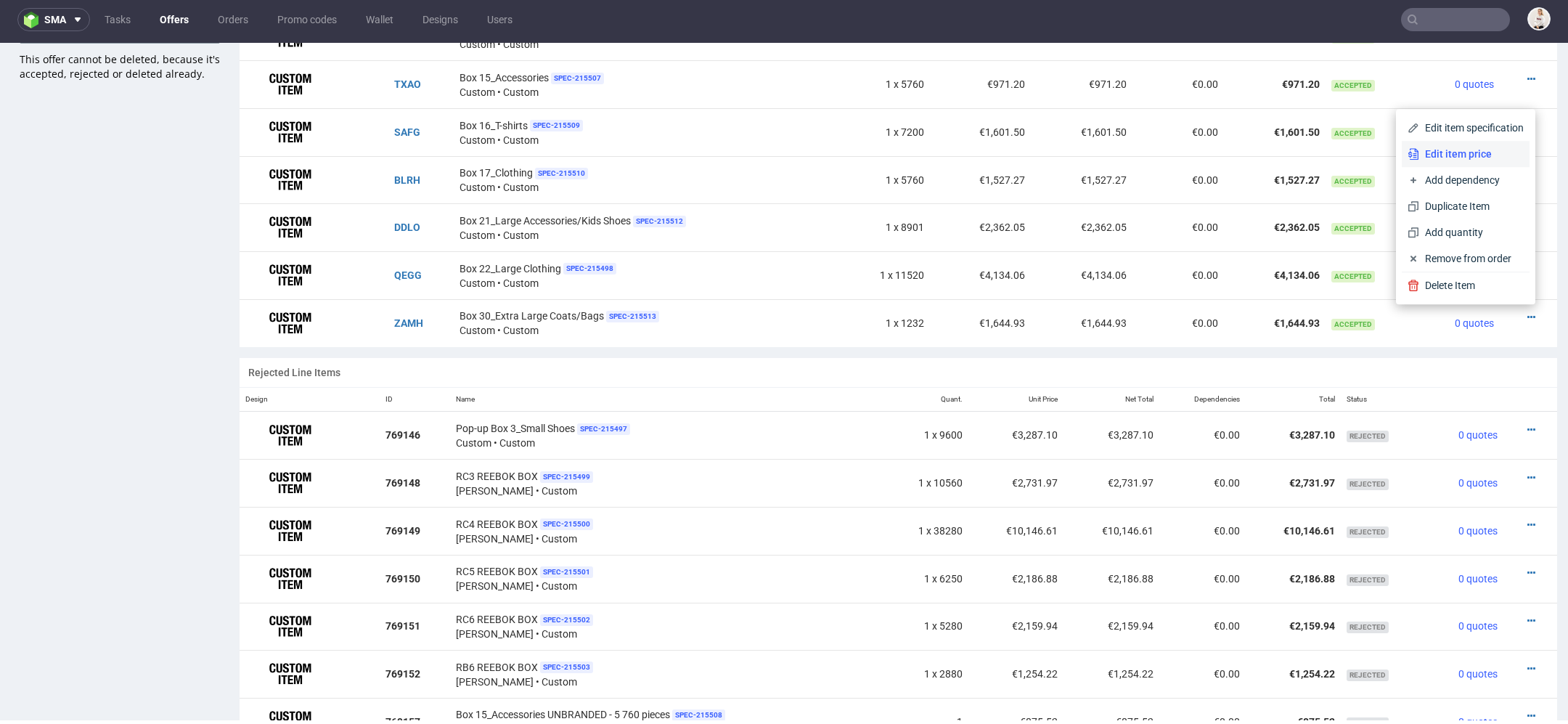
click at [1450, 152] on span "Edit item price" at bounding box center [1471, 153] width 105 height 14
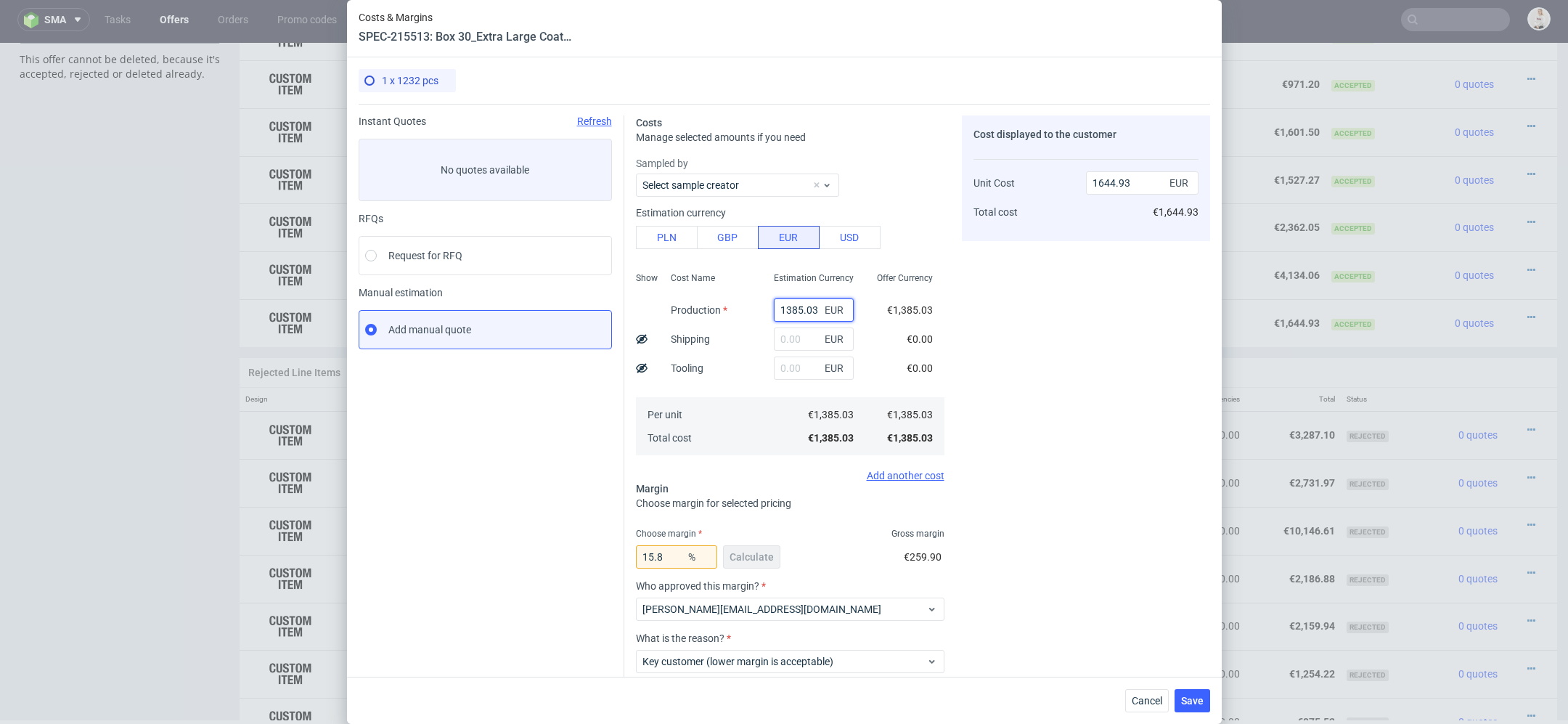
click at [800, 302] on input "1385.03" at bounding box center [813, 311] width 79 height 23
paste input "€1 421,96"
type input "€1 421,96"
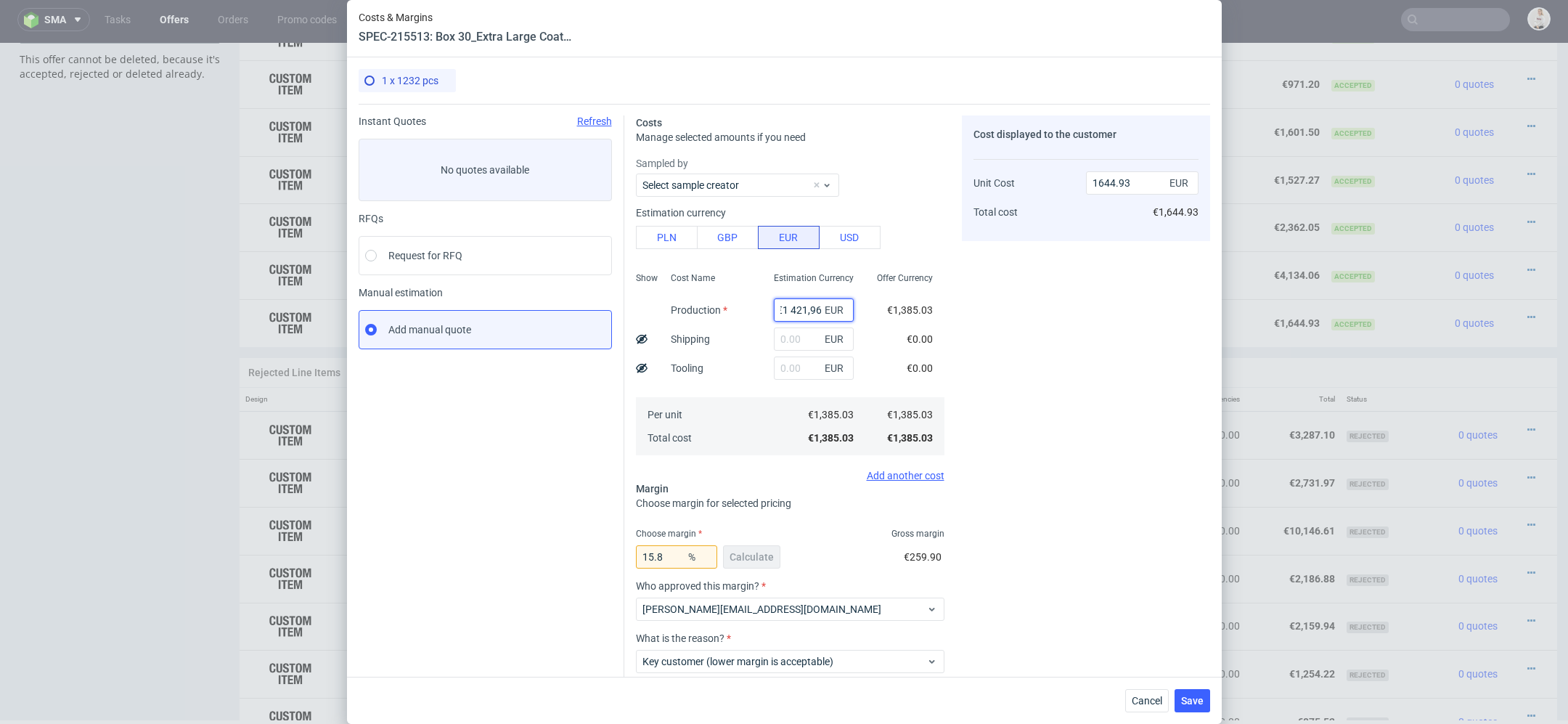
type input "0"
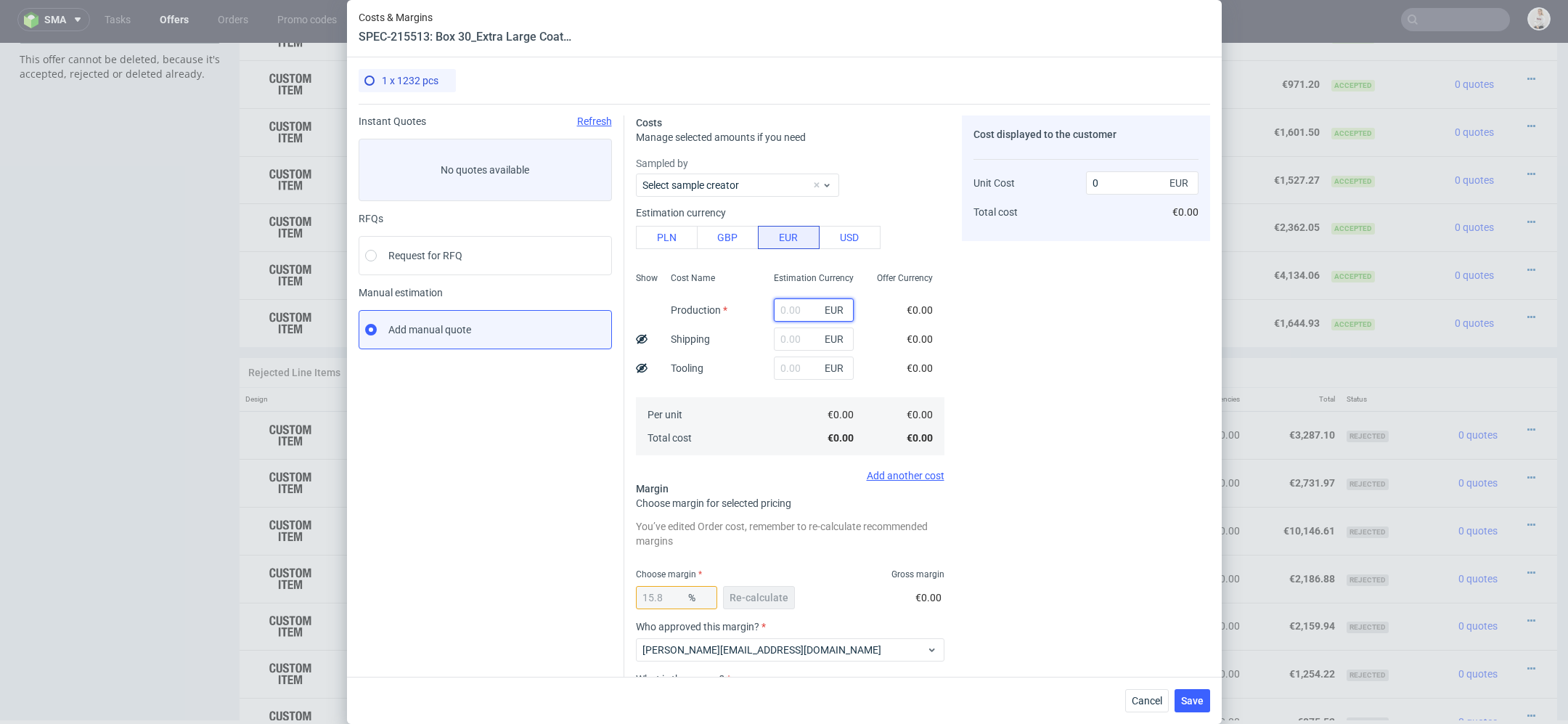
scroll to position [0, 0]
paste input "€1 421,96"
type input "1421.96"
type input "1688.79"
type input "1421.96"
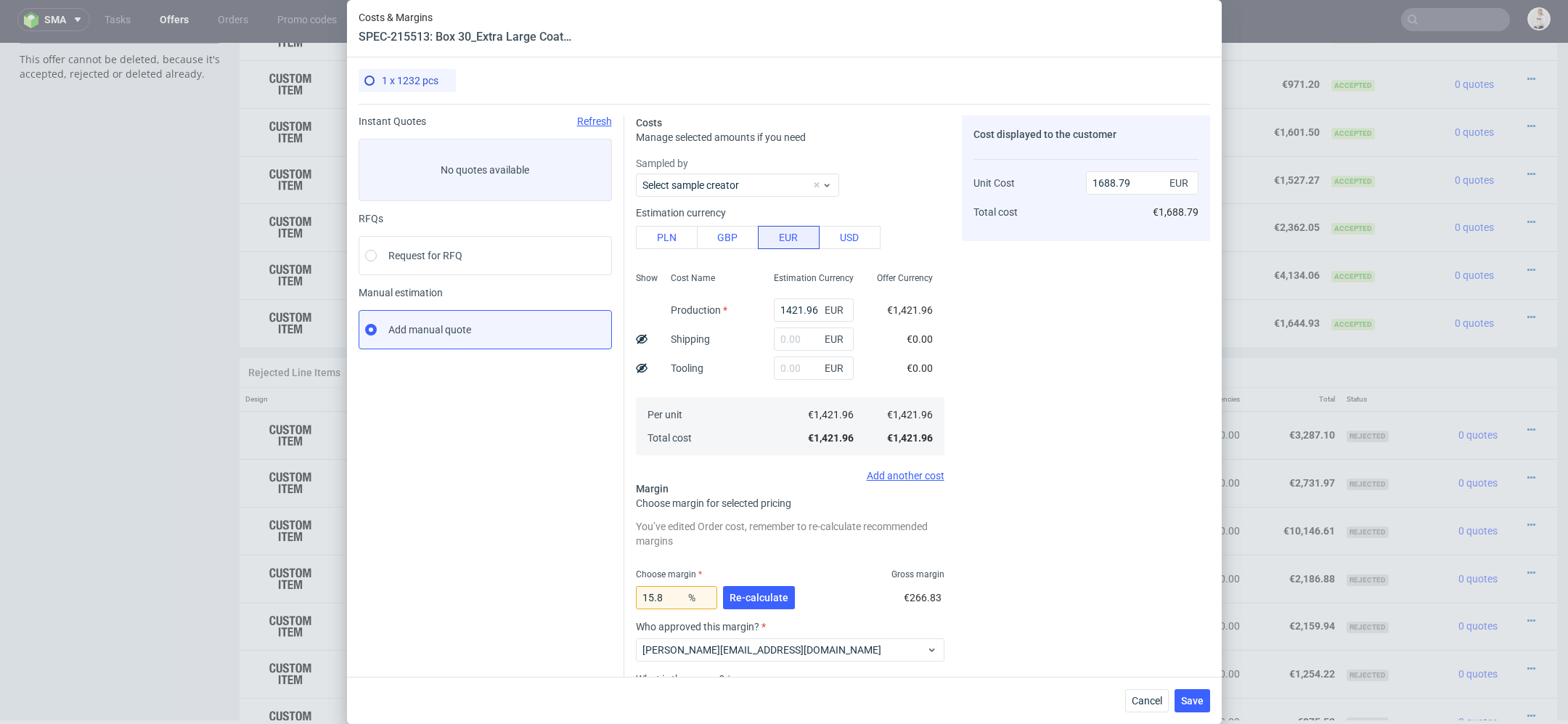
click at [958, 371] on div "Costs Manage selected amounts if you need Sampled by Select sample creator Esti…" at bounding box center [917, 448] width 586 height 688
click at [752, 590] on button "Re-calculate" at bounding box center [759, 598] width 72 height 23
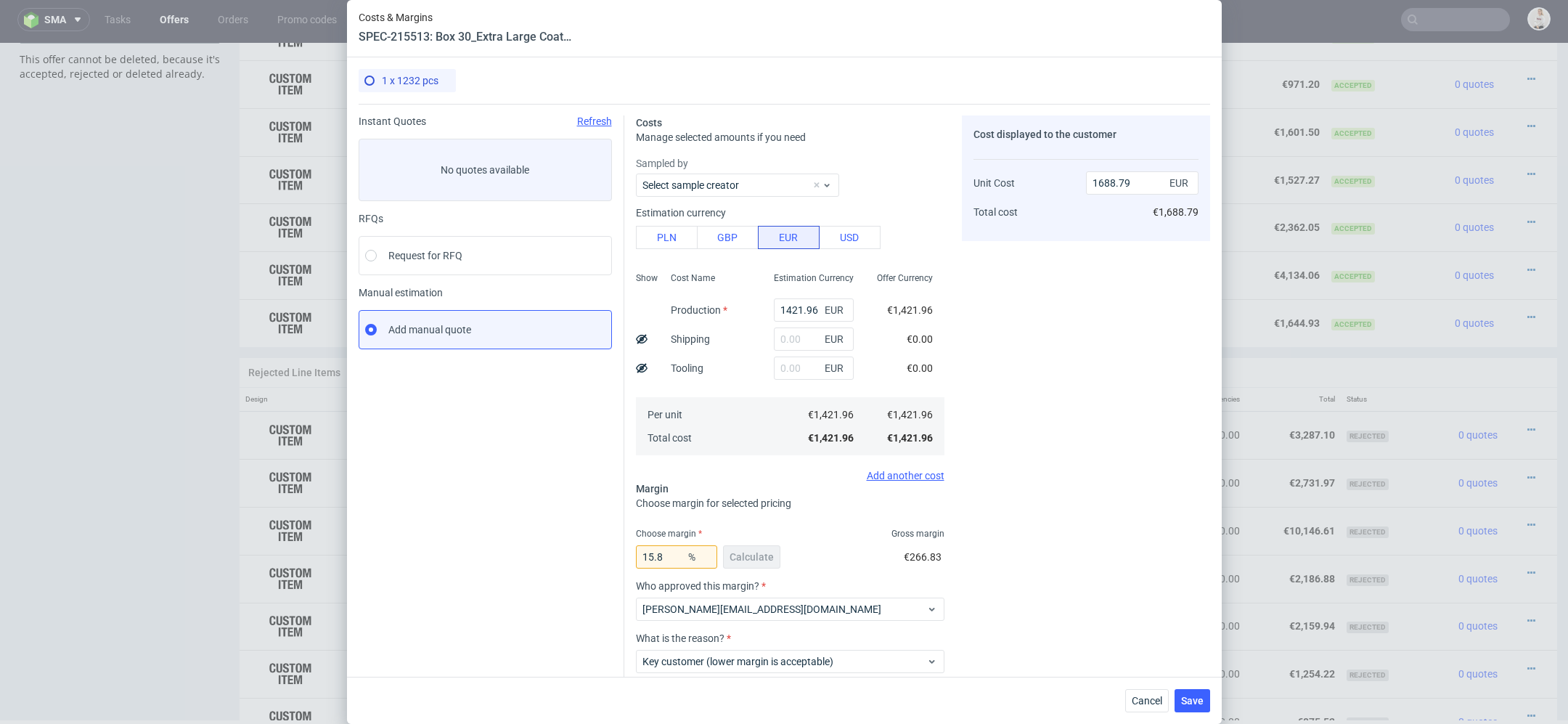
click at [1110, 571] on div "Cost displayed to the customer Unit Cost Total cost 1688.79 EUR €1,688.79" at bounding box center [1086, 433] width 248 height 636
click at [1200, 700] on span "Save" at bounding box center [1192, 700] width 23 height 10
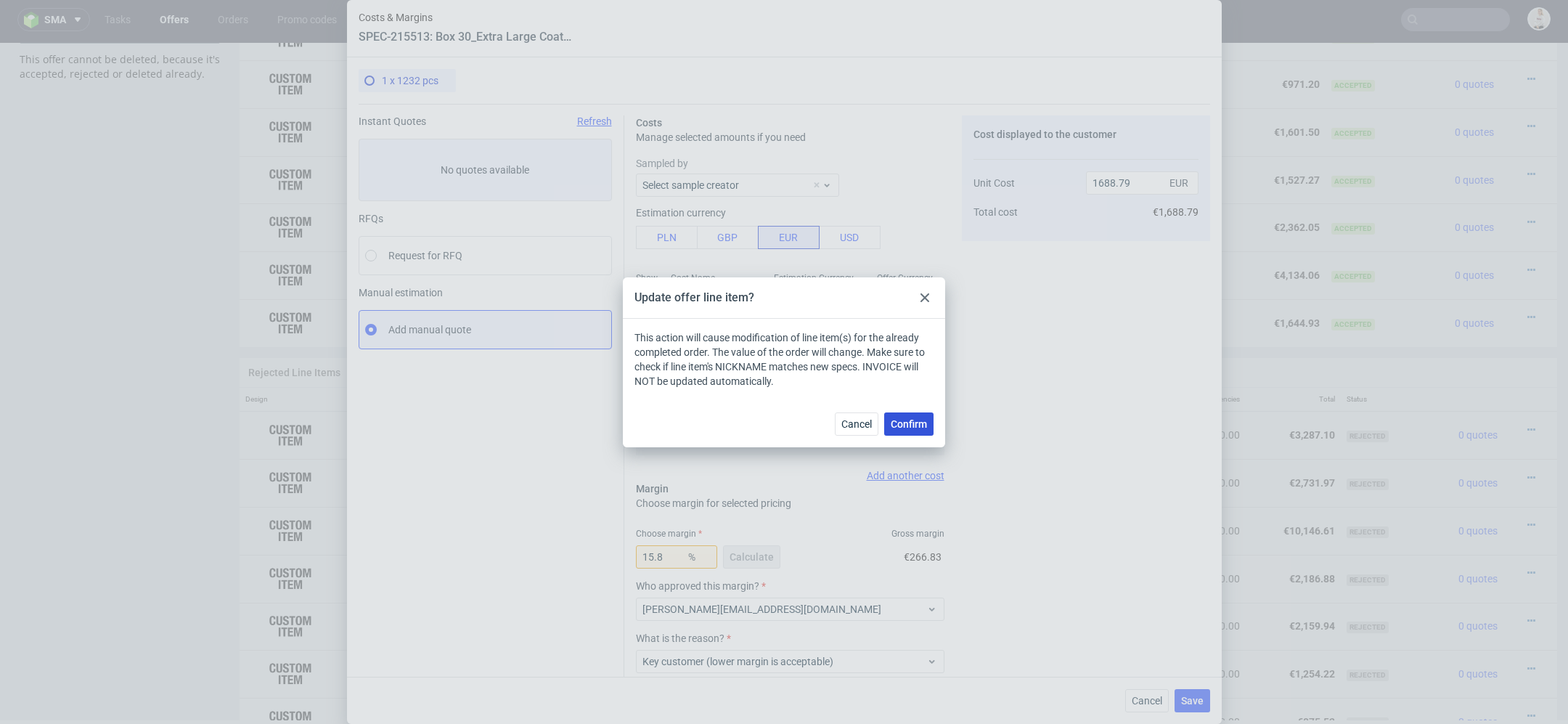
click at [908, 420] on span "Confirm" at bounding box center [909, 423] width 36 height 10
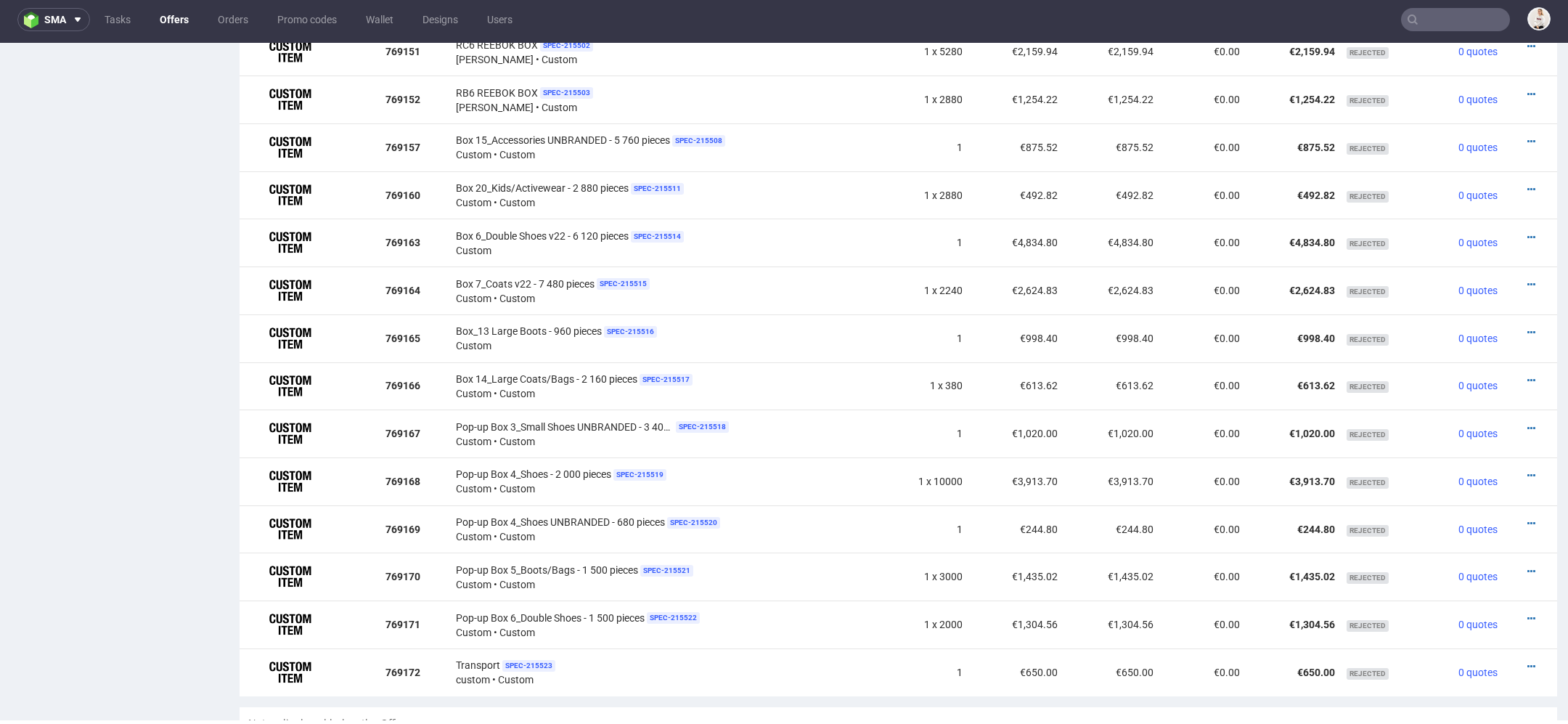
scroll to position [1675, 0]
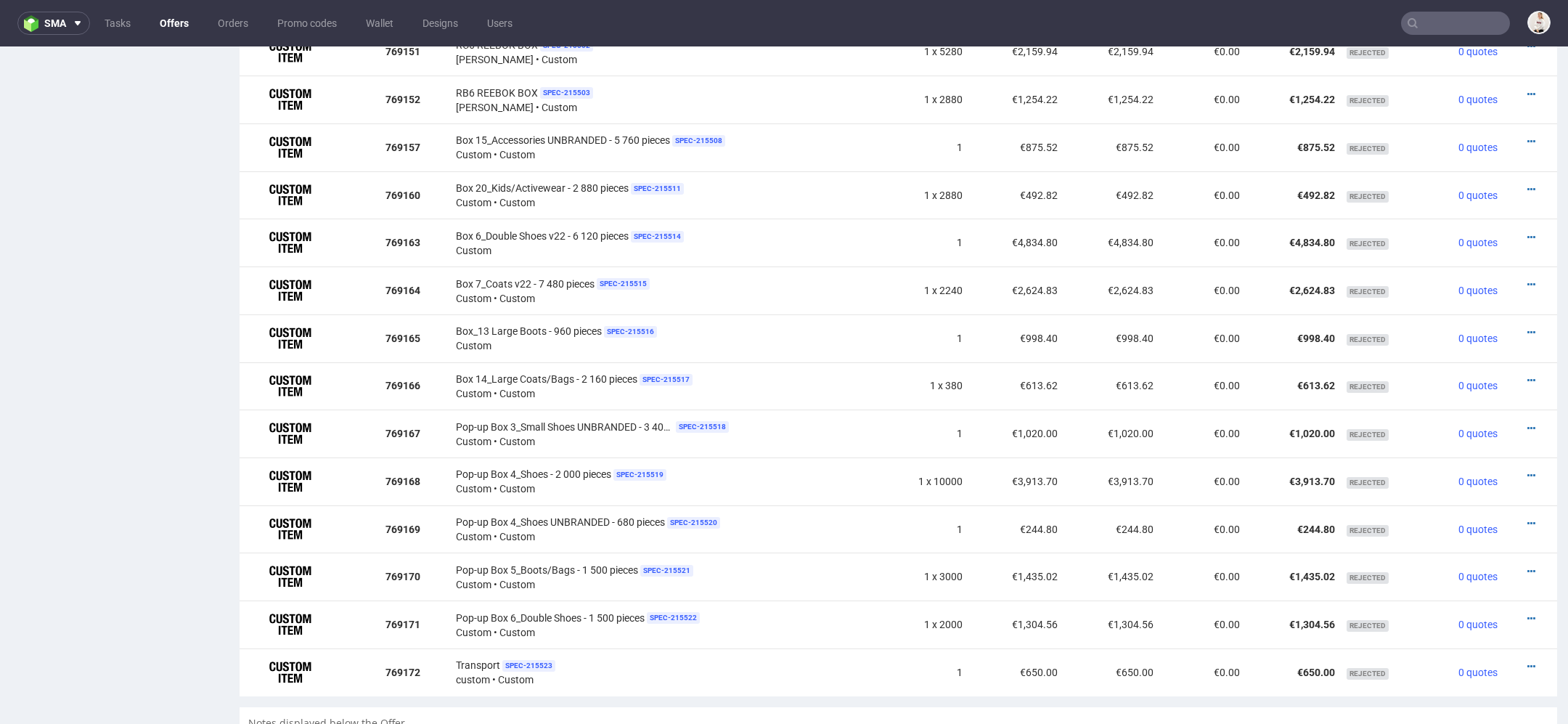
scroll to position [5, 0]
